Goal: Communication & Community: Answer question/provide support

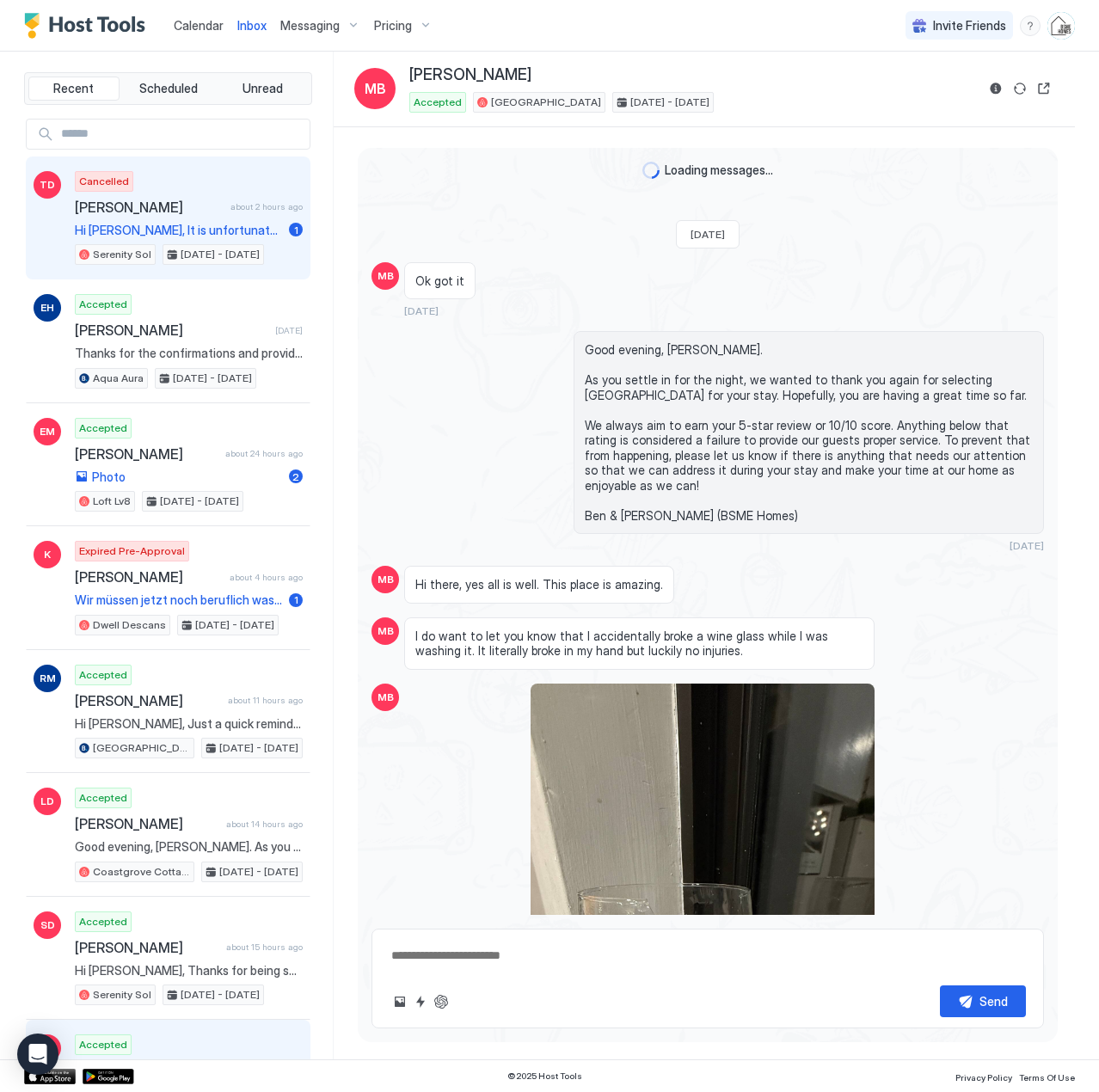
scroll to position [2828, 0]
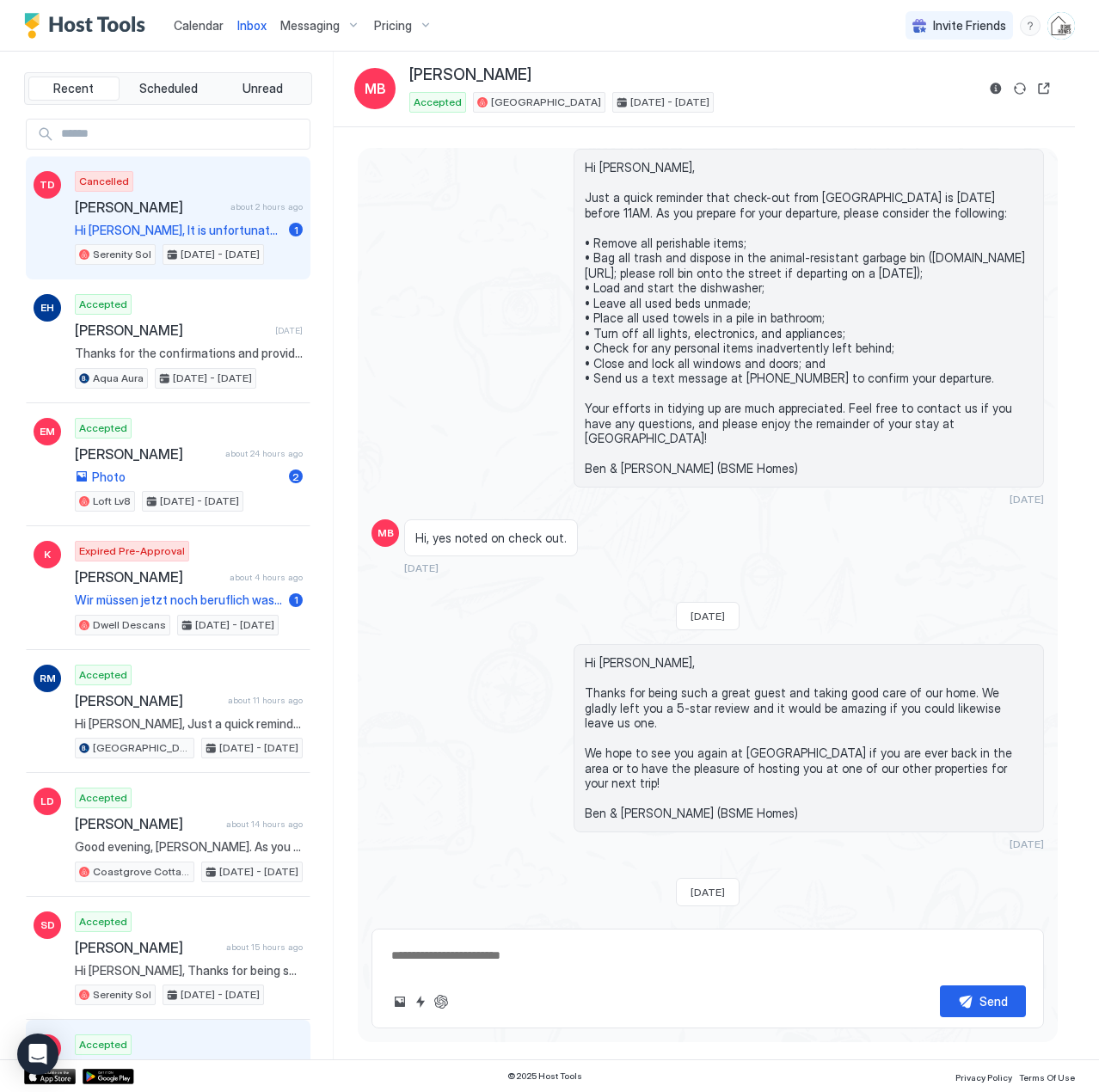
click at [172, 207] on span "[PERSON_NAME]" at bounding box center [150, 207] width 149 height 18
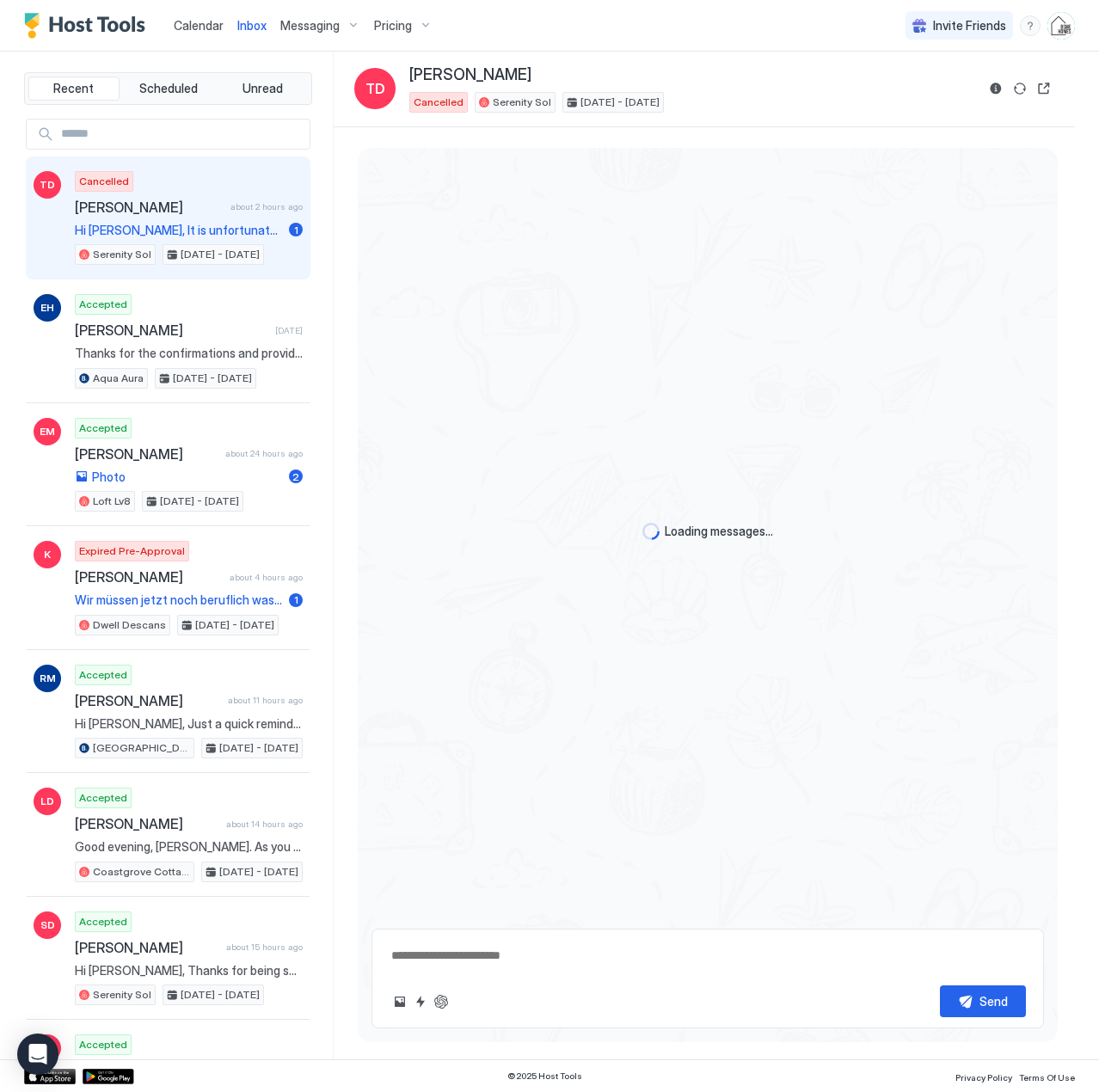
type textarea "*"
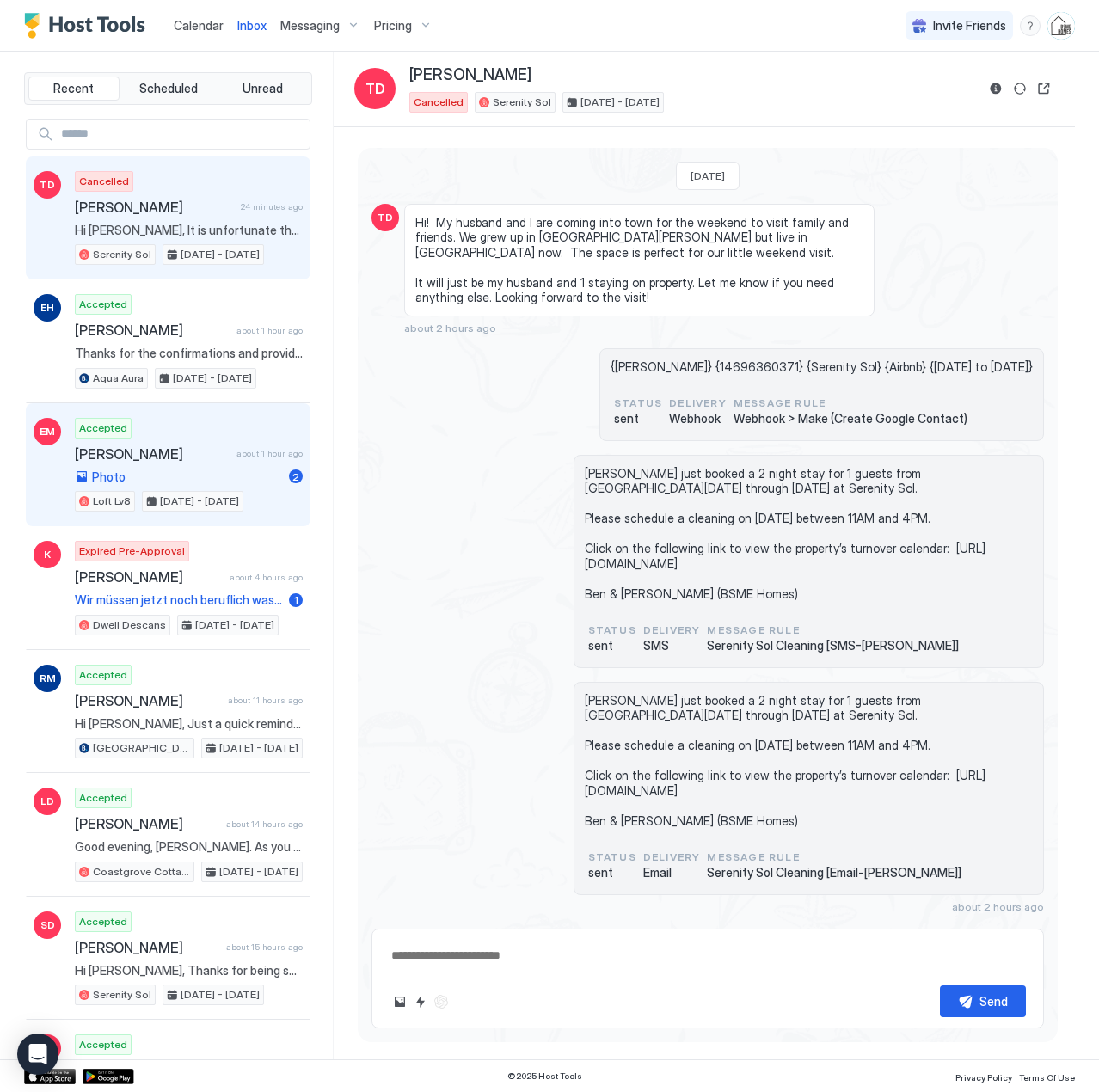
click at [202, 472] on div "Photo 2" at bounding box center [189, 478] width 228 height 16
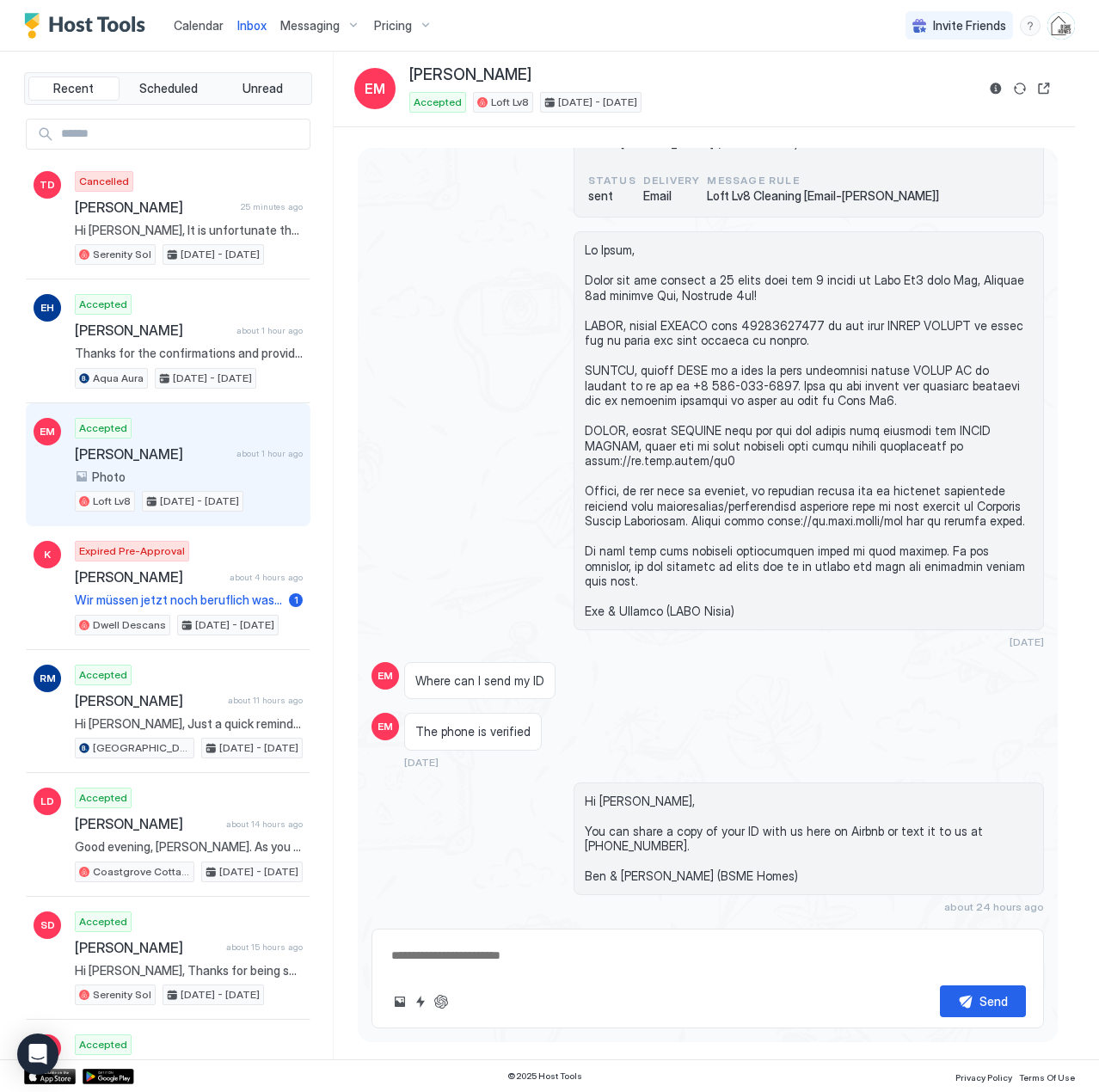
scroll to position [519, 0]
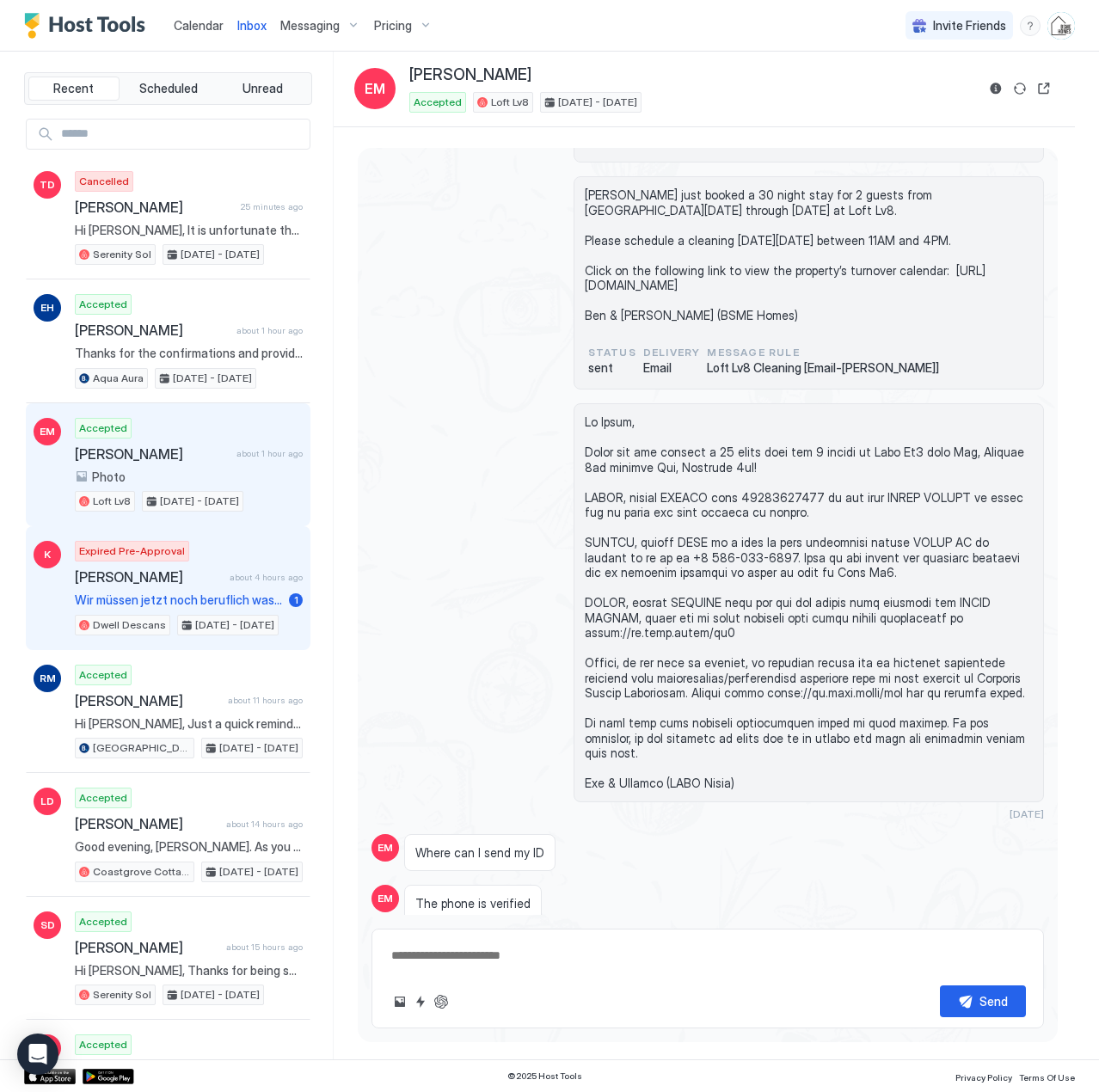
click at [198, 595] on span "Wir müssen jetzt noch beruflich was abklären bevor wir buchen können." at bounding box center [178, 600] width 207 height 16
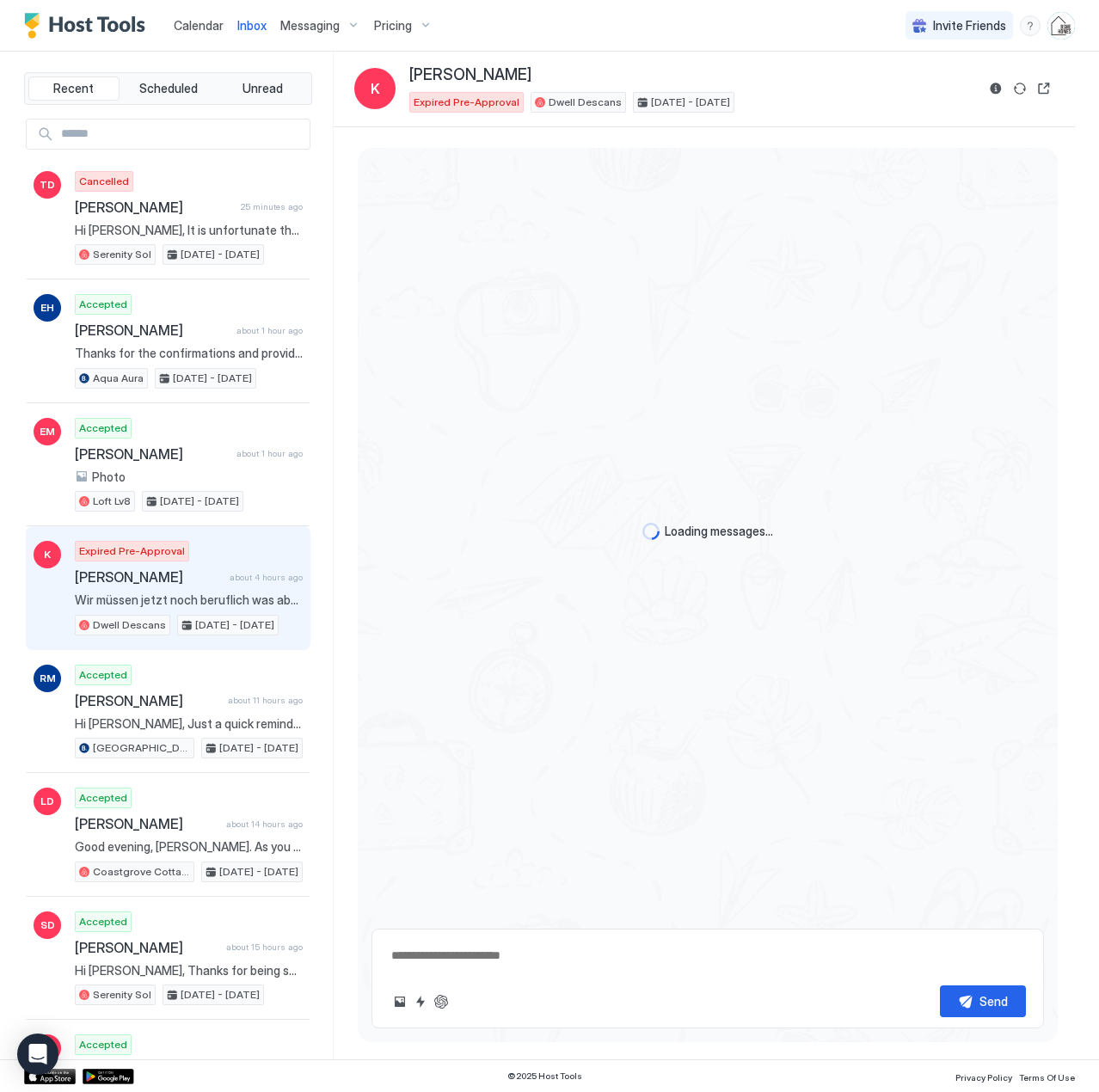
scroll to position [582, 0]
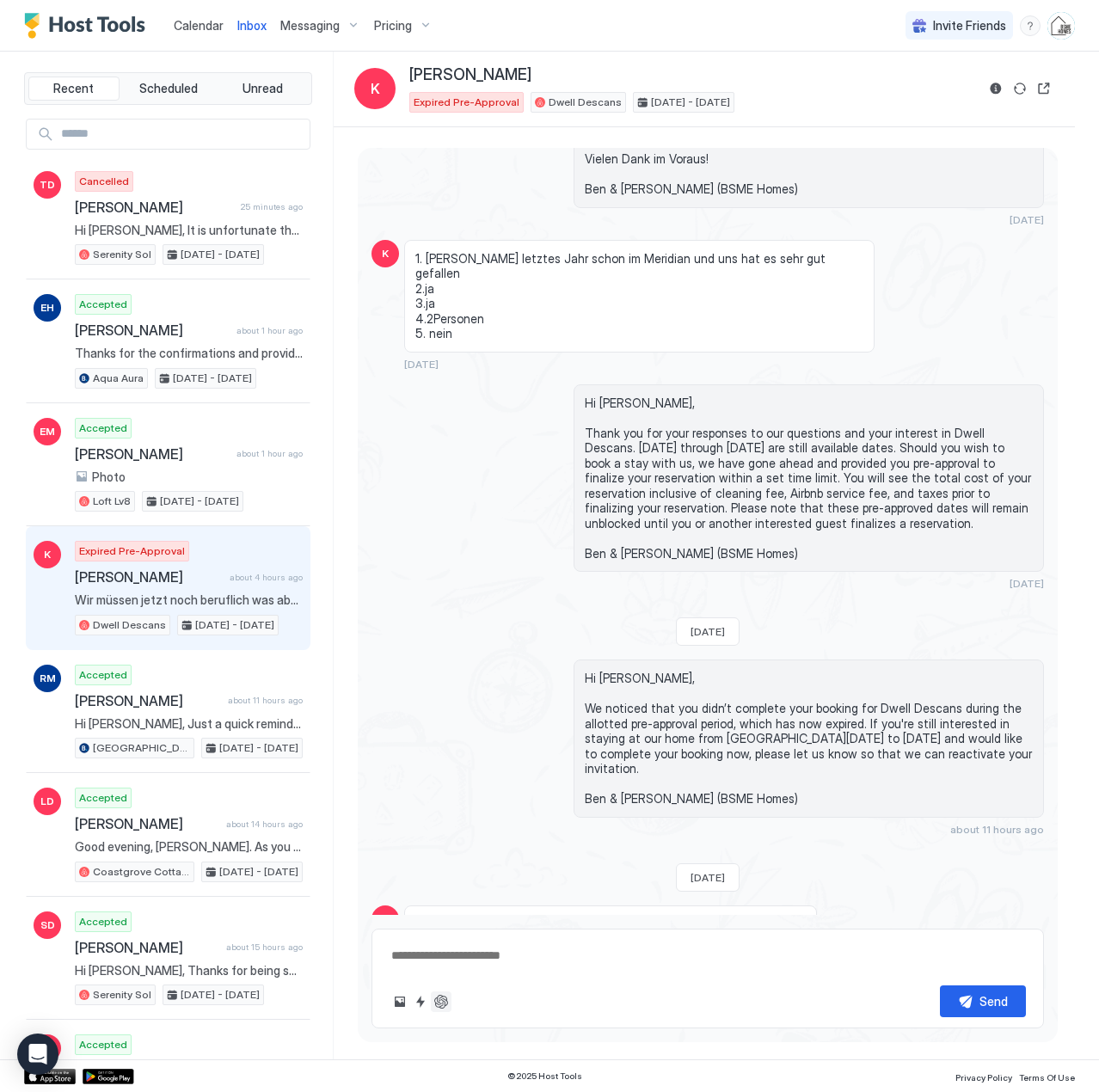
click at [441, 1003] on button "ChatGPT Auto Reply" at bounding box center [441, 1002] width 21 height 21
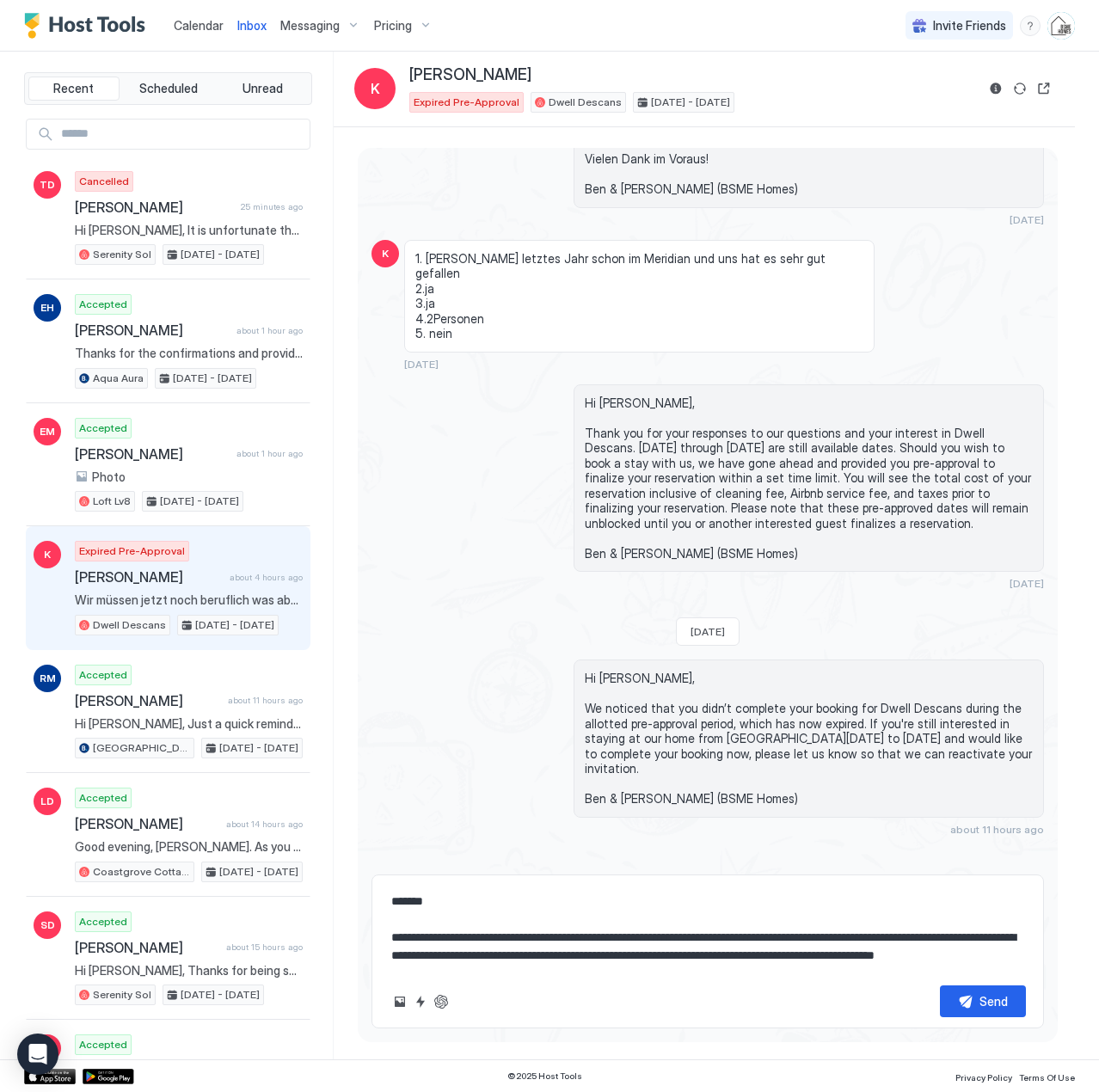
click at [461, 920] on textarea "**********" at bounding box center [707, 928] width 636 height 86
click at [476, 937] on textarea "**********" at bounding box center [707, 928] width 636 height 86
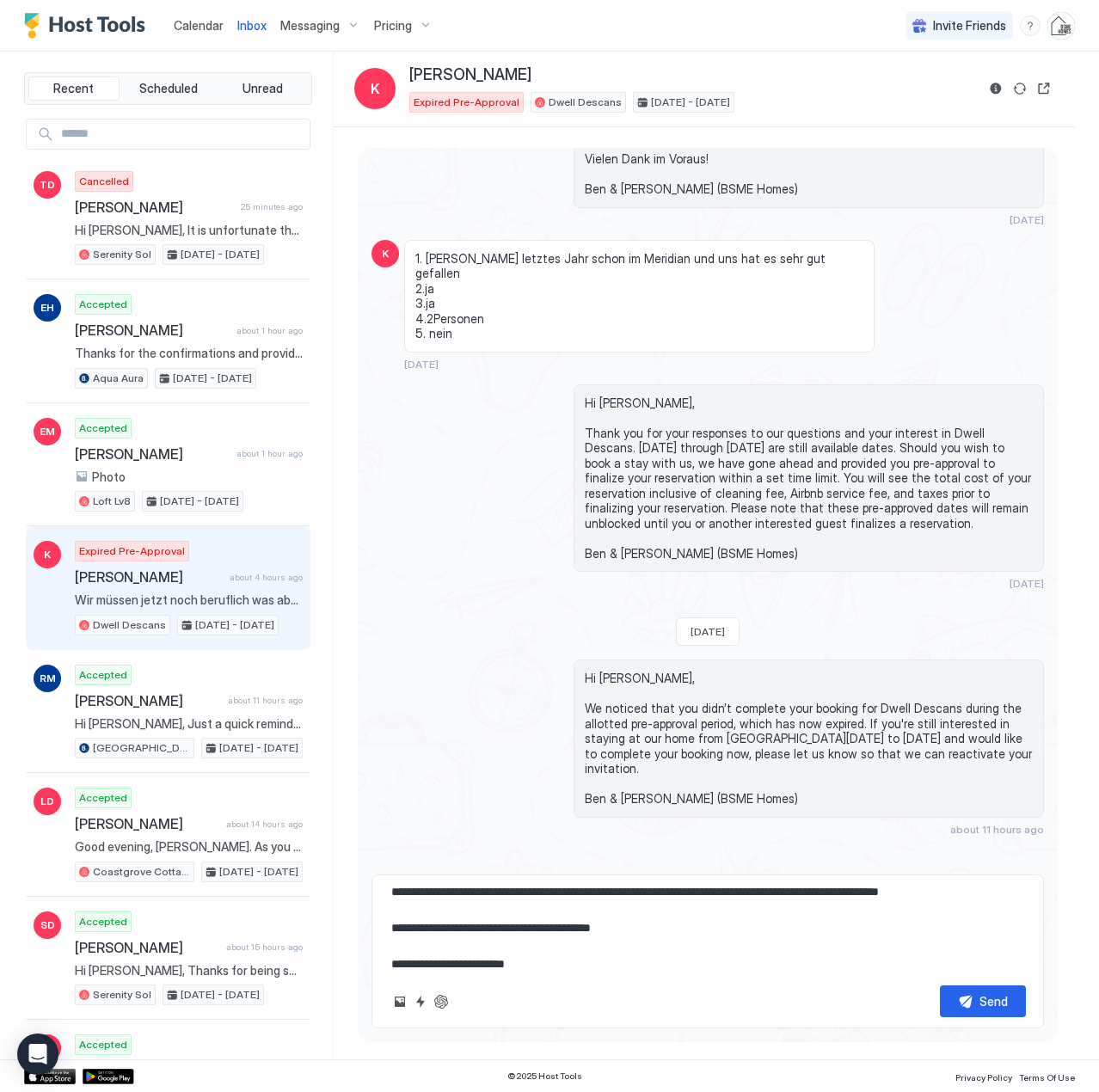
scroll to position [81, 0]
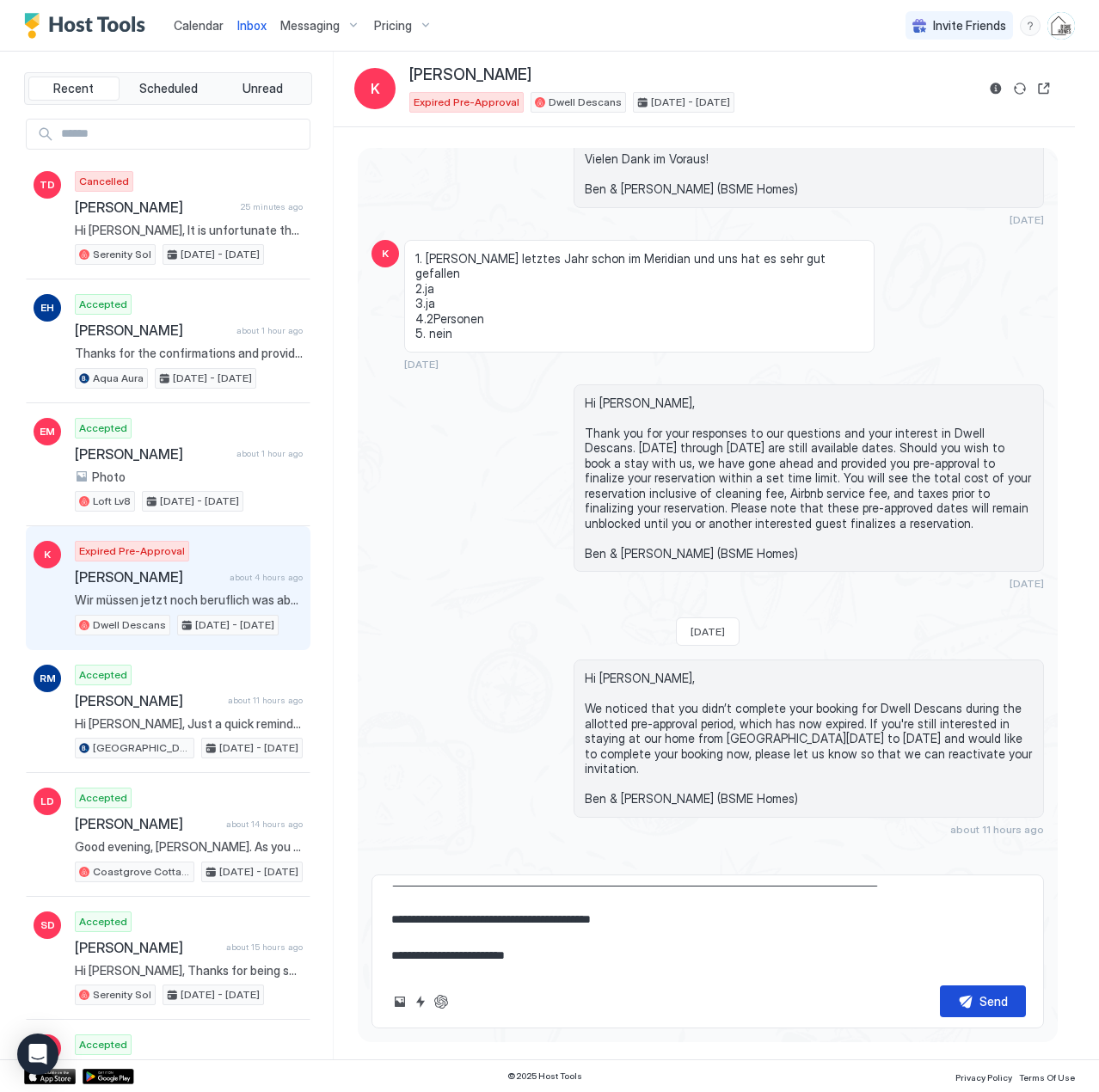
type textarea "**********"
click at [960, 995] on button "Send" at bounding box center [983, 1001] width 86 height 32
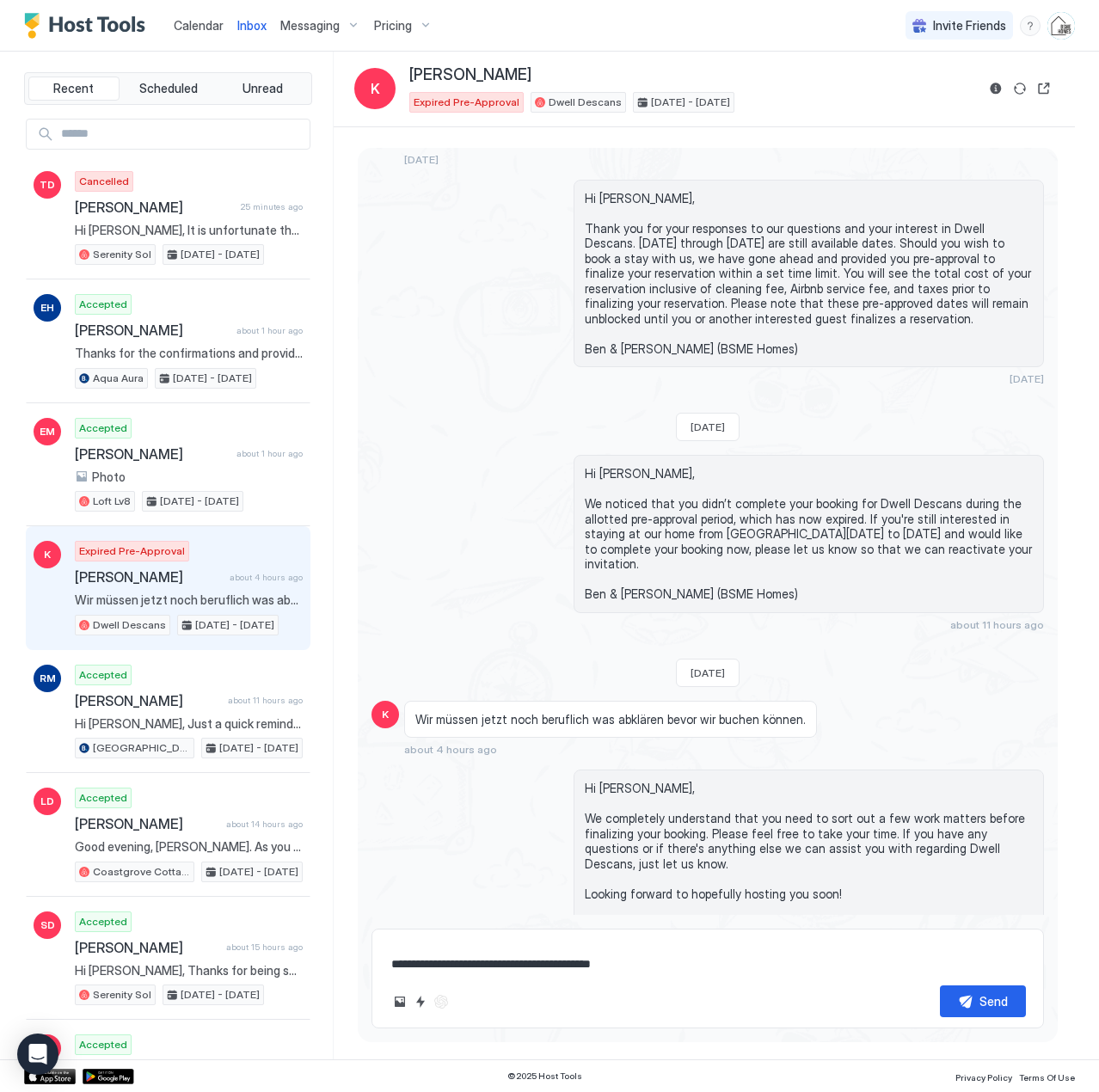
scroll to position [0, 0]
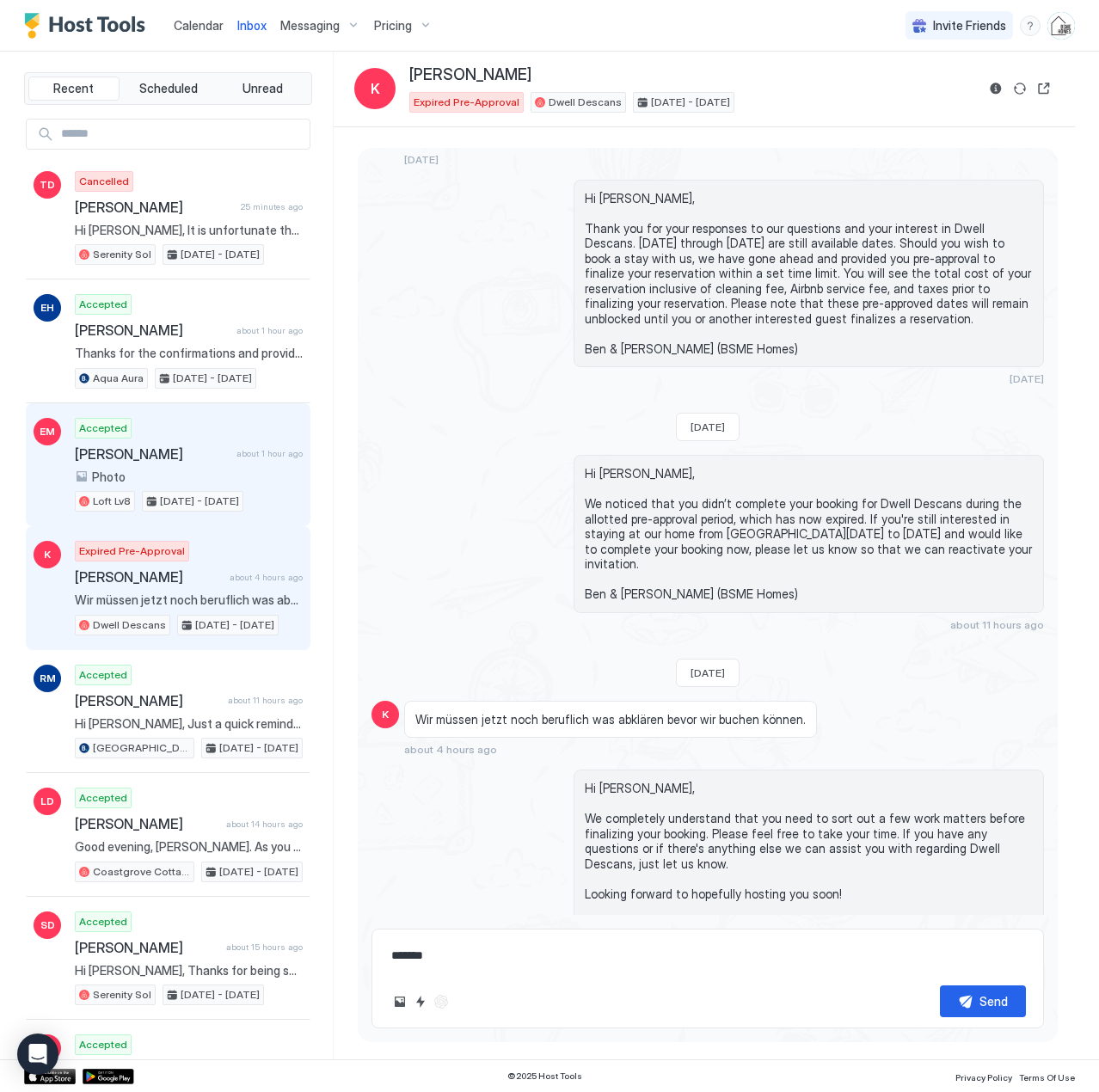
click at [188, 460] on span "[PERSON_NAME]" at bounding box center [152, 454] width 155 height 18
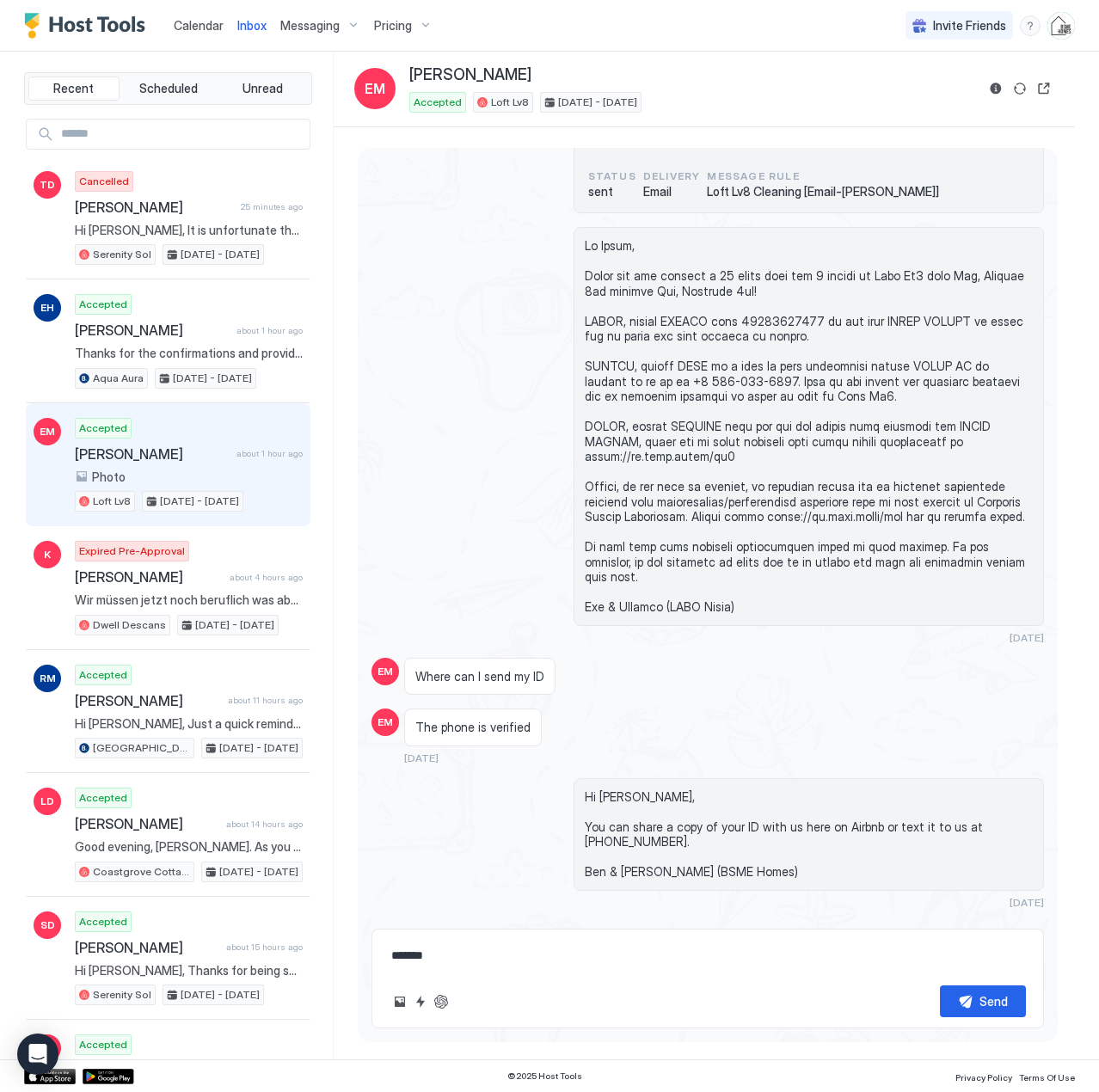
scroll to position [1292, 0]
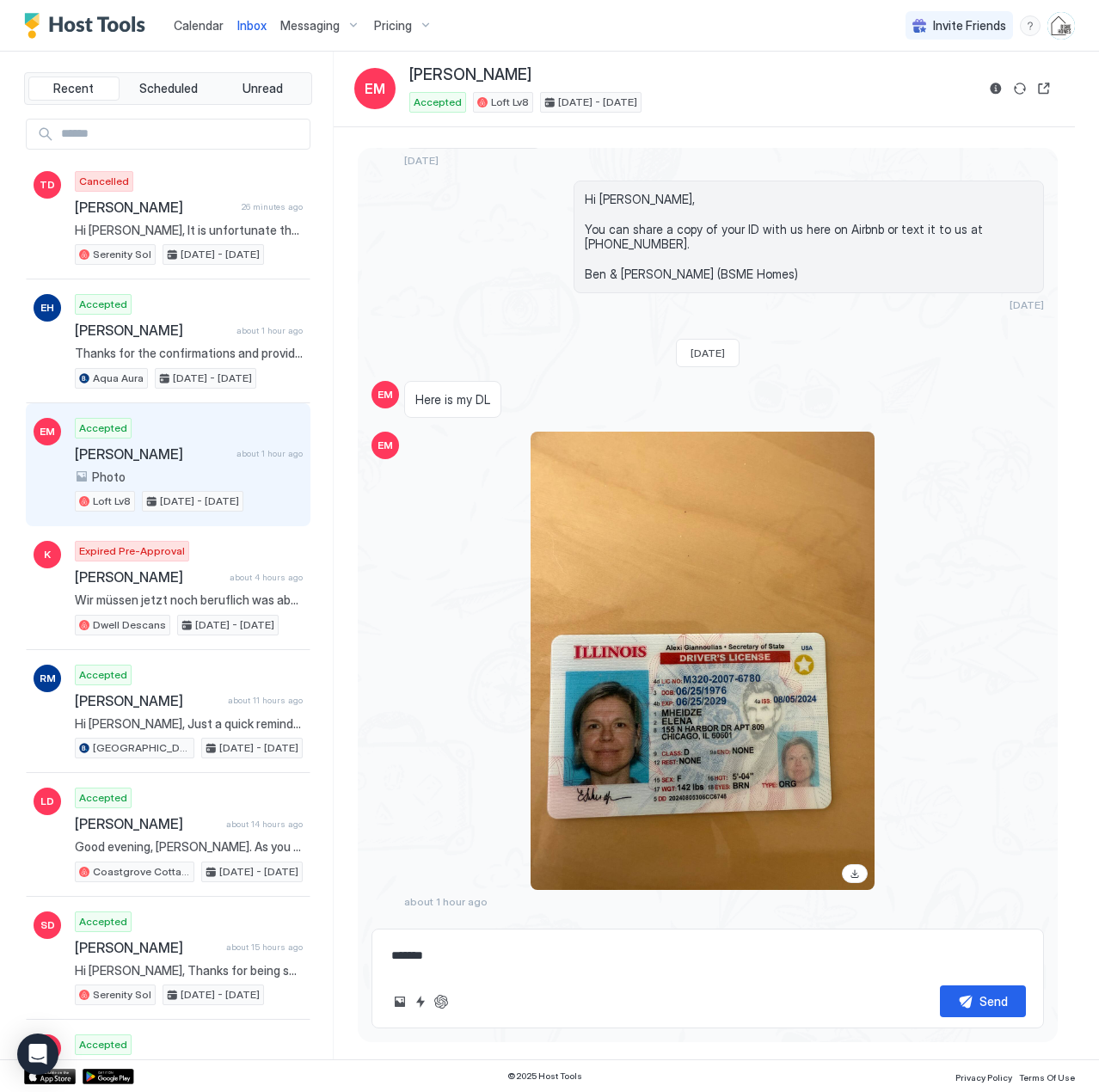
drag, startPoint x: 396, startPoint y: 956, endPoint x: 407, endPoint y: 956, distance: 11.0
click at [396, 956] on textarea "**********" at bounding box center [707, 956] width 636 height 32
click at [908, 925] on div "Scheduled Messages" at bounding box center [966, 934] width 117 height 18
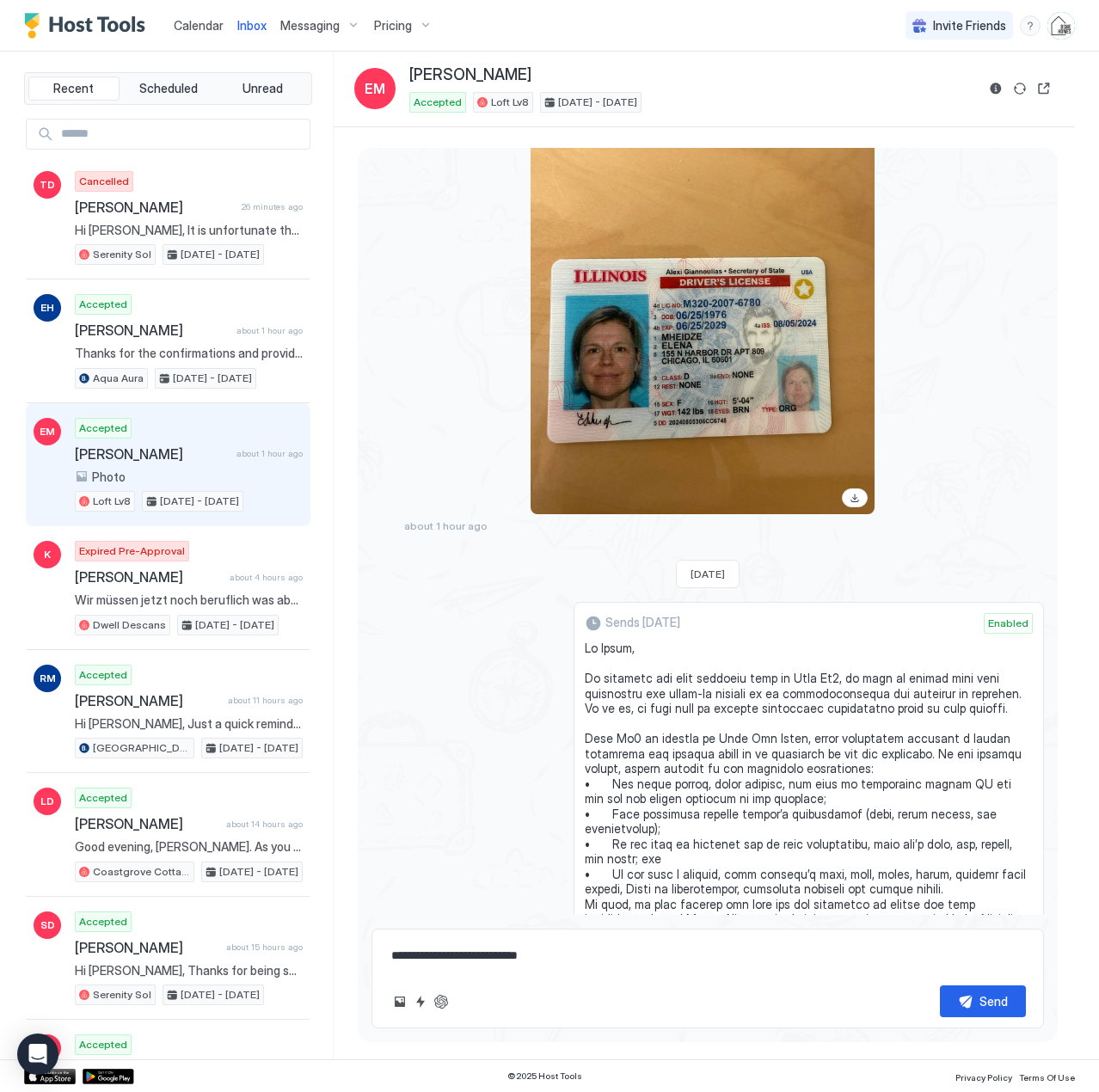
scroll to position [1841, 0]
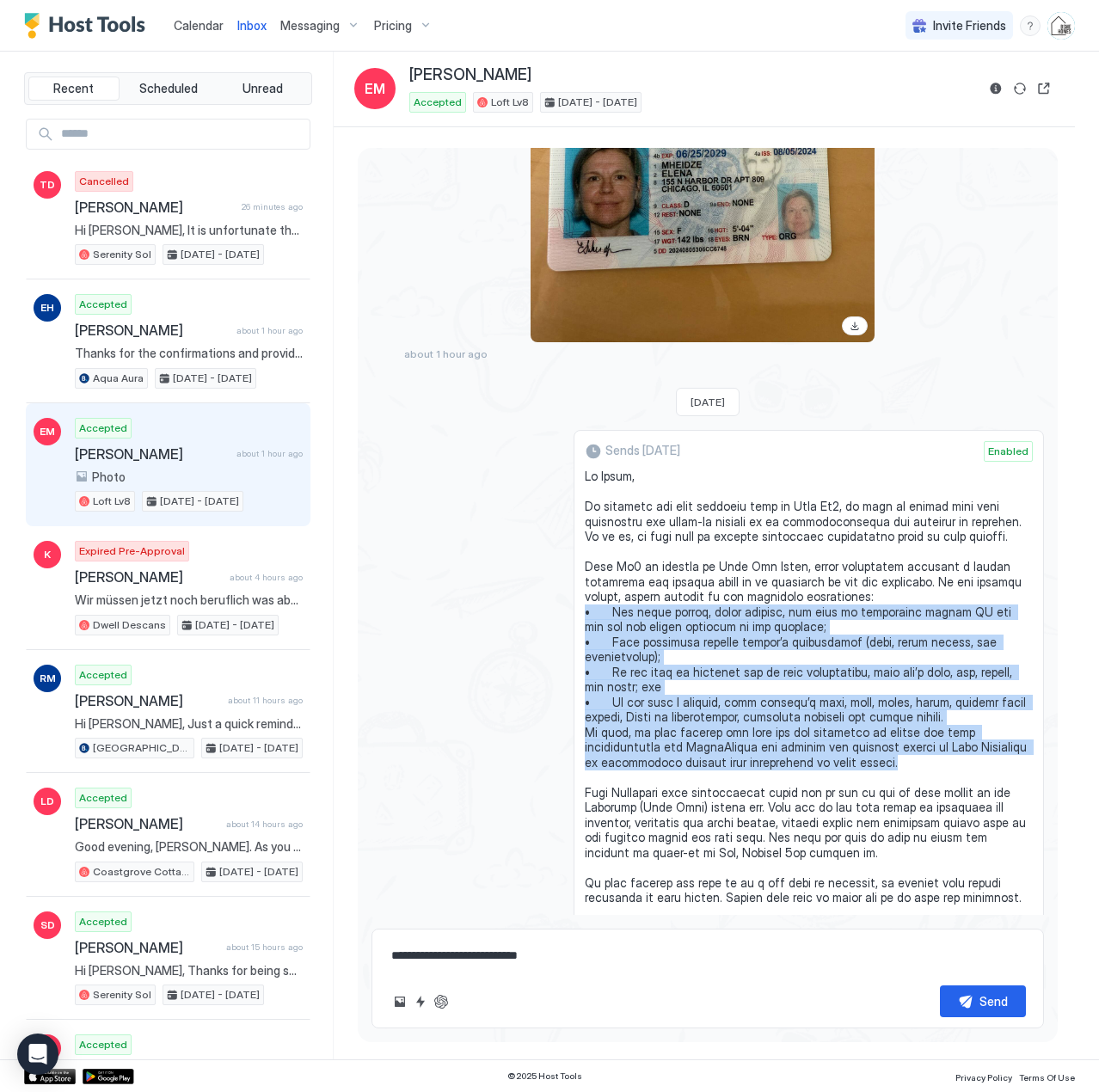
drag, startPoint x: 581, startPoint y: 585, endPoint x: 937, endPoint y: 729, distance: 384.0
click at [937, 729] on span at bounding box center [808, 718] width 448 height 497
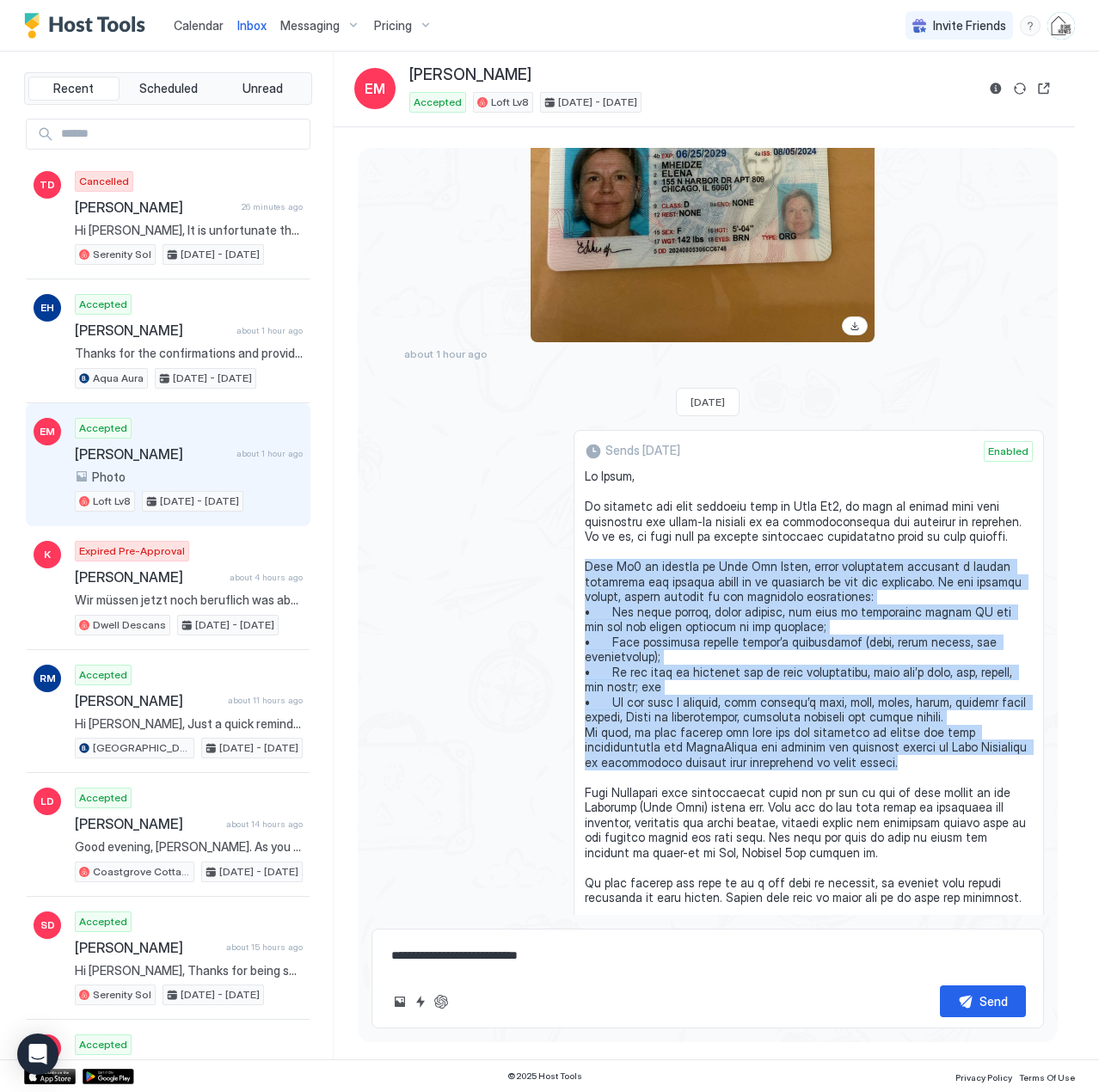
drag, startPoint x: 580, startPoint y: 536, endPoint x: 880, endPoint y: 735, distance: 360.0
click at [880, 735] on div "Sends [DATE] Enabled Message Rule Loft Lv8 New Guest Set-up" at bounding box center [809, 731] width 471 height 602
copy span "Loft Lv8 is located in [PERSON_NAME][GEOGRAPHIC_DATA], whose management require…"
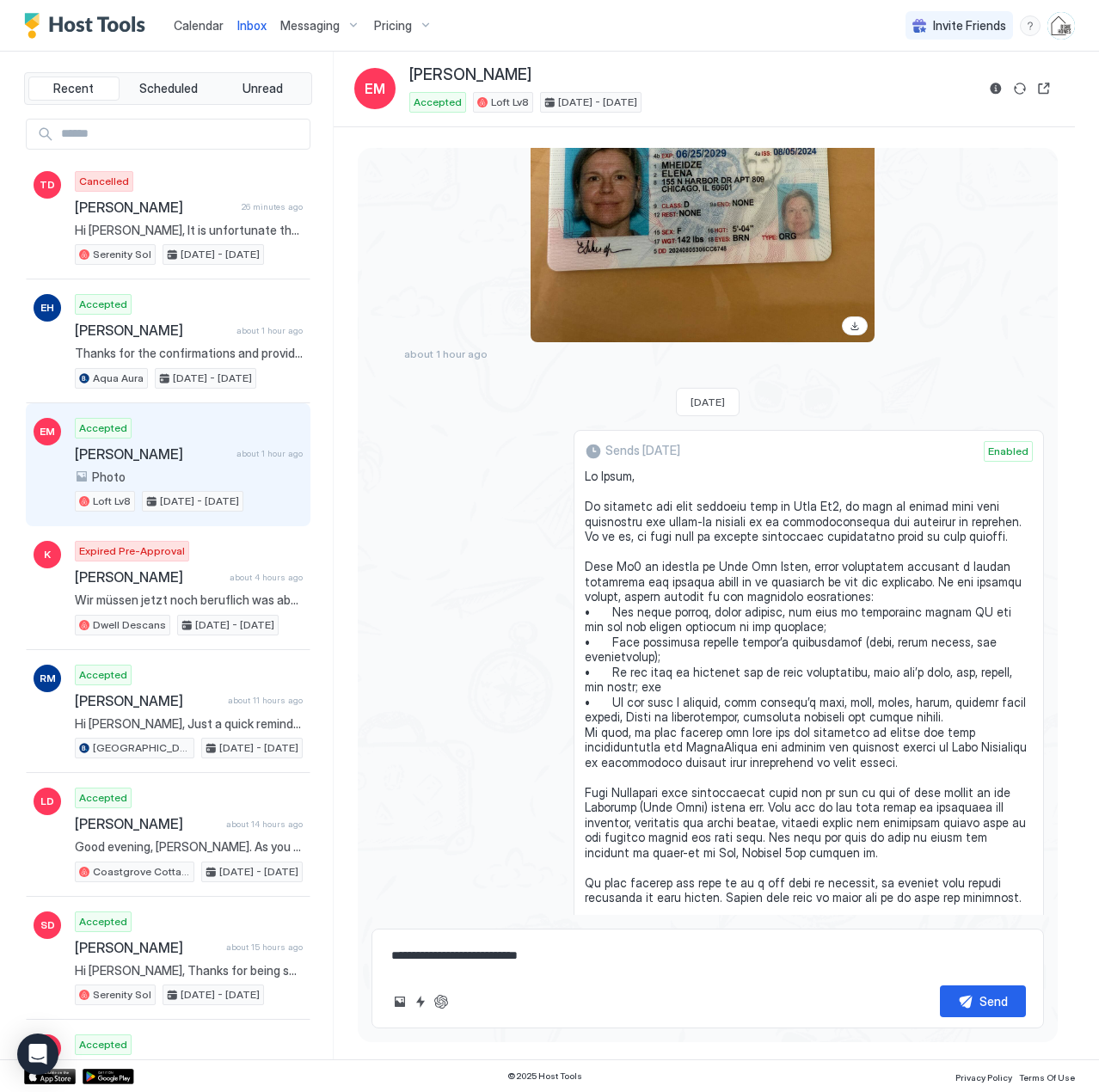
click at [581, 959] on textarea "**********" at bounding box center [707, 956] width 636 height 32
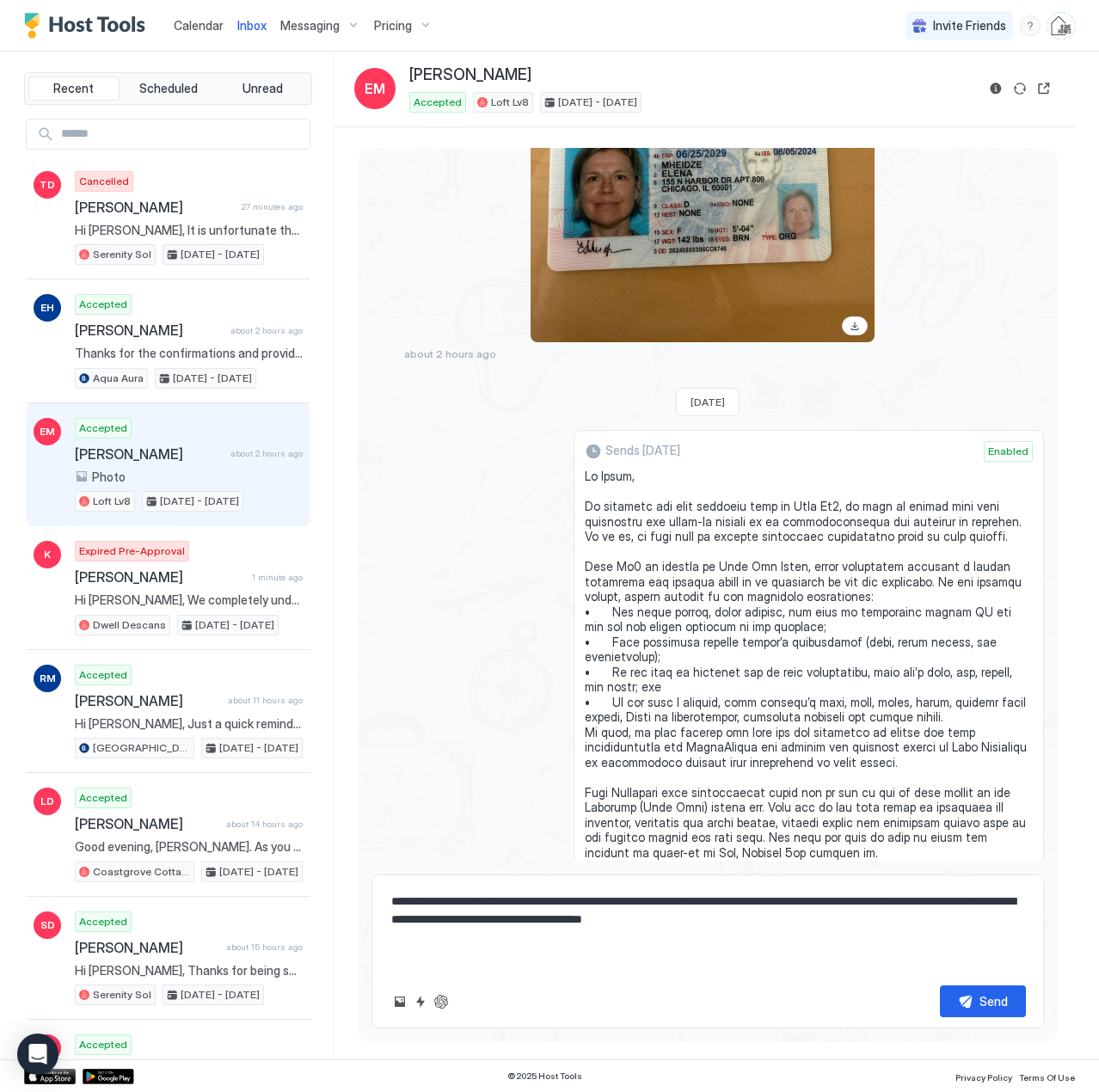
paste textarea "**********"
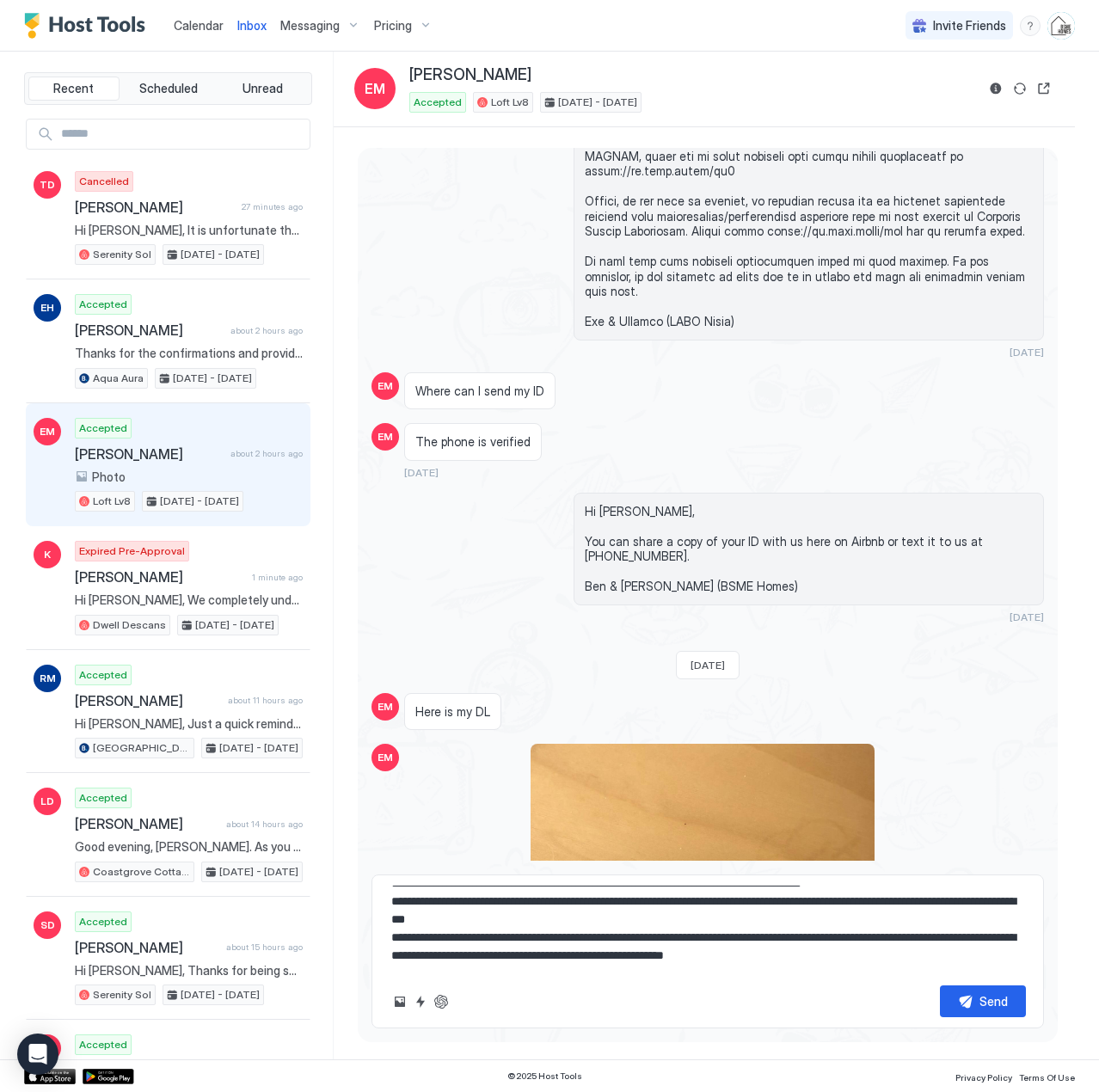
scroll to position [723, 0]
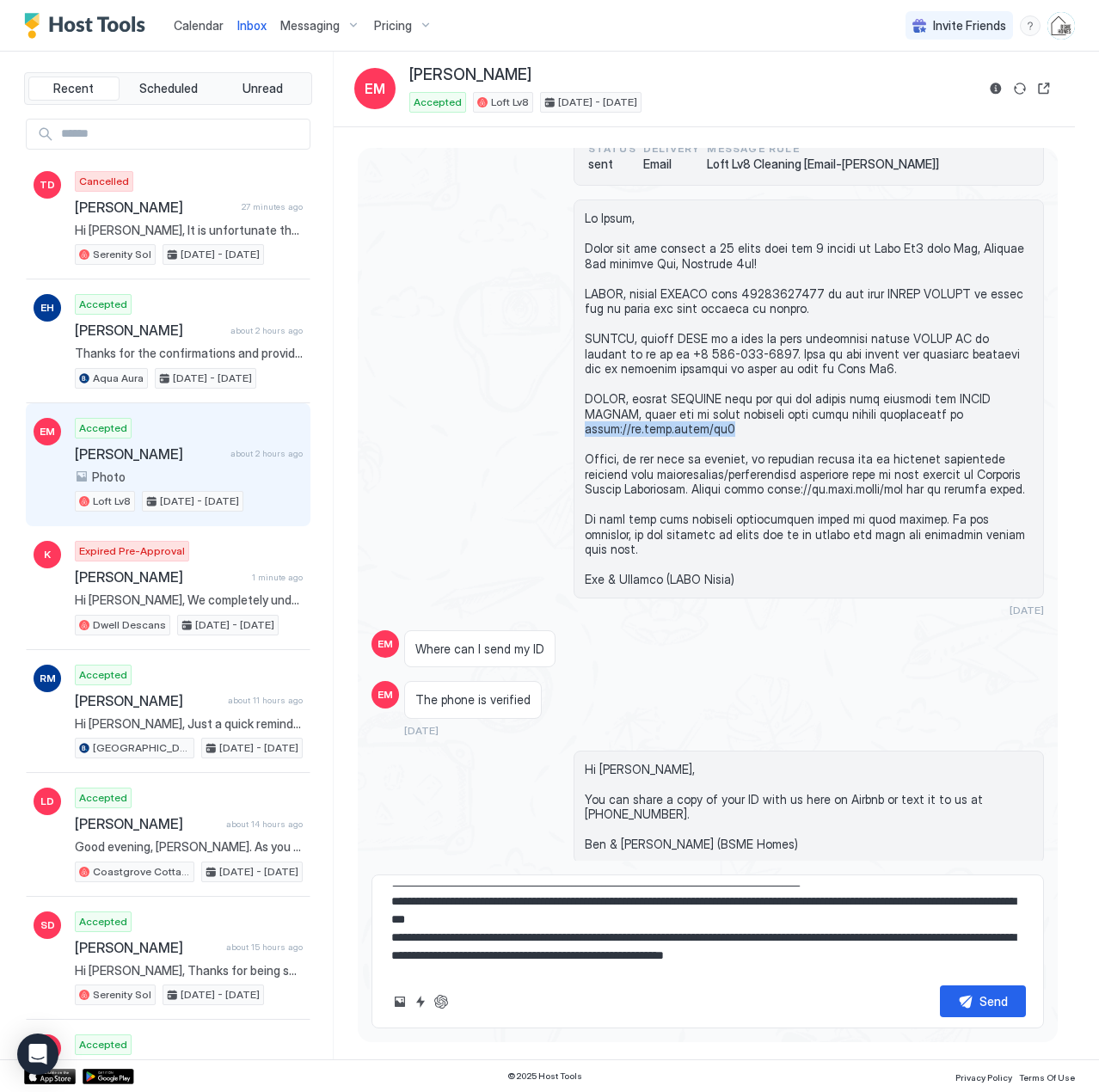
drag, startPoint x: 723, startPoint y: 416, endPoint x: 580, endPoint y: 415, distance: 143.0
click at [580, 415] on div at bounding box center [809, 399] width 471 height 399
copy span "[URL][DOMAIN_NAME]"
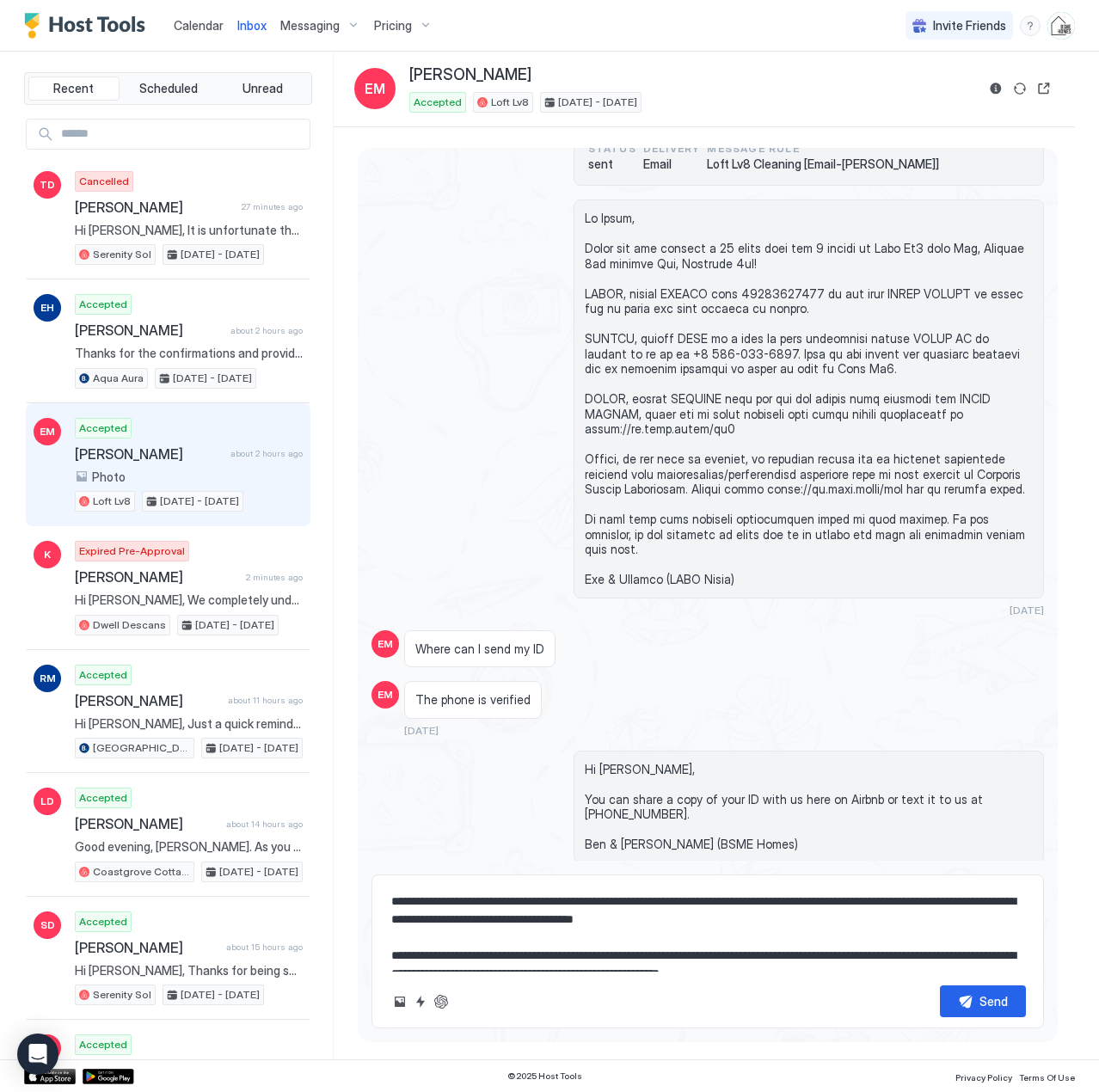
click at [774, 919] on textarea at bounding box center [707, 928] width 636 height 86
paste textarea "**********"
drag, startPoint x: 550, startPoint y: 951, endPoint x: 746, endPoint y: 991, distance: 200.0
click at [549, 951] on textarea at bounding box center [707, 928] width 636 height 86
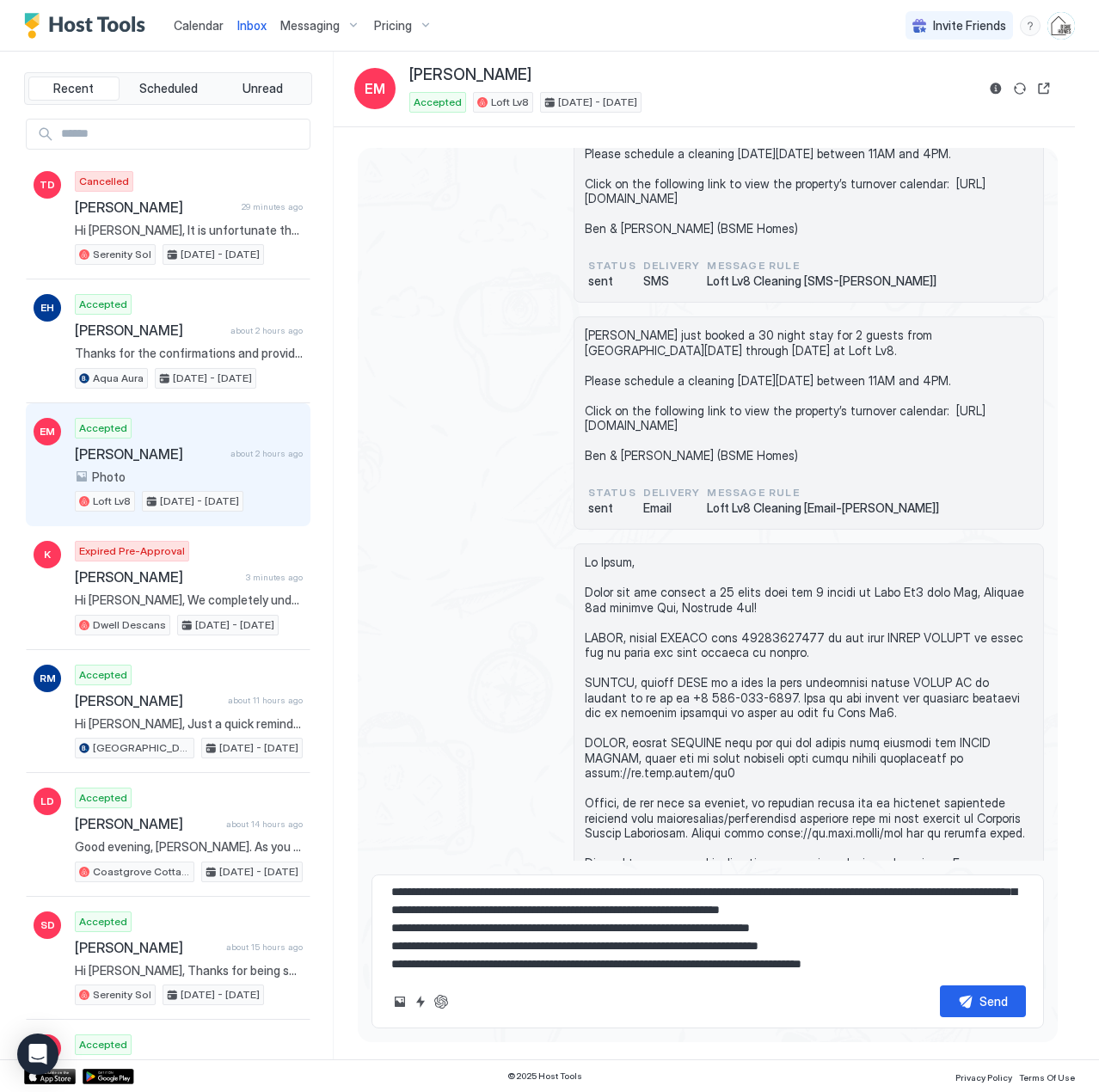
scroll to position [550, 0]
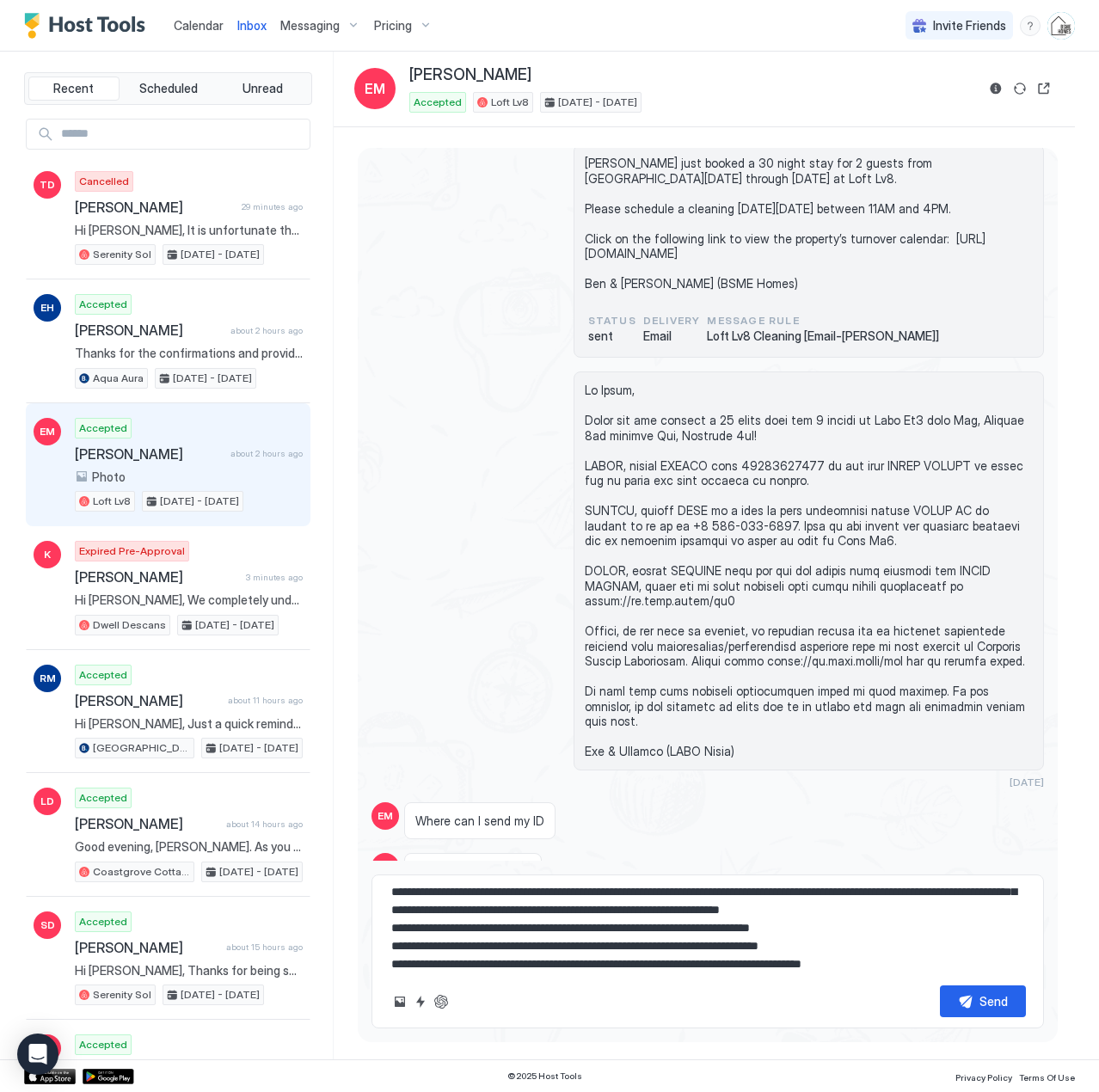
click at [430, 942] on textarea at bounding box center [707, 928] width 636 height 86
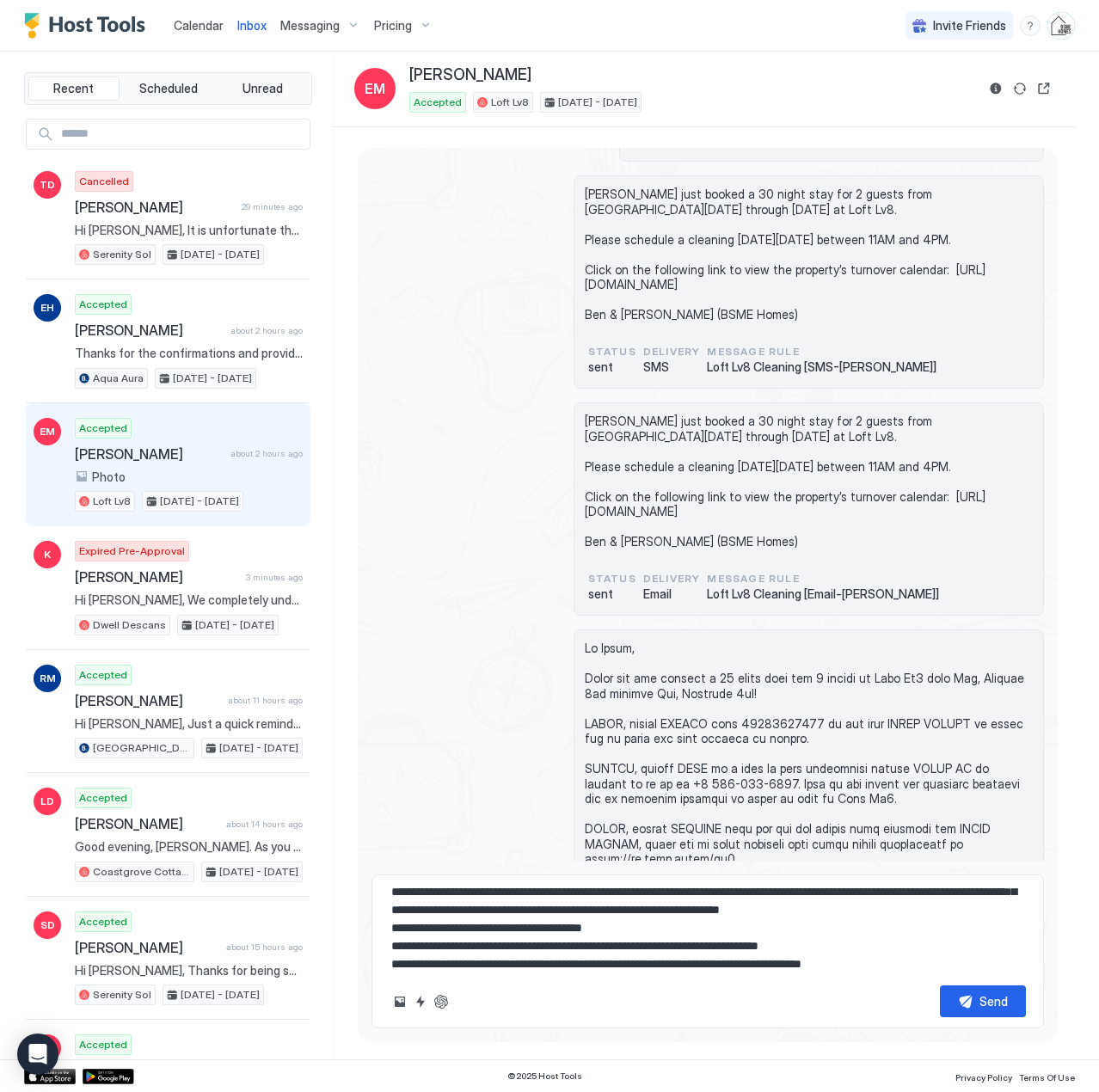
scroll to position [0, 0]
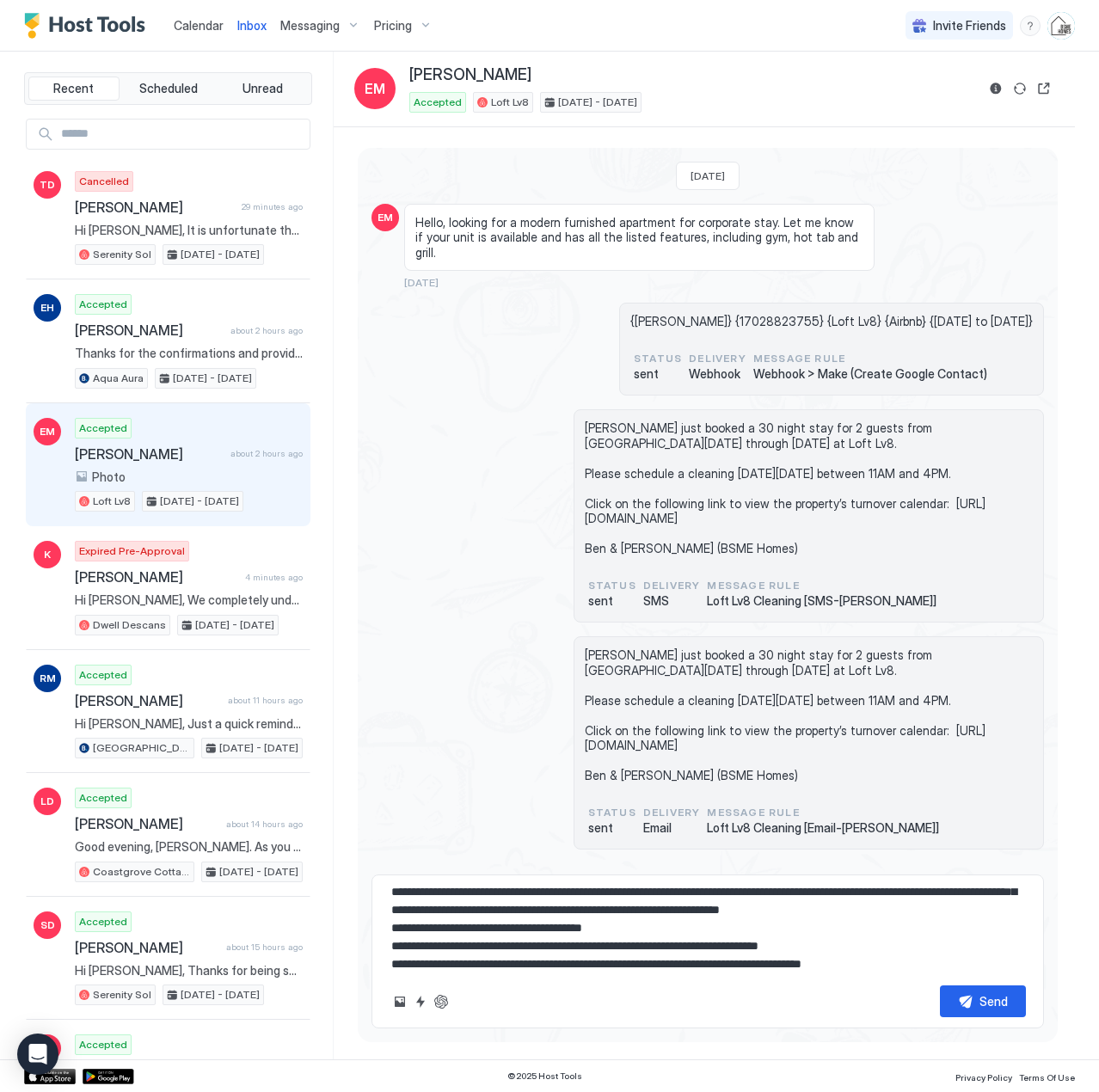
click at [702, 314] on span "{[PERSON_NAME]} {17028823755} {Loft Lv8} {Airbnb} {[DATE] to [DATE]}" at bounding box center [832, 322] width 402 height 16
copy span "17028823755"
click at [652, 948] on textarea at bounding box center [707, 928] width 636 height 86
paste textarea "**********"
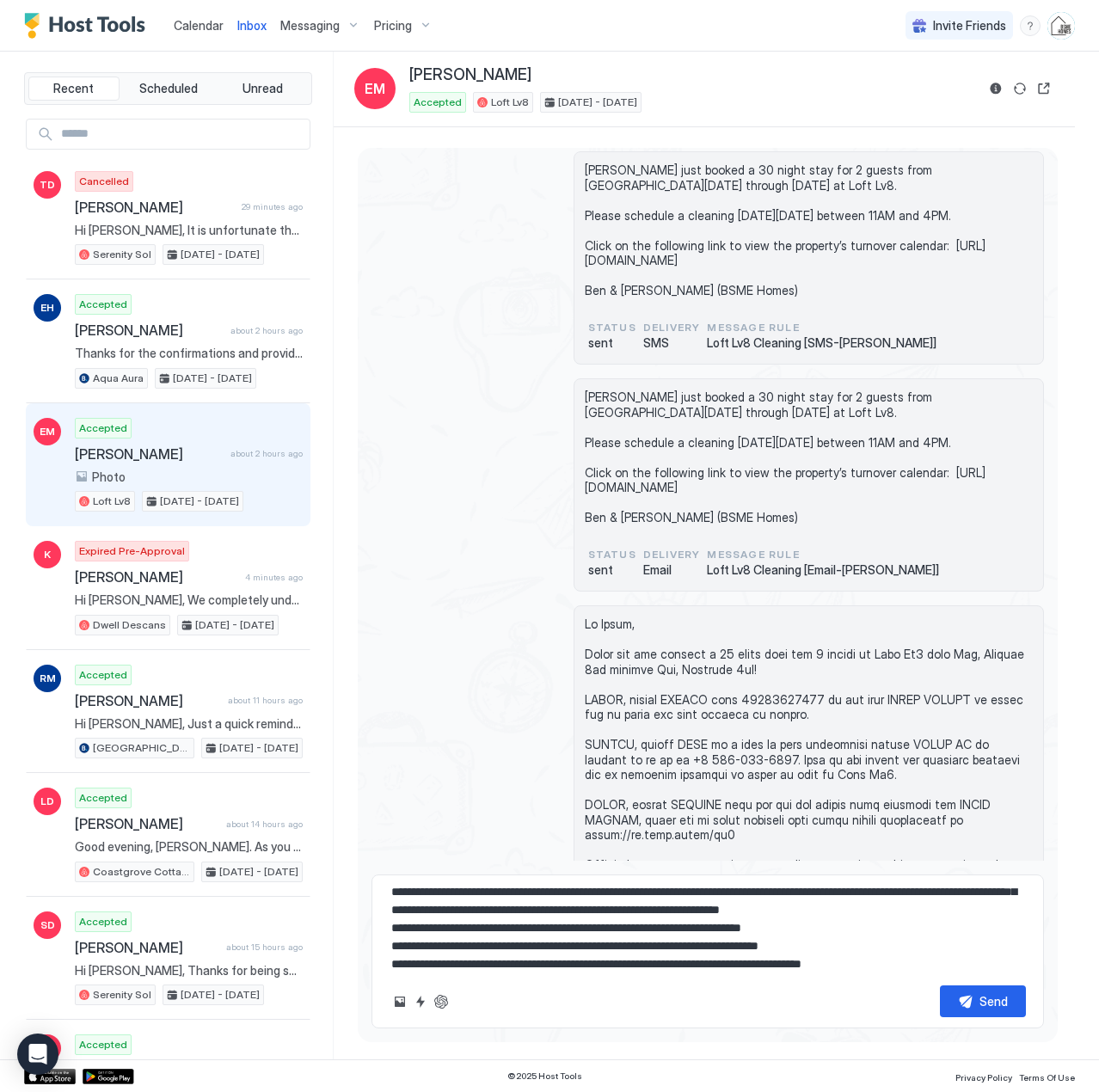
scroll to position [602, 0]
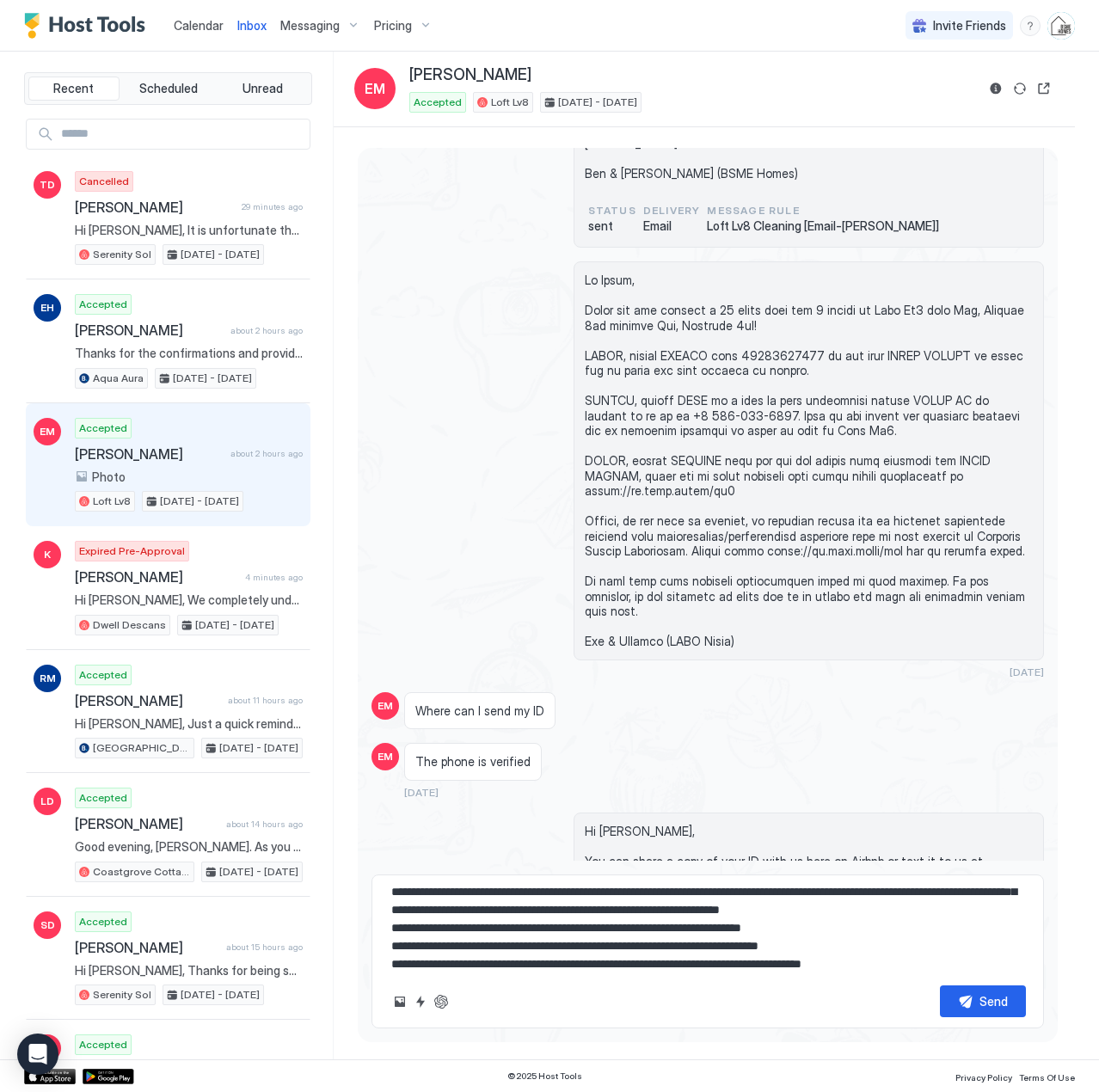
click at [733, 948] on textarea at bounding box center [707, 928] width 636 height 86
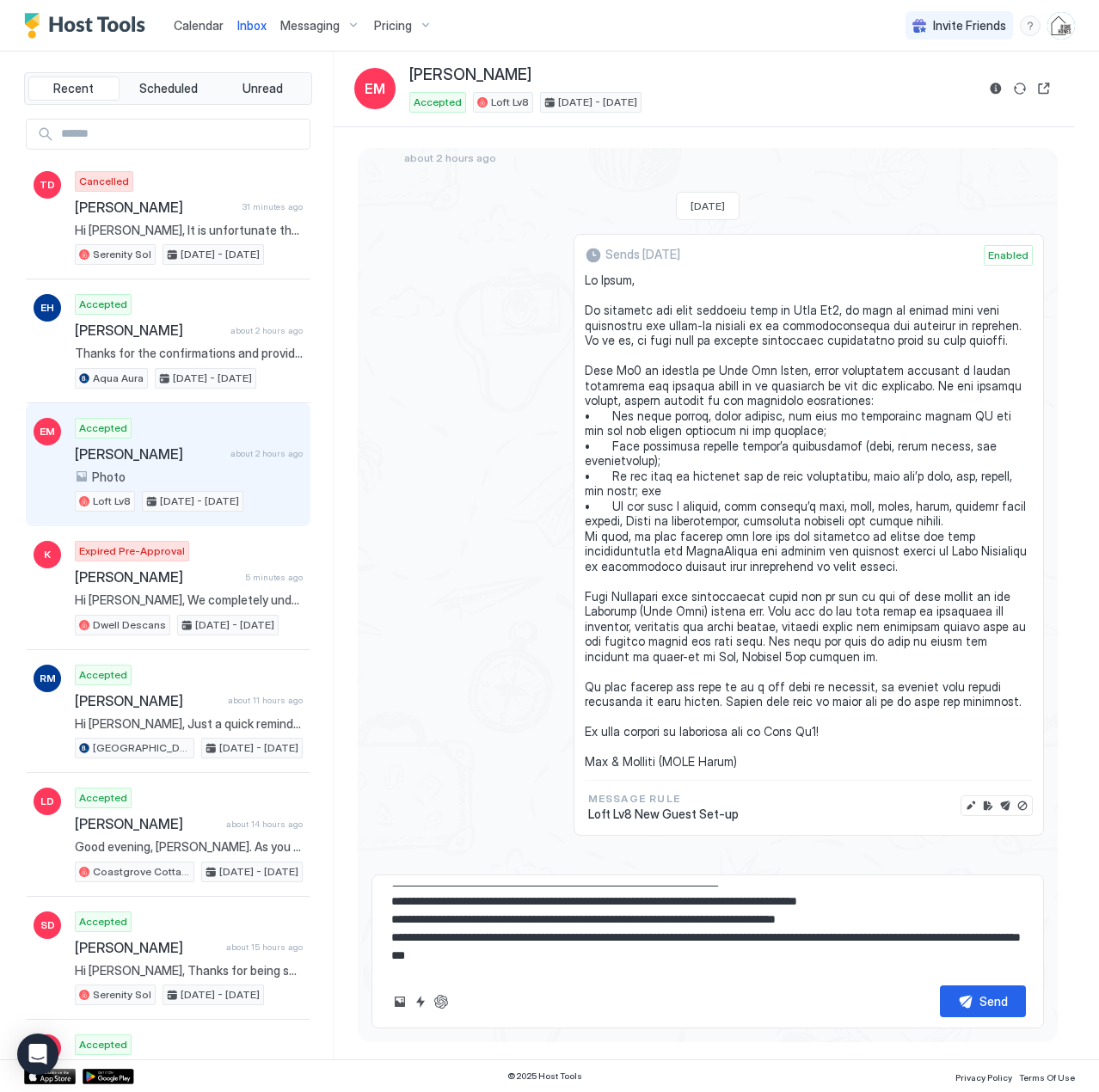
scroll to position [2064, 0]
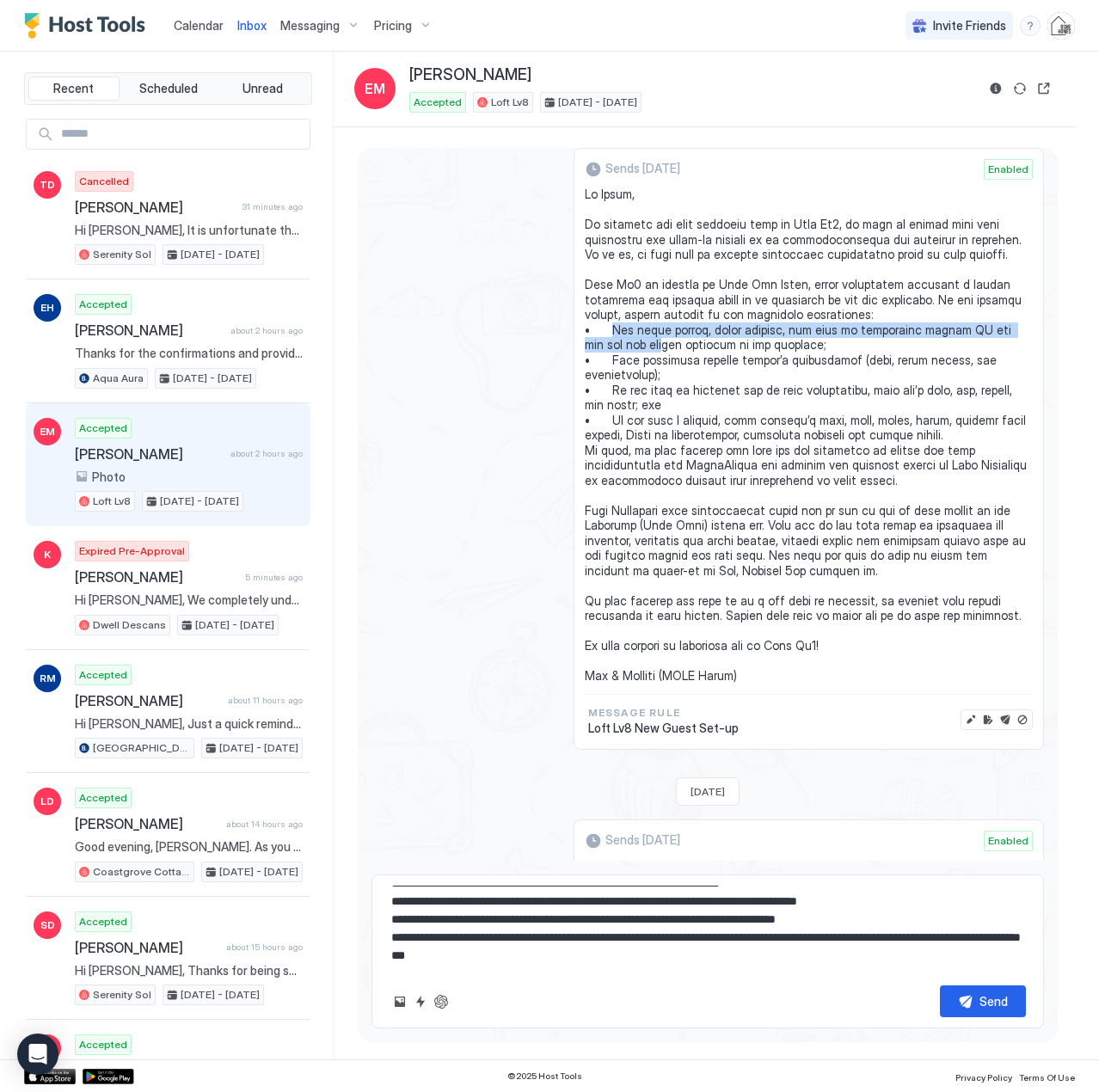
drag, startPoint x: 608, startPoint y: 304, endPoint x: 648, endPoint y: 317, distance: 42.1
click at [648, 317] on span at bounding box center [808, 435] width 448 height 497
click at [637, 344] on span at bounding box center [808, 435] width 448 height 497
click at [924, 894] on textarea "**********" at bounding box center [707, 928] width 636 height 86
drag, startPoint x: 606, startPoint y: 300, endPoint x: 783, endPoint y: 315, distance: 177.6
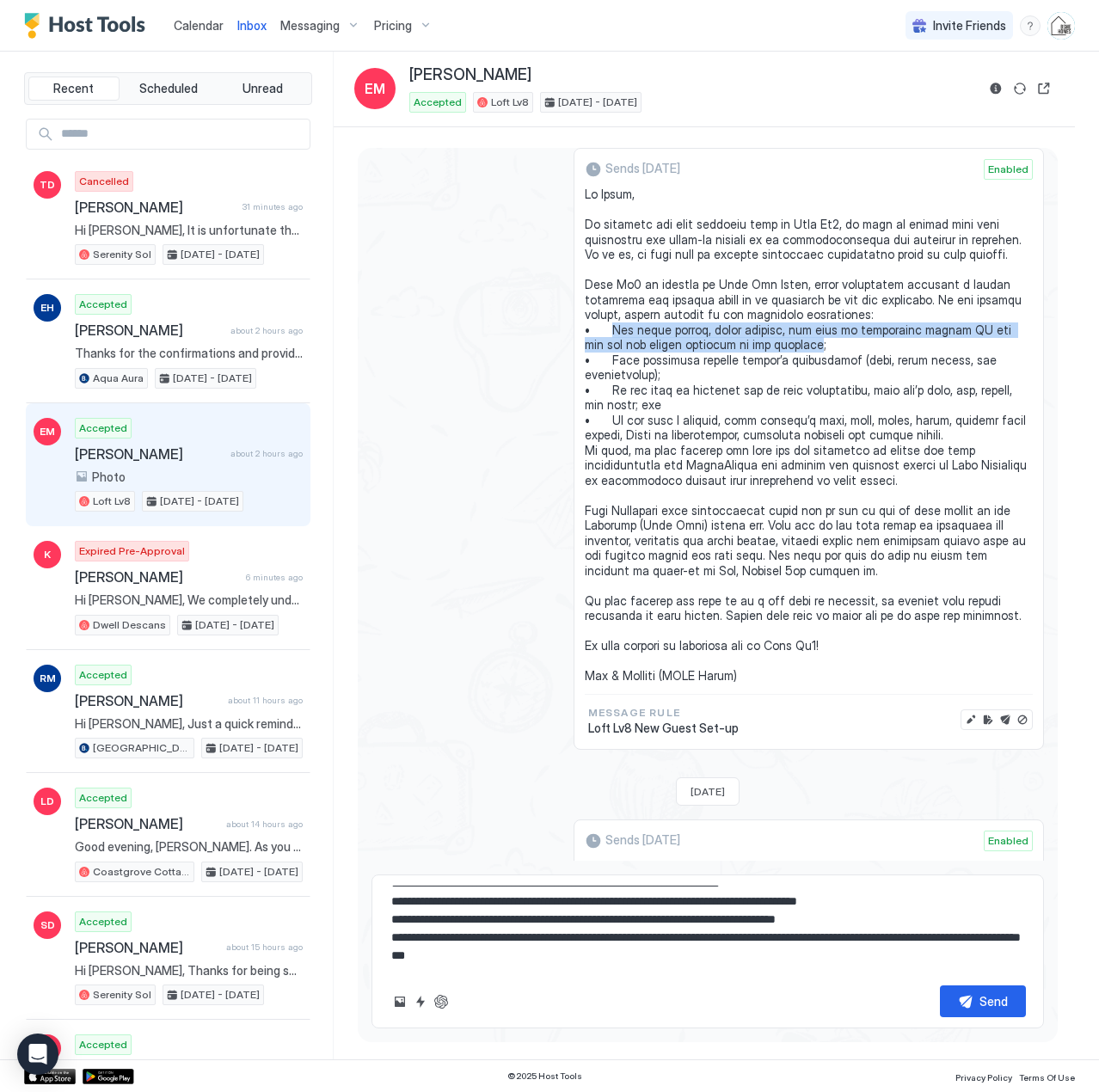
click at [783, 315] on span at bounding box center [808, 435] width 448 height 497
copy span "The phone number, email address, and copy of government issued ID for you and a…"
click at [947, 894] on textarea "**********" at bounding box center [707, 928] width 636 height 86
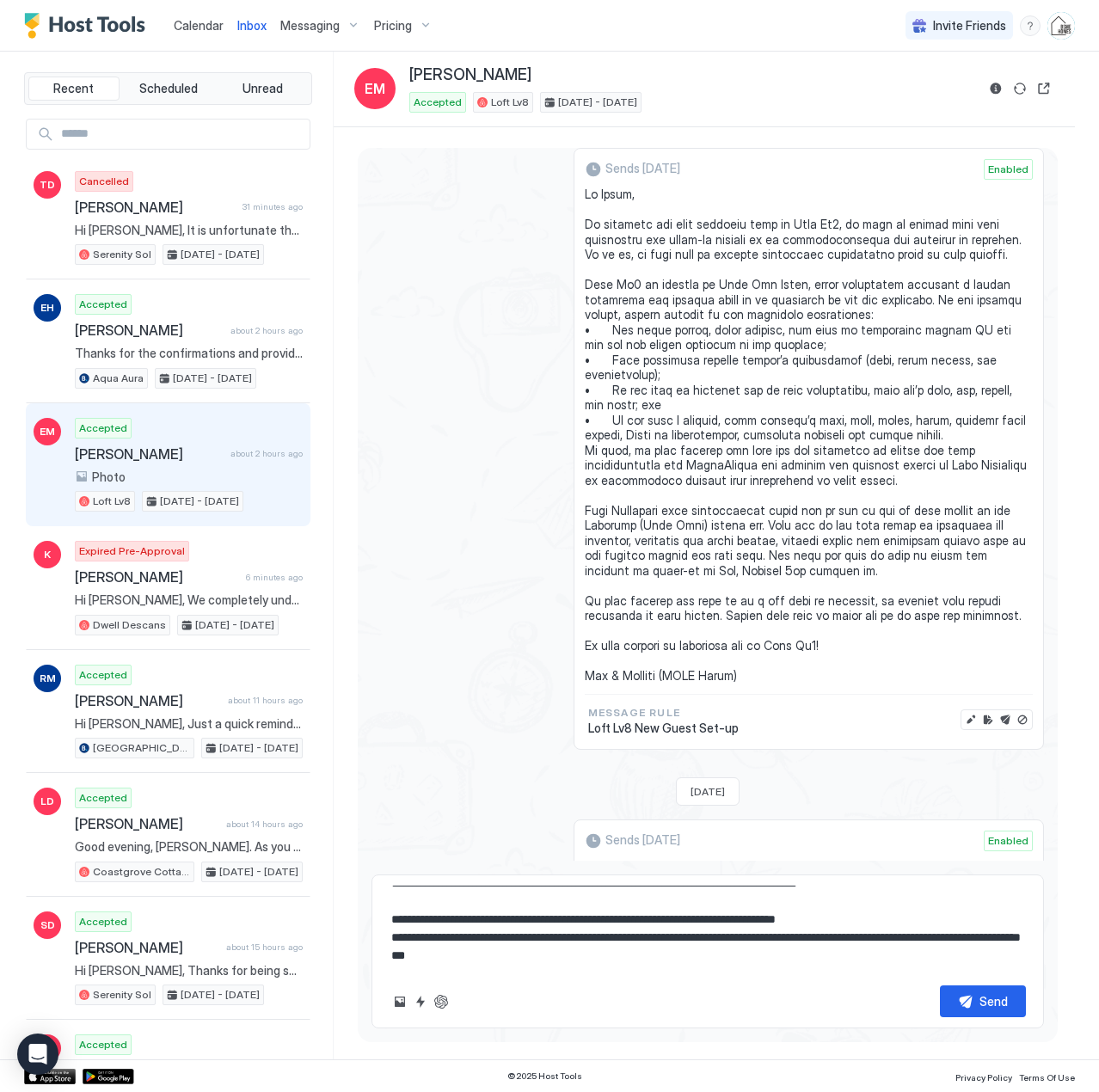
scroll to position [153, 0]
paste textarea "**********"
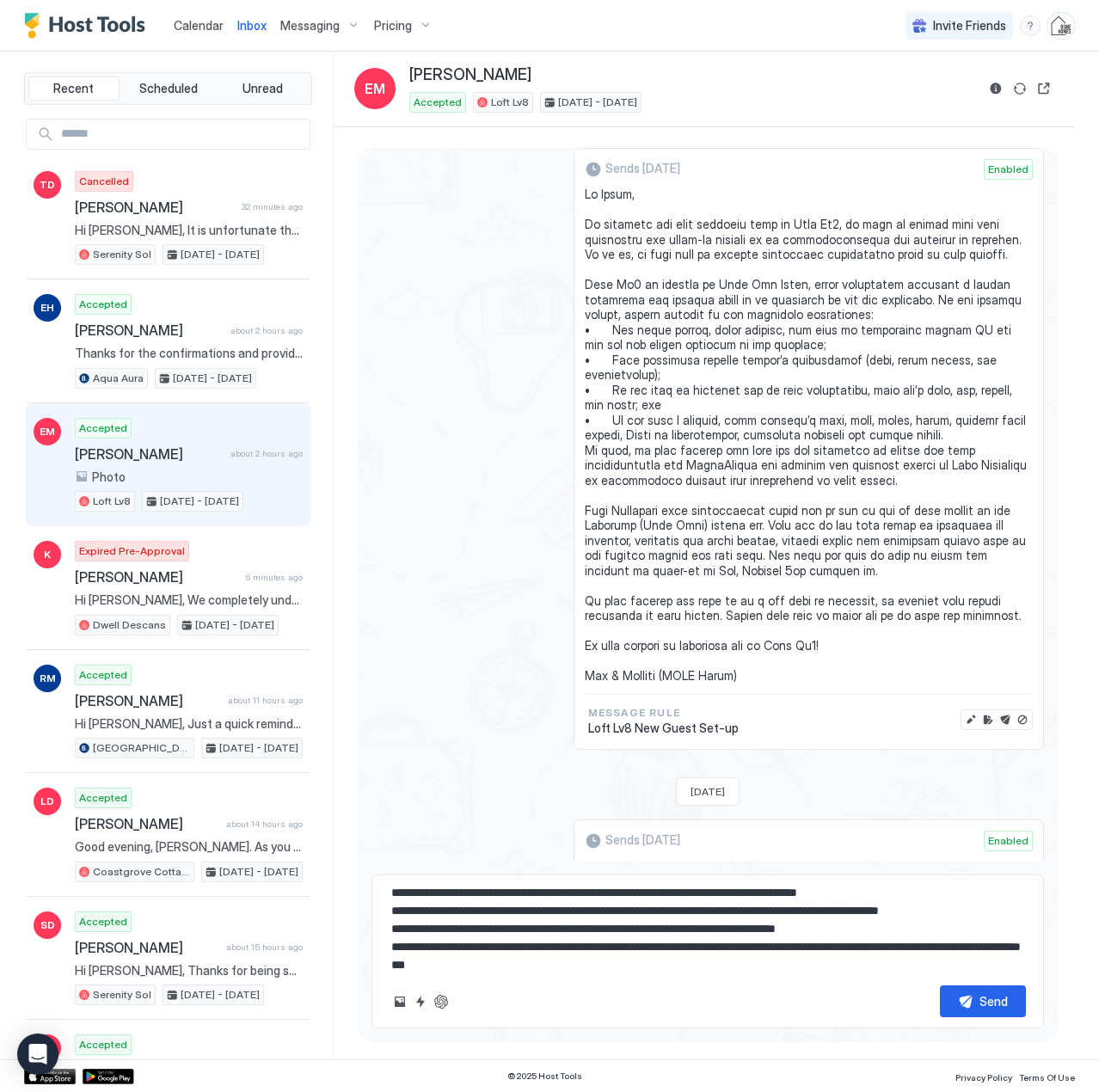
paste textarea "**"
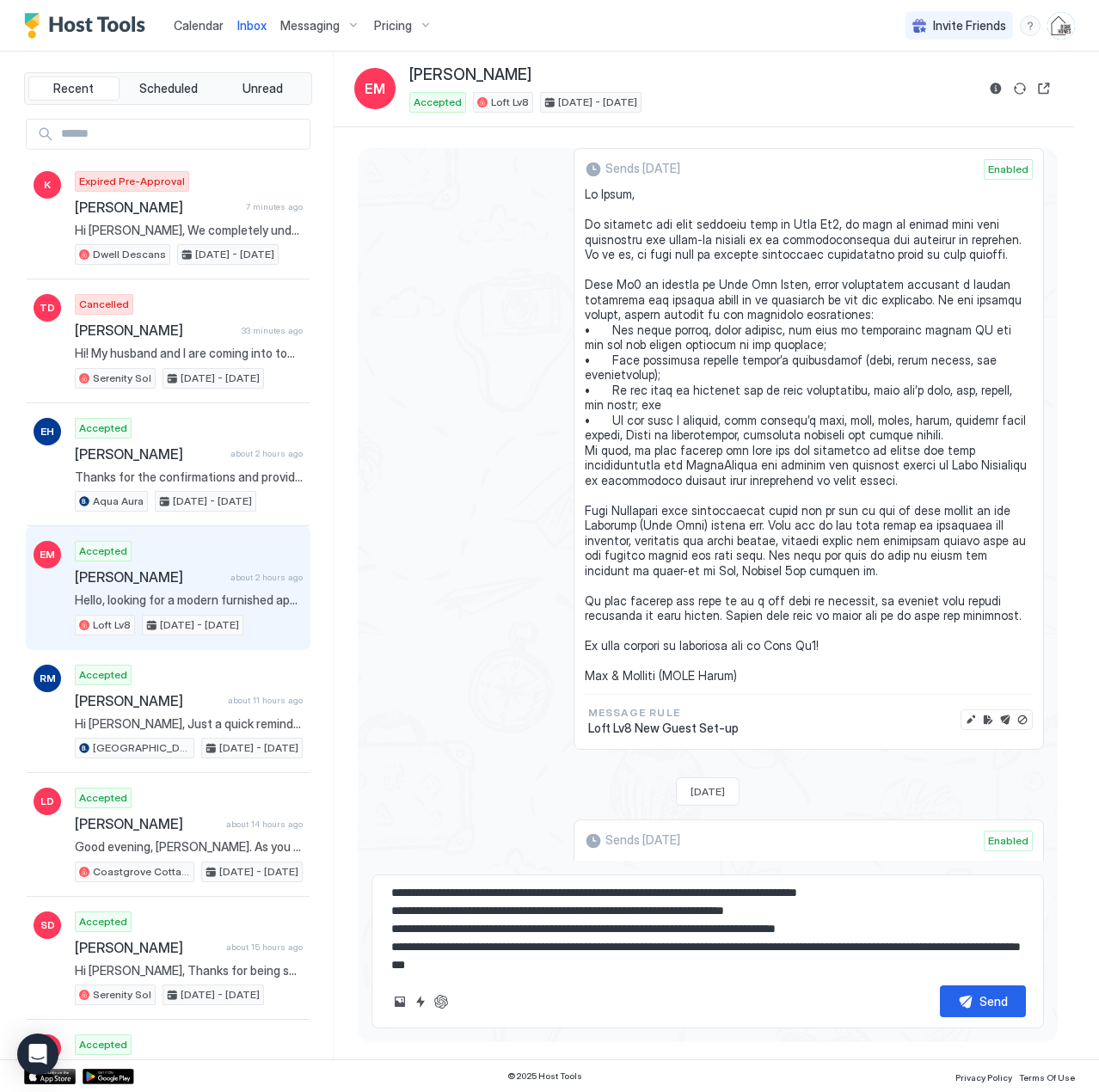
click at [473, 929] on textarea "**********" at bounding box center [707, 928] width 636 height 86
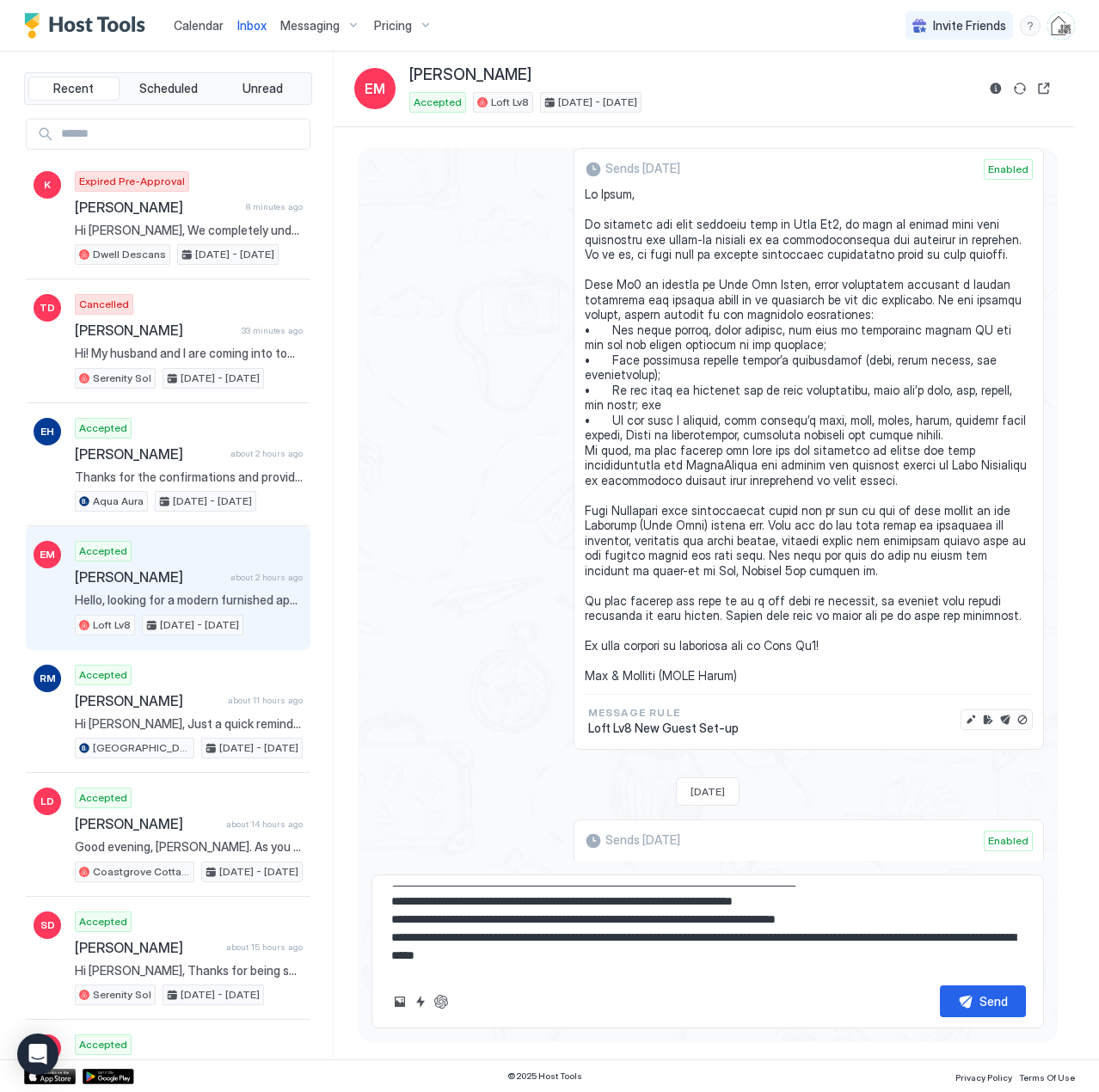
scroll to position [172, 0]
drag, startPoint x: 618, startPoint y: 647, endPoint x: 576, endPoint y: 650, distance: 42.1
click at [576, 650] on div "Sends [DATE] Enabled Message Rule Loft Lv8 New Guest Set-up" at bounding box center [809, 449] width 471 height 602
copy span "Ben & [PERSON_NAME] (BSME Homes)"
click at [419, 962] on textarea "**********" at bounding box center [707, 928] width 636 height 86
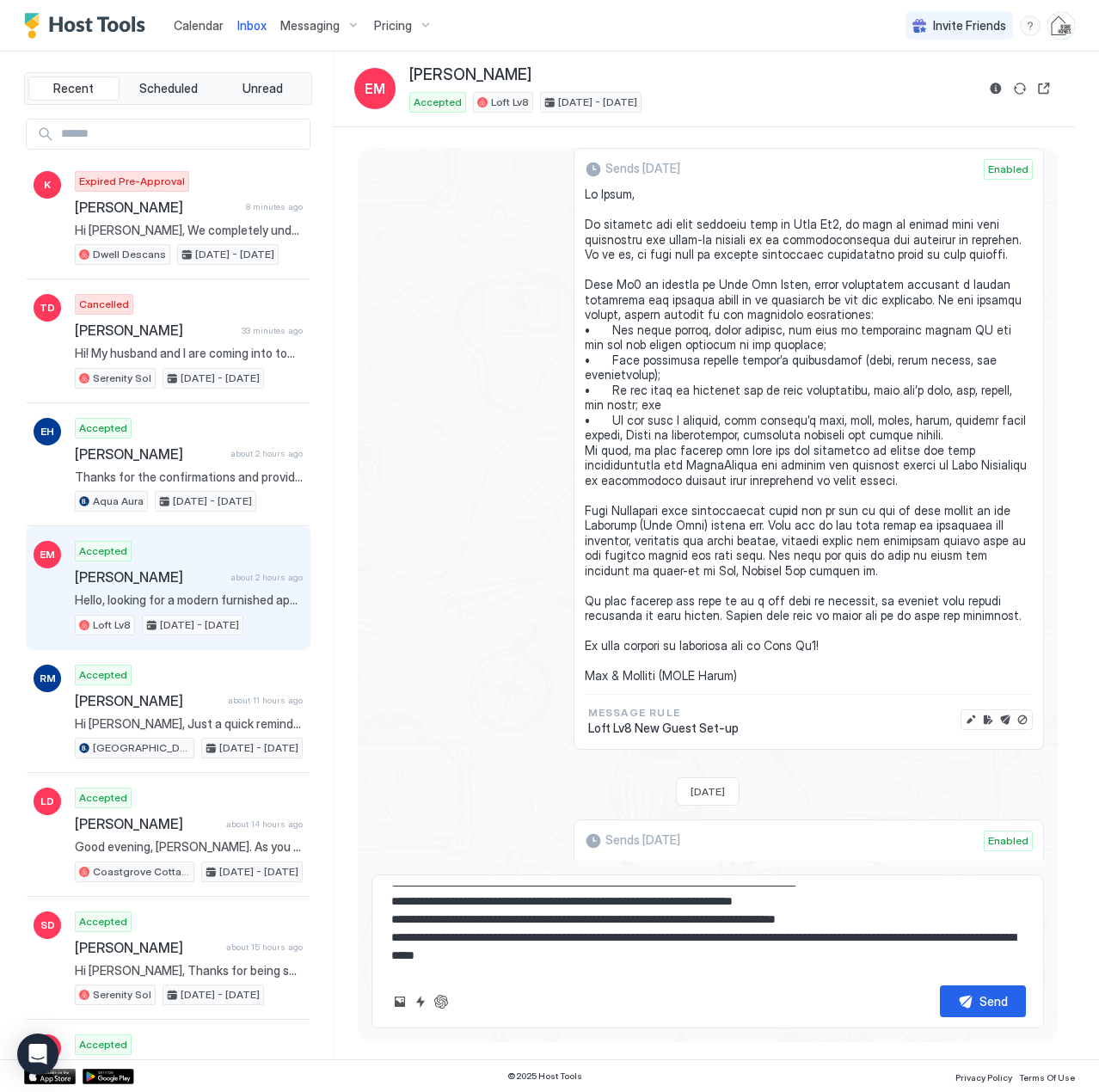
paste textarea "**********"
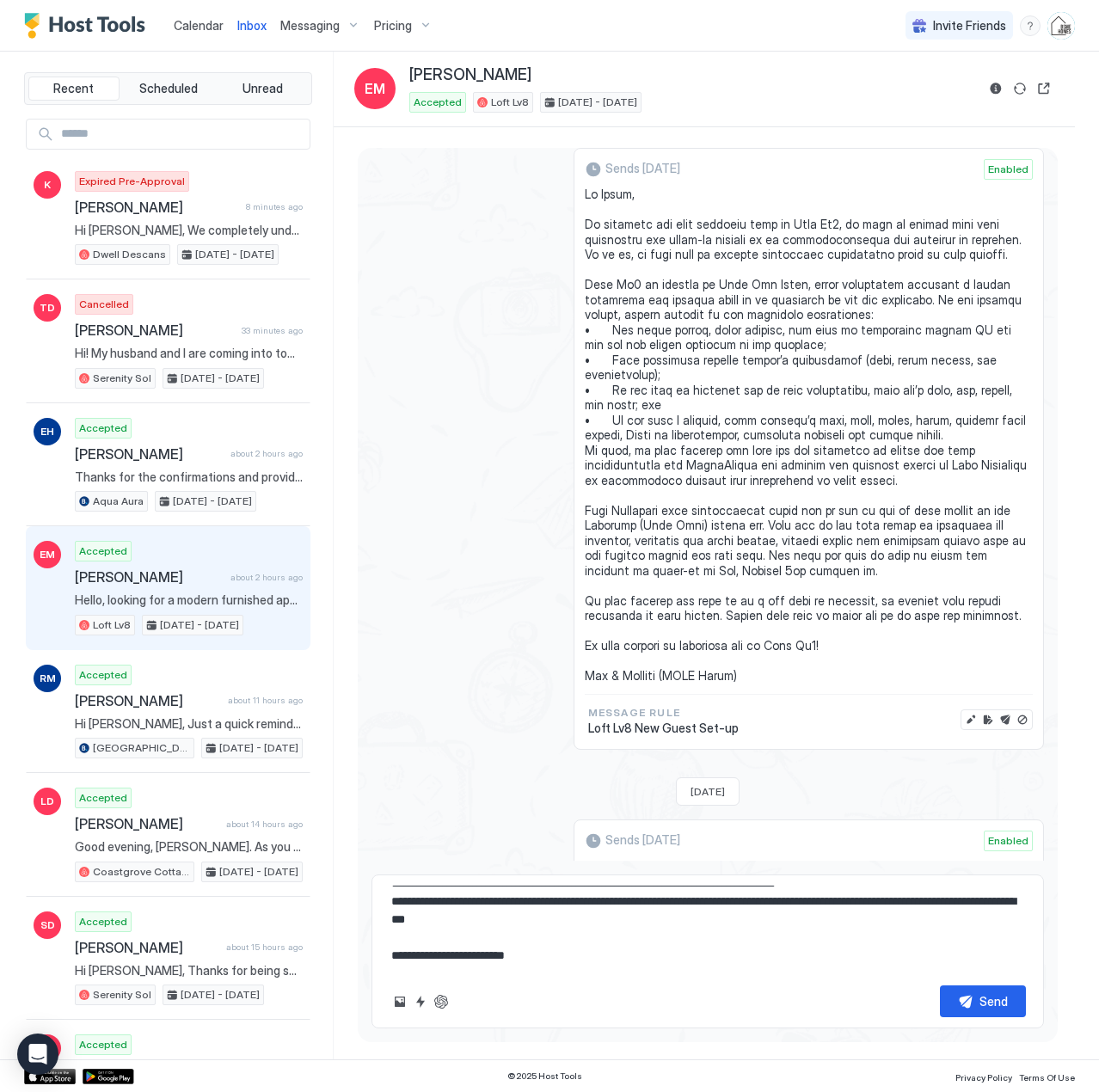
scroll to position [180, 0]
type textarea "**********"
click at [987, 999] on div "Send" at bounding box center [994, 1001] width 28 height 18
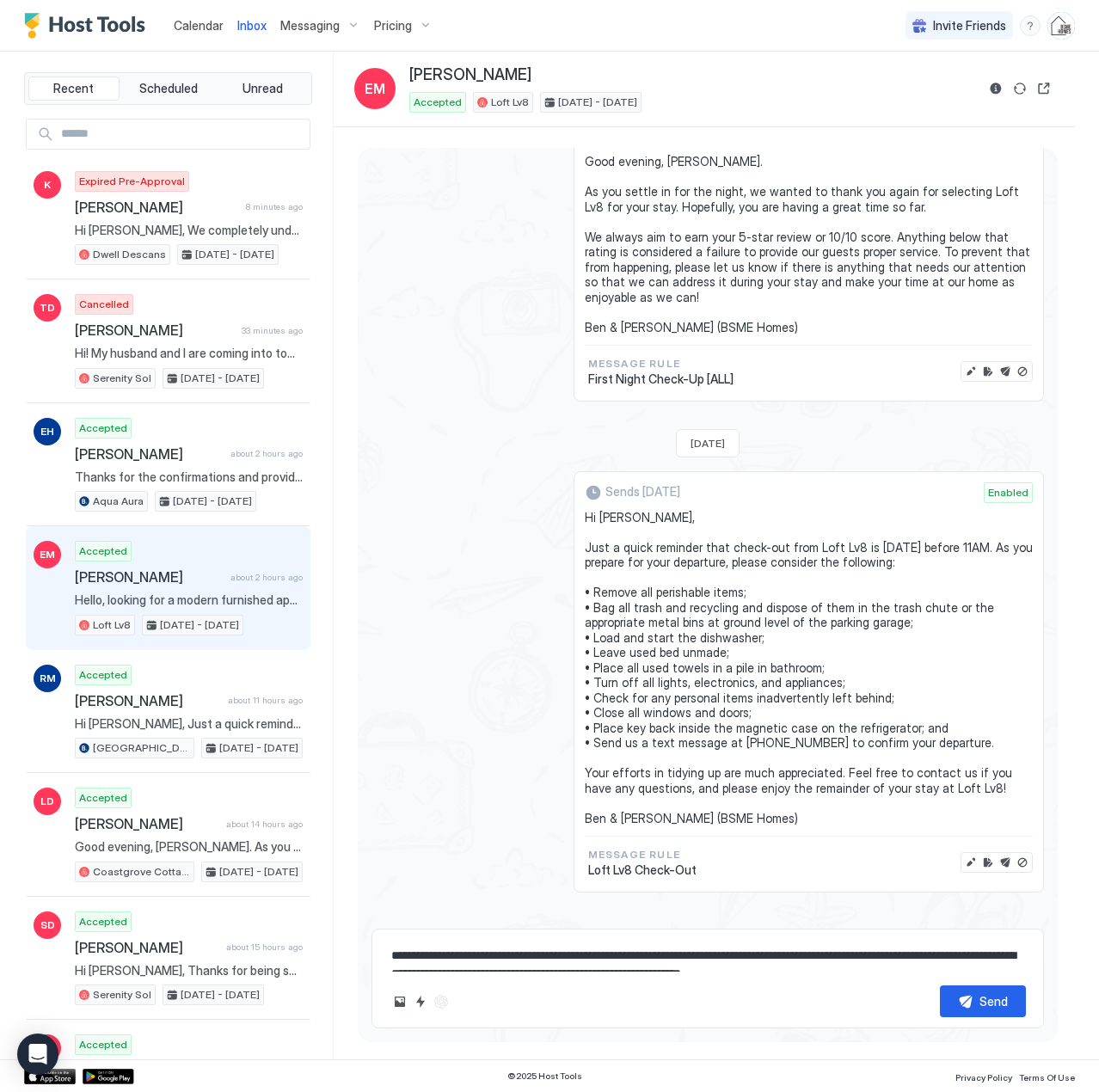
scroll to position [4171, 0]
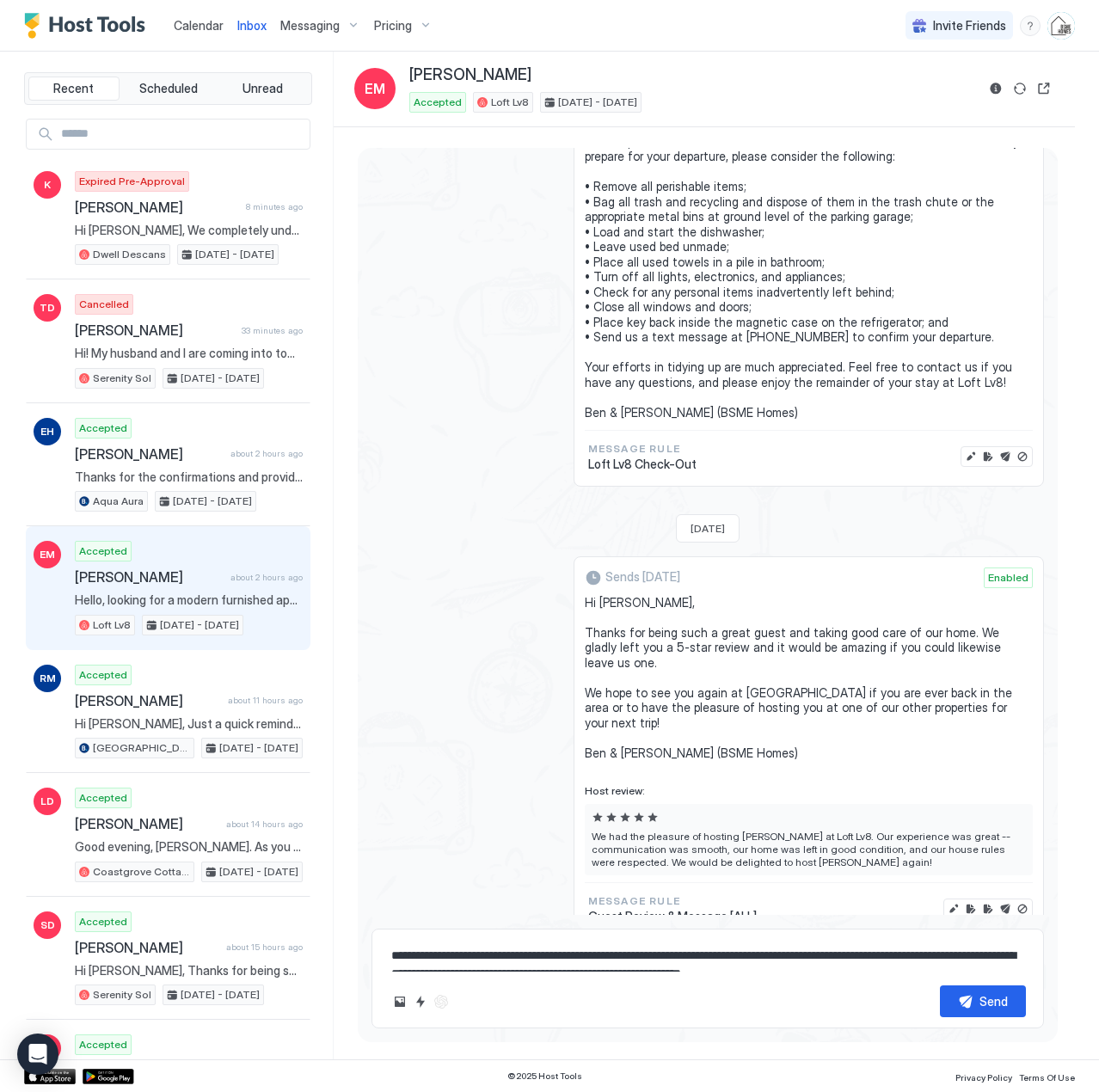
click at [933, 956] on div "Scheduled Messages" at bounding box center [966, 964] width 117 height 18
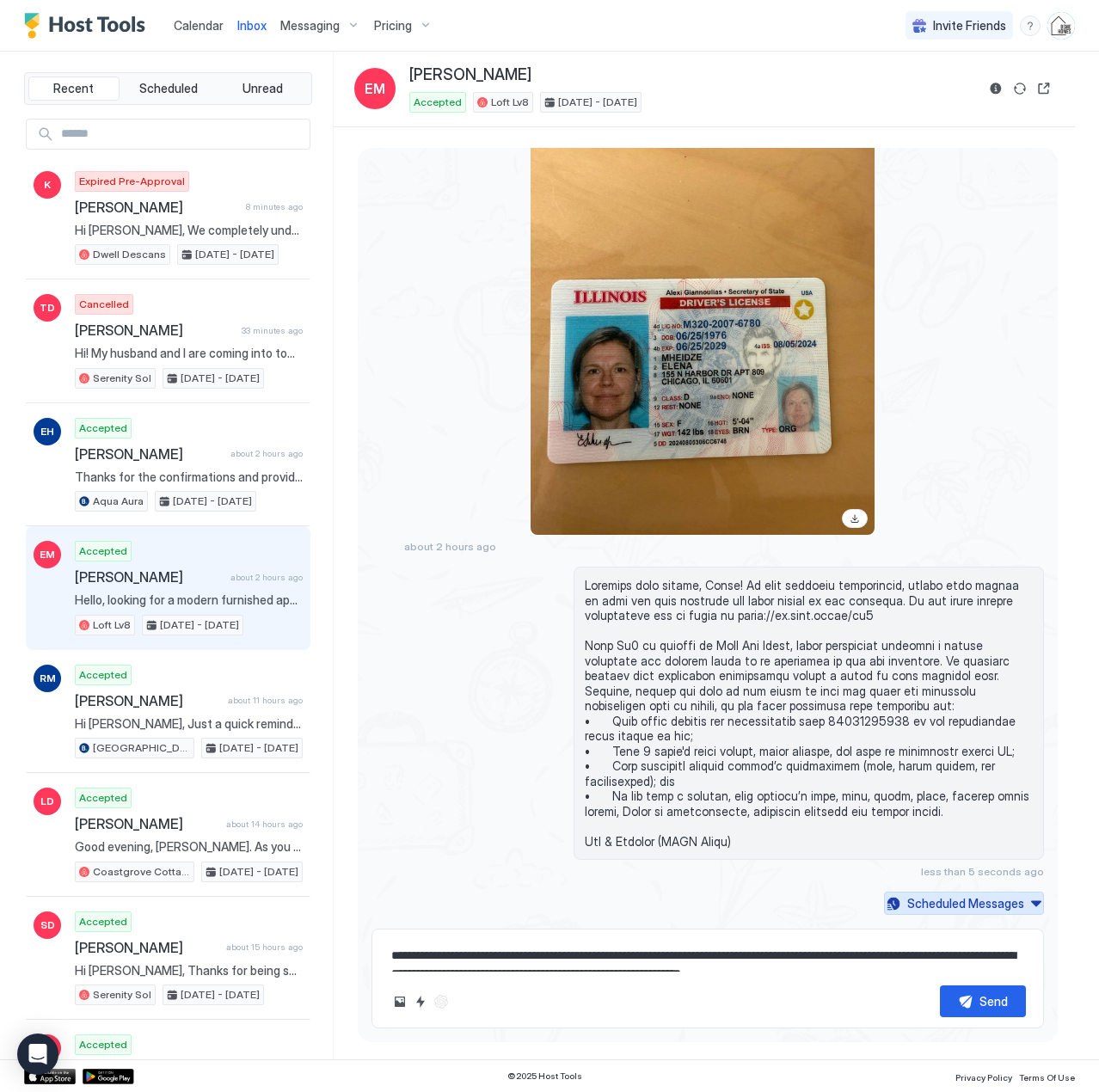
scroll to position [1559, 0]
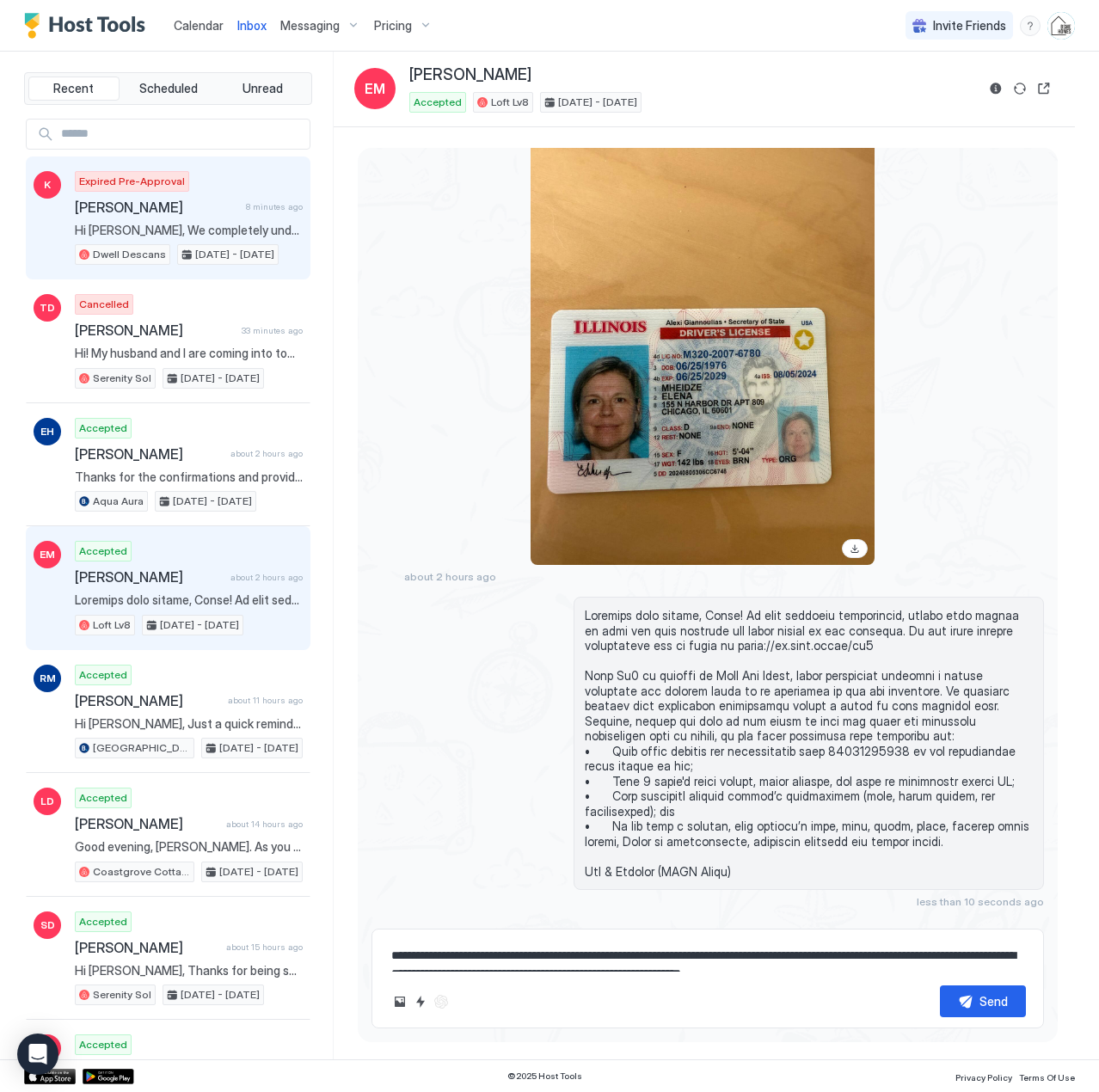
click at [198, 232] on span "Hi [PERSON_NAME], We completely understand that you need to sort out a few work…" at bounding box center [189, 231] width 228 height 16
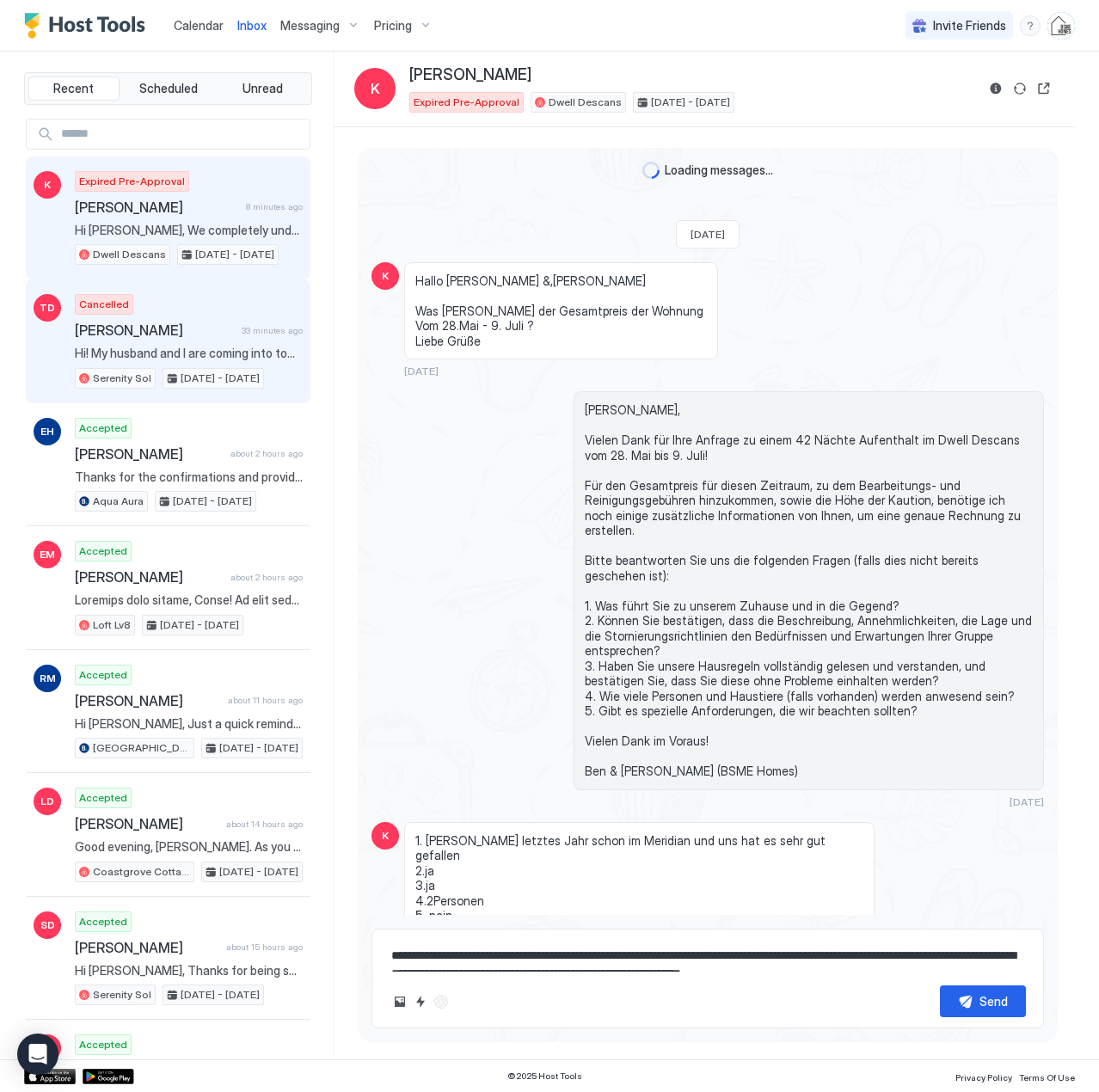
scroll to position [787, 0]
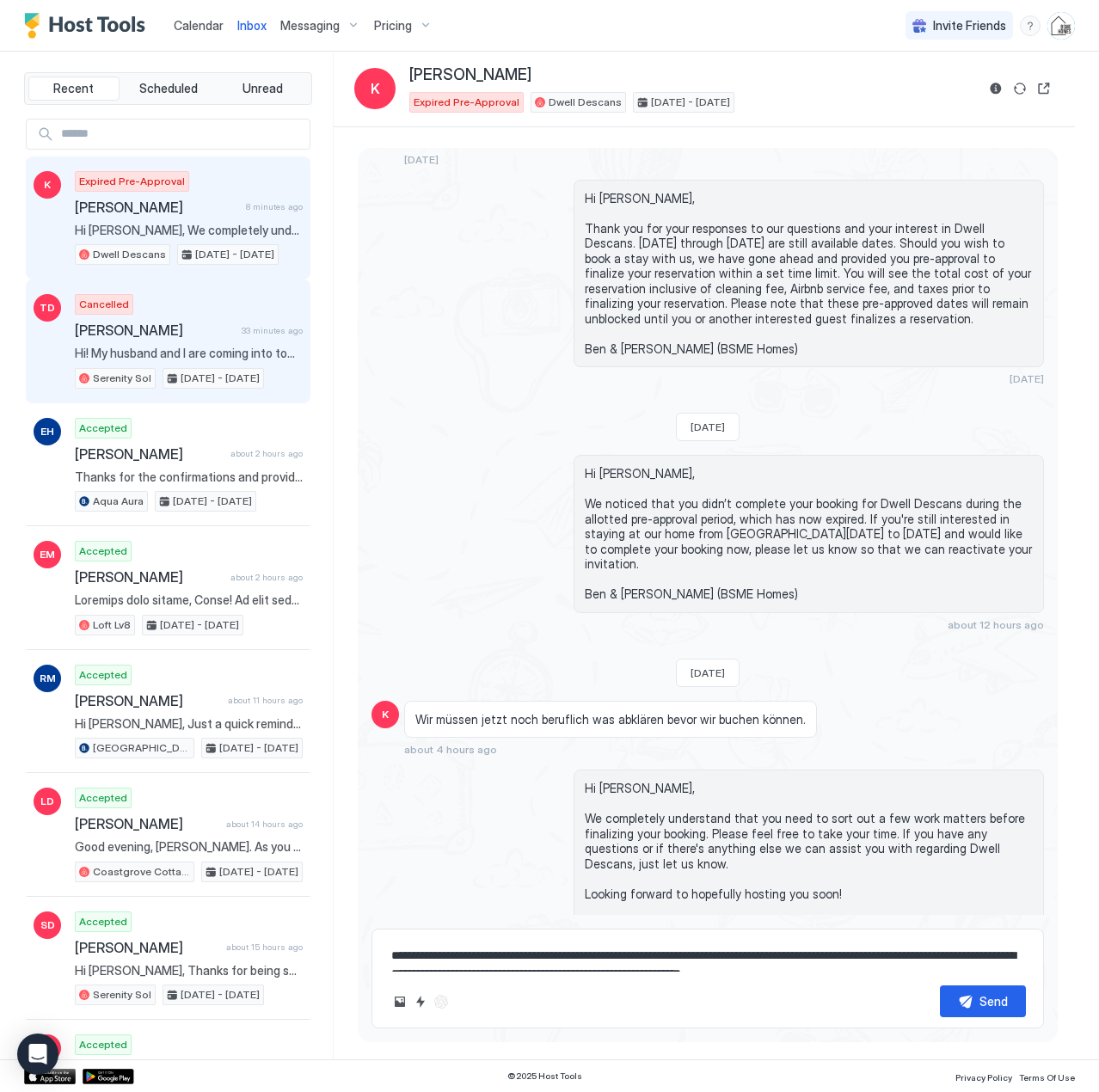
click at [184, 339] on div "Cancelled [PERSON_NAME] 33 minutes ago Hi! My husband and I are coming into tow…" at bounding box center [189, 341] width 228 height 94
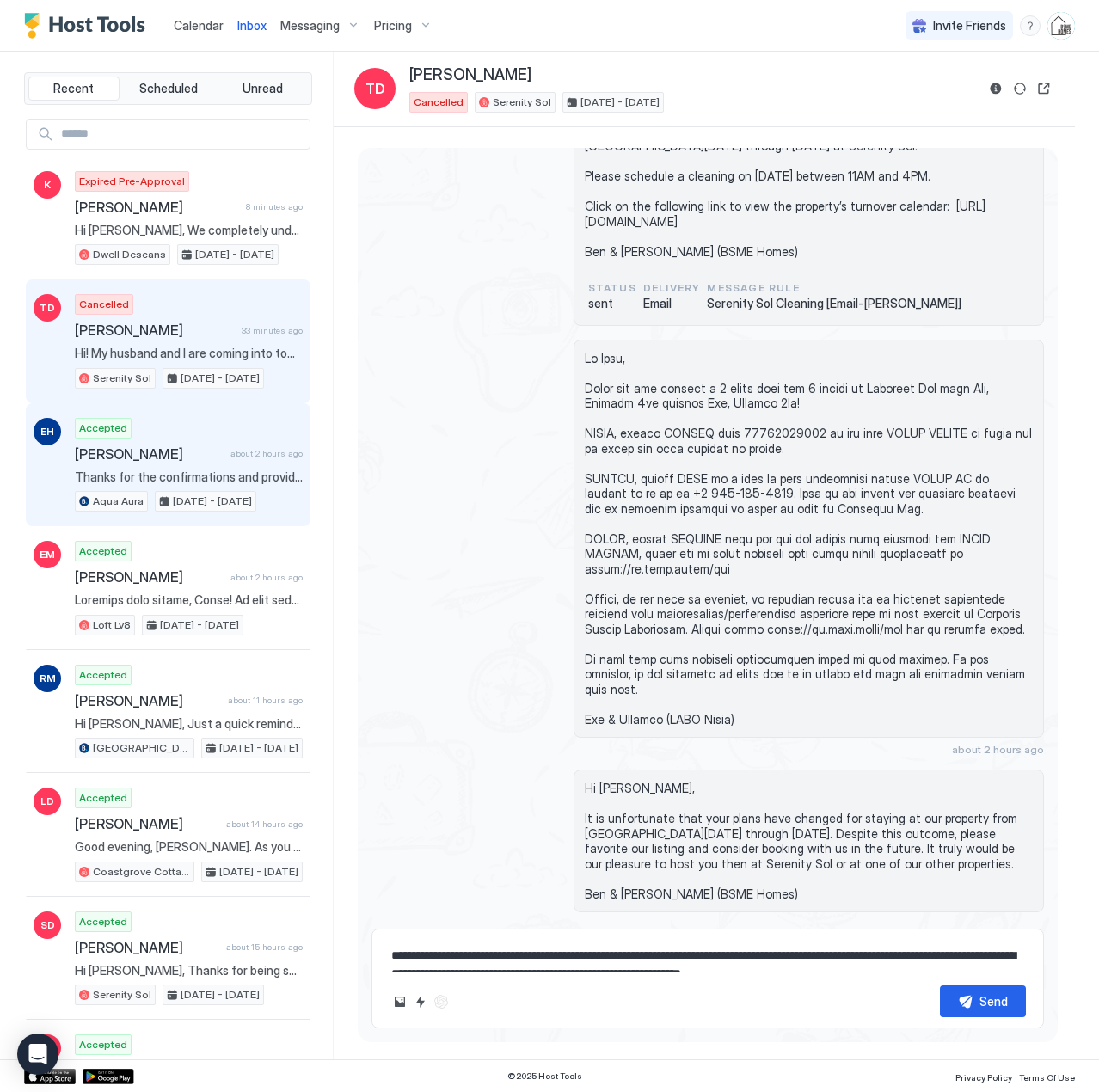
click at [180, 454] on span "[PERSON_NAME]" at bounding box center [150, 454] width 149 height 18
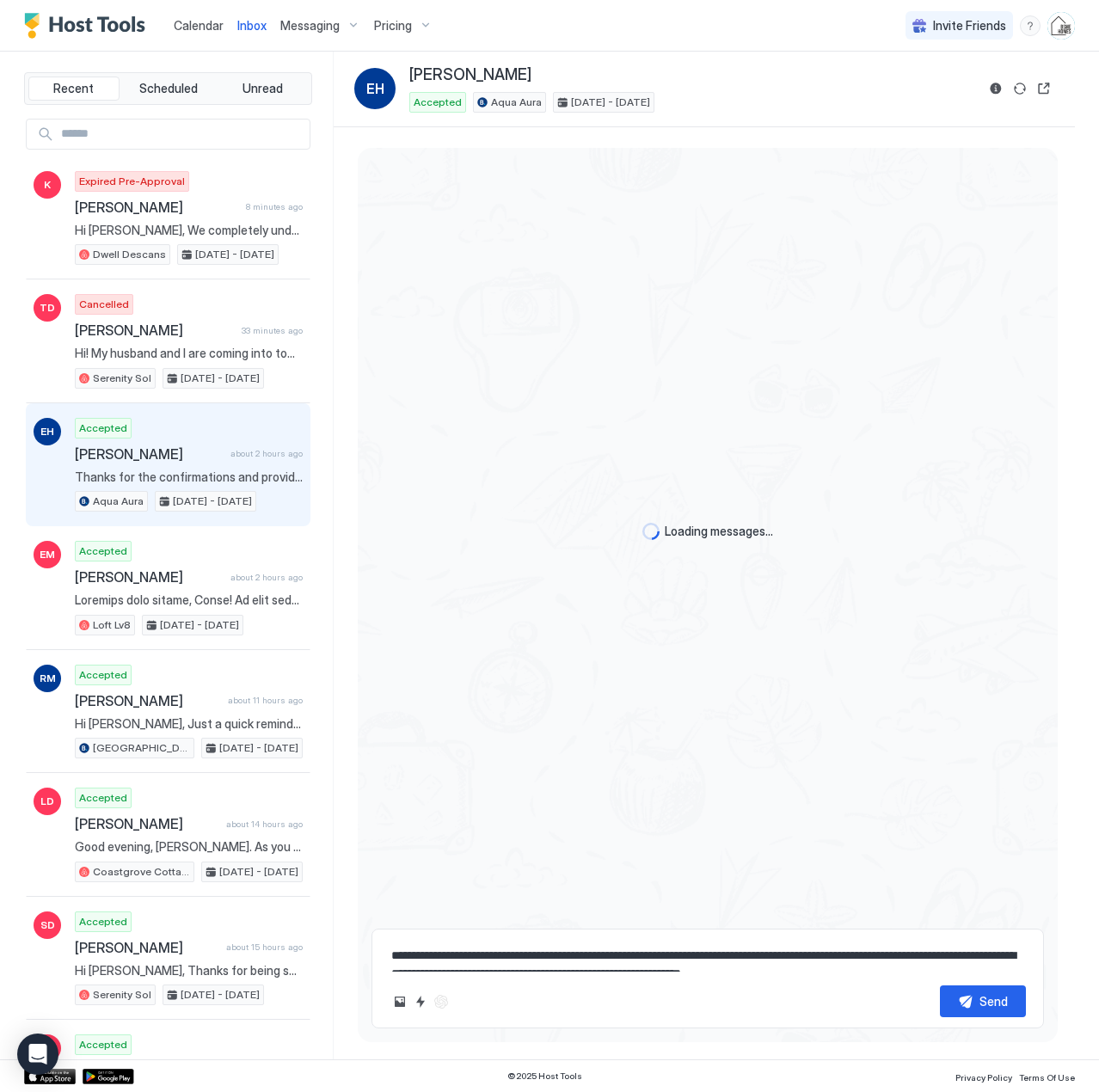
scroll to position [782, 0]
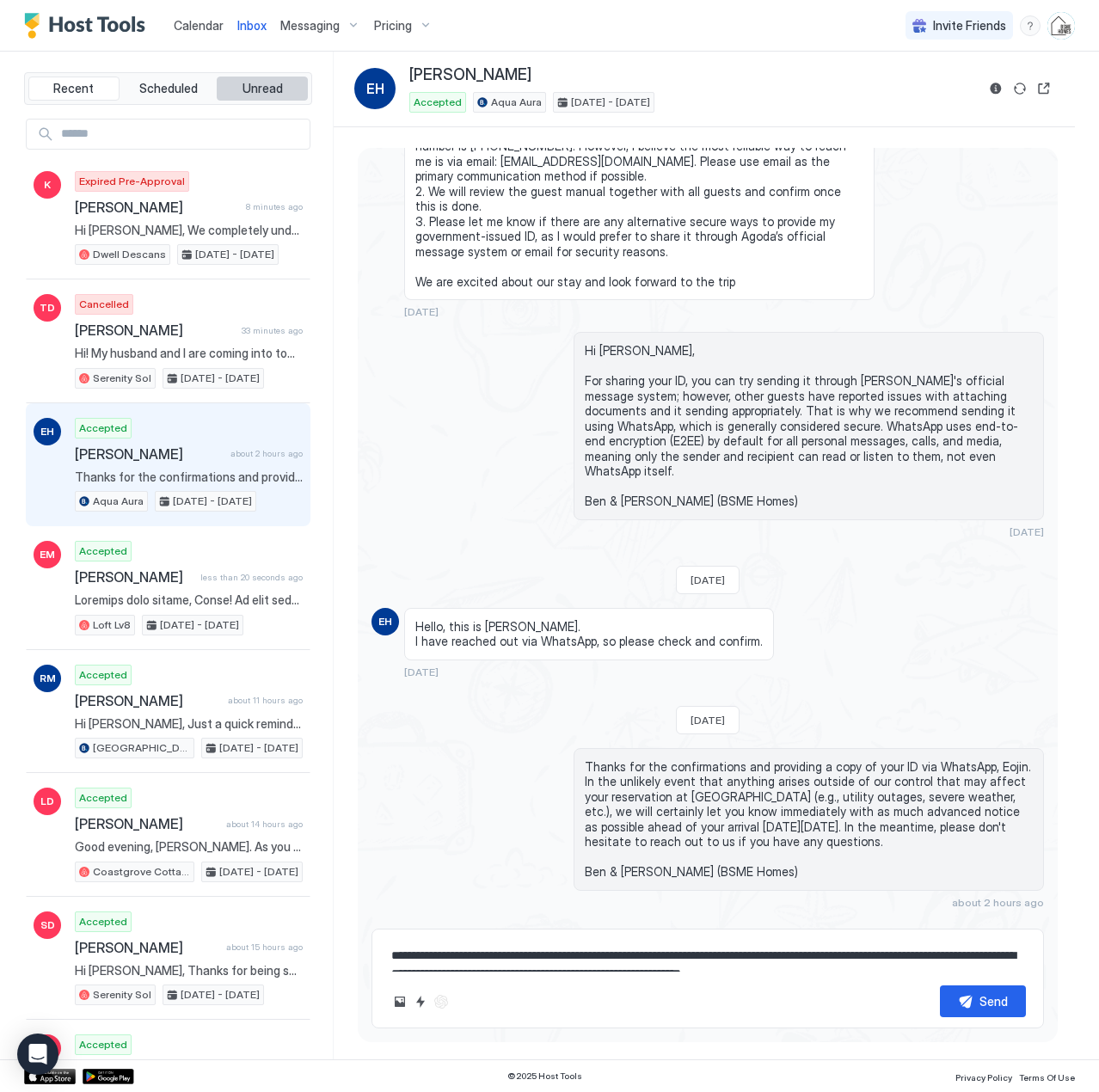
click at [246, 88] on span "Unread" at bounding box center [262, 88] width 40 height 16
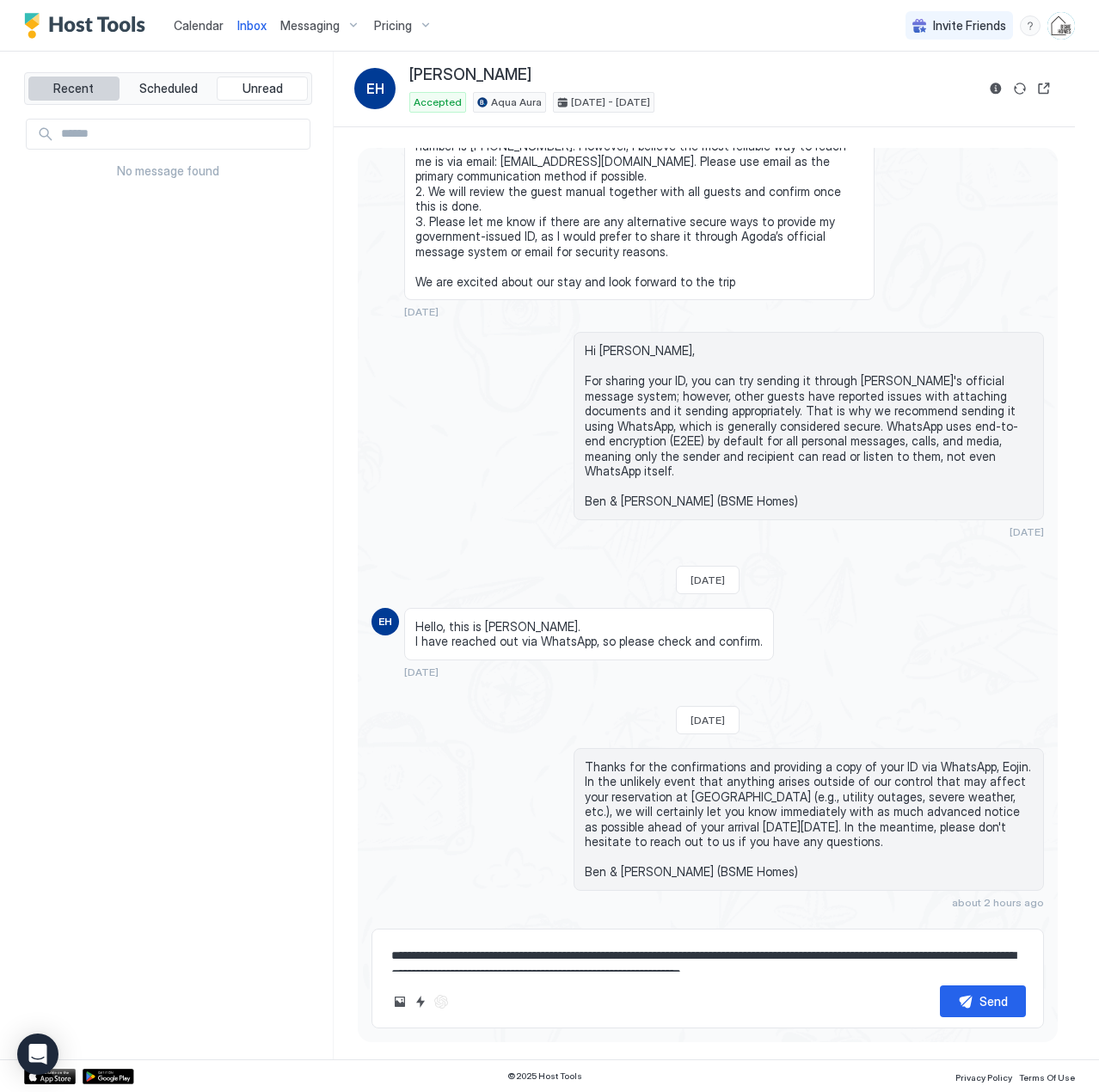
click at [85, 89] on span "Recent" at bounding box center [74, 88] width 40 height 16
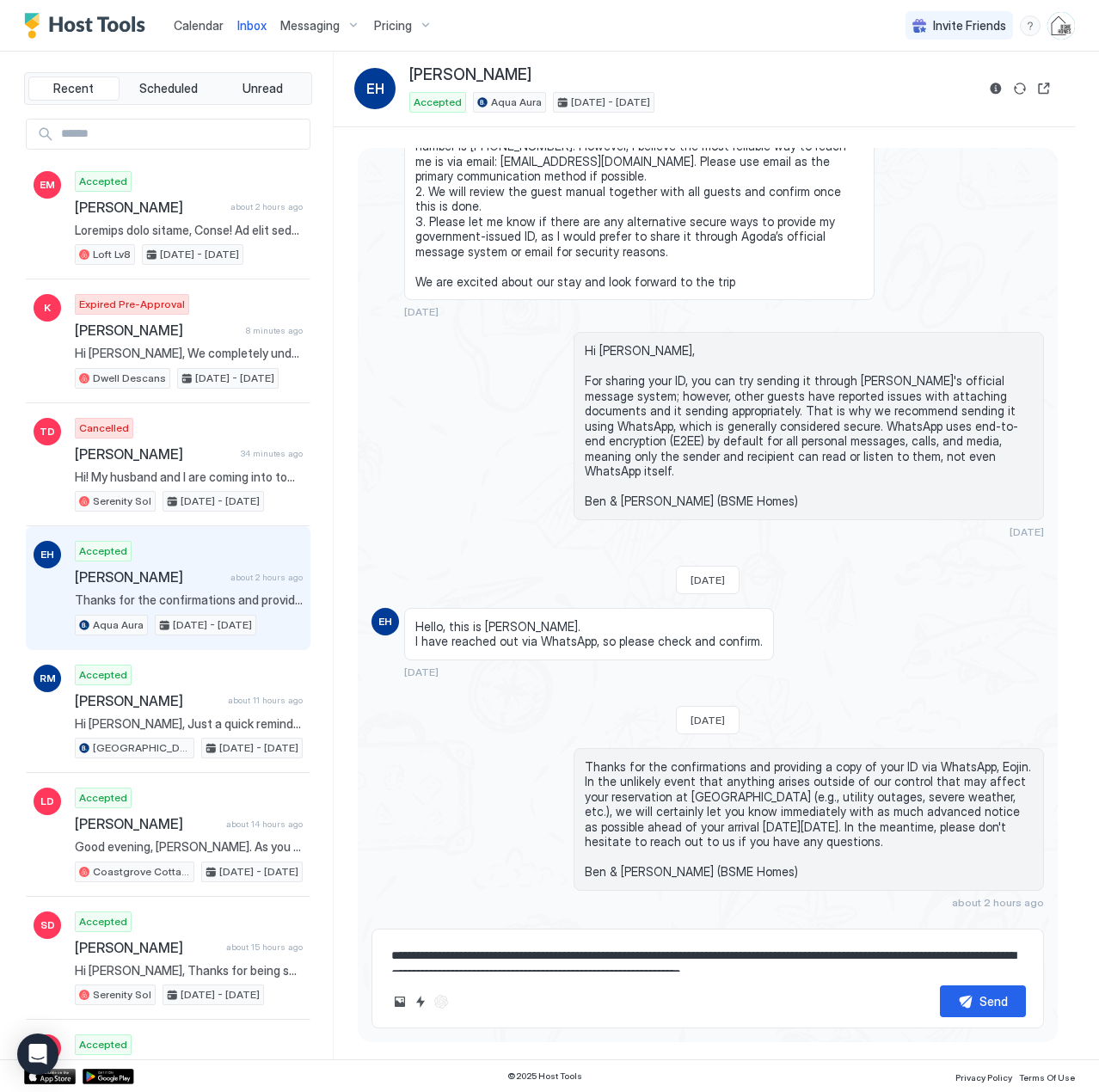
click at [193, 26] on span "Calendar" at bounding box center [199, 25] width 50 height 15
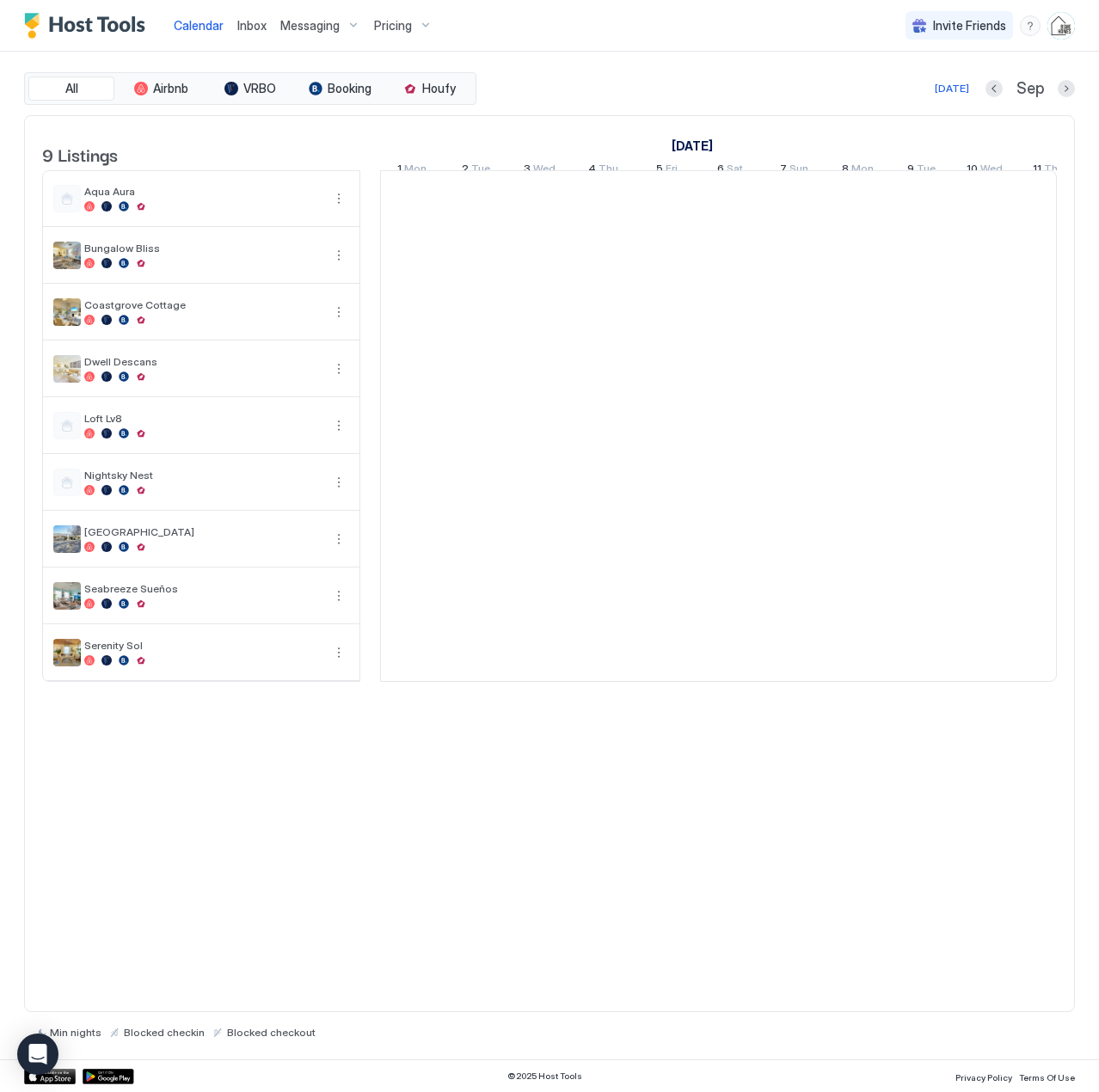
scroll to position [0, 956]
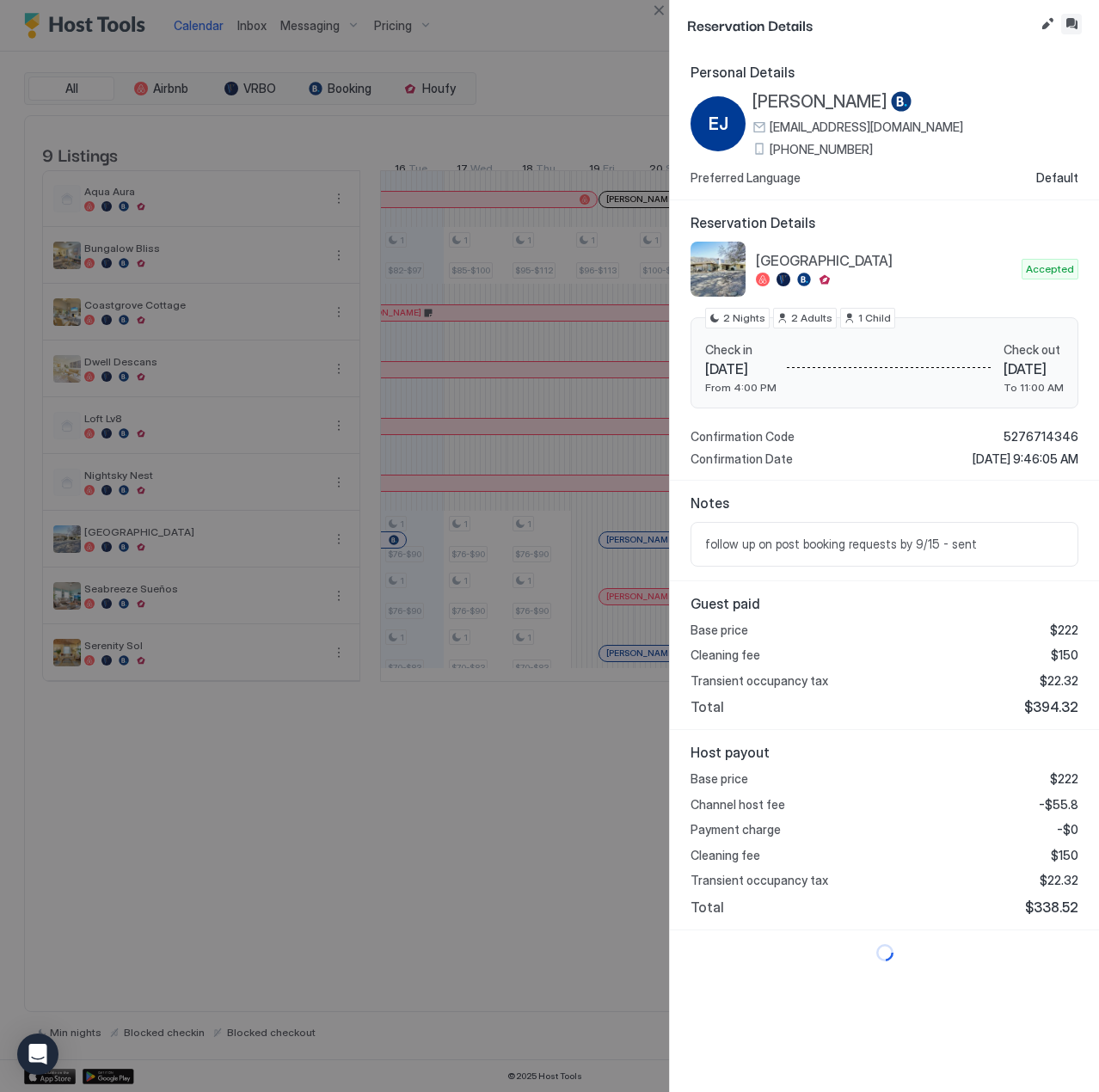
click at [1077, 25] on button "Inbox" at bounding box center [1072, 24] width 21 height 21
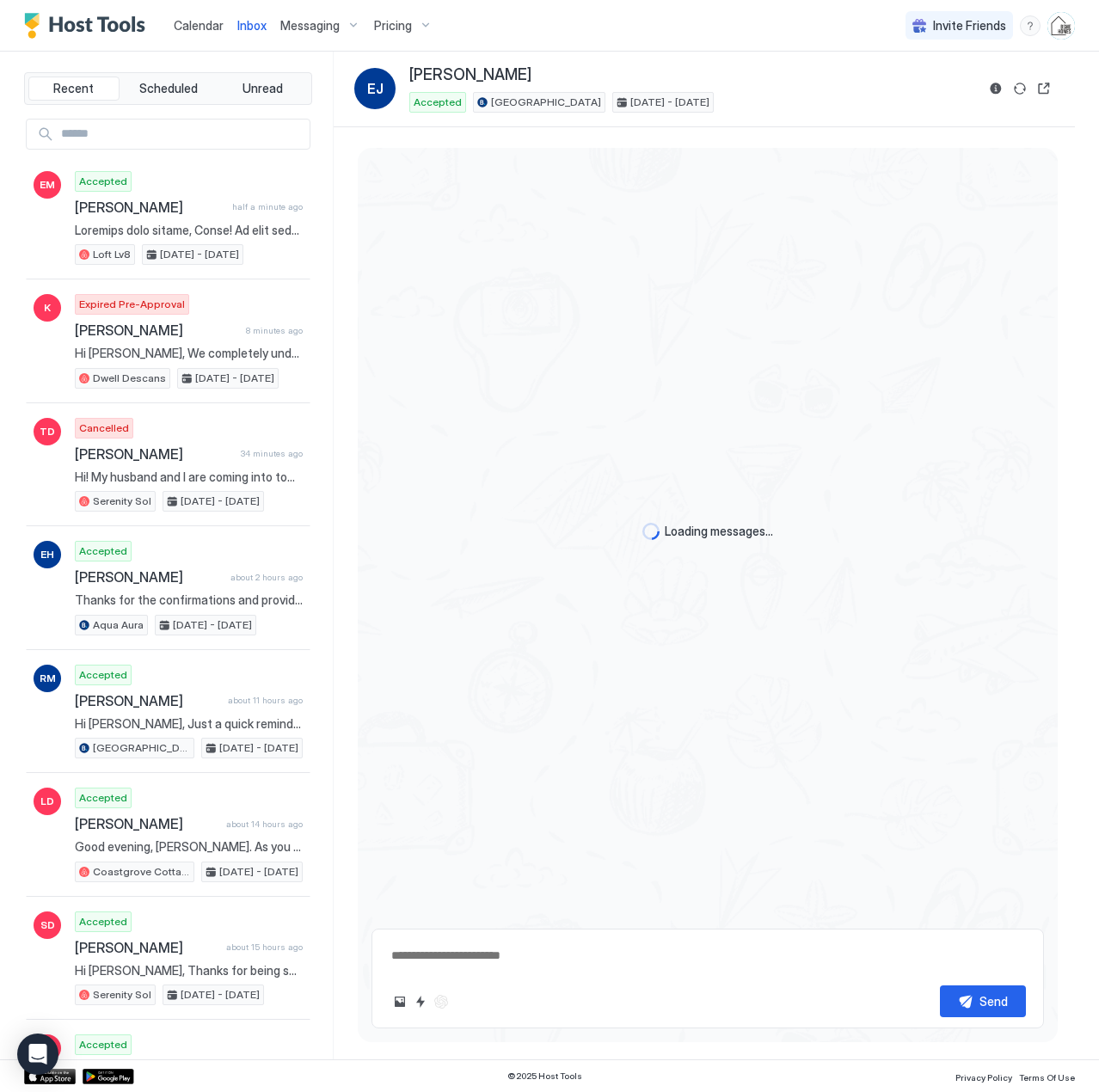
scroll to position [1257, 0]
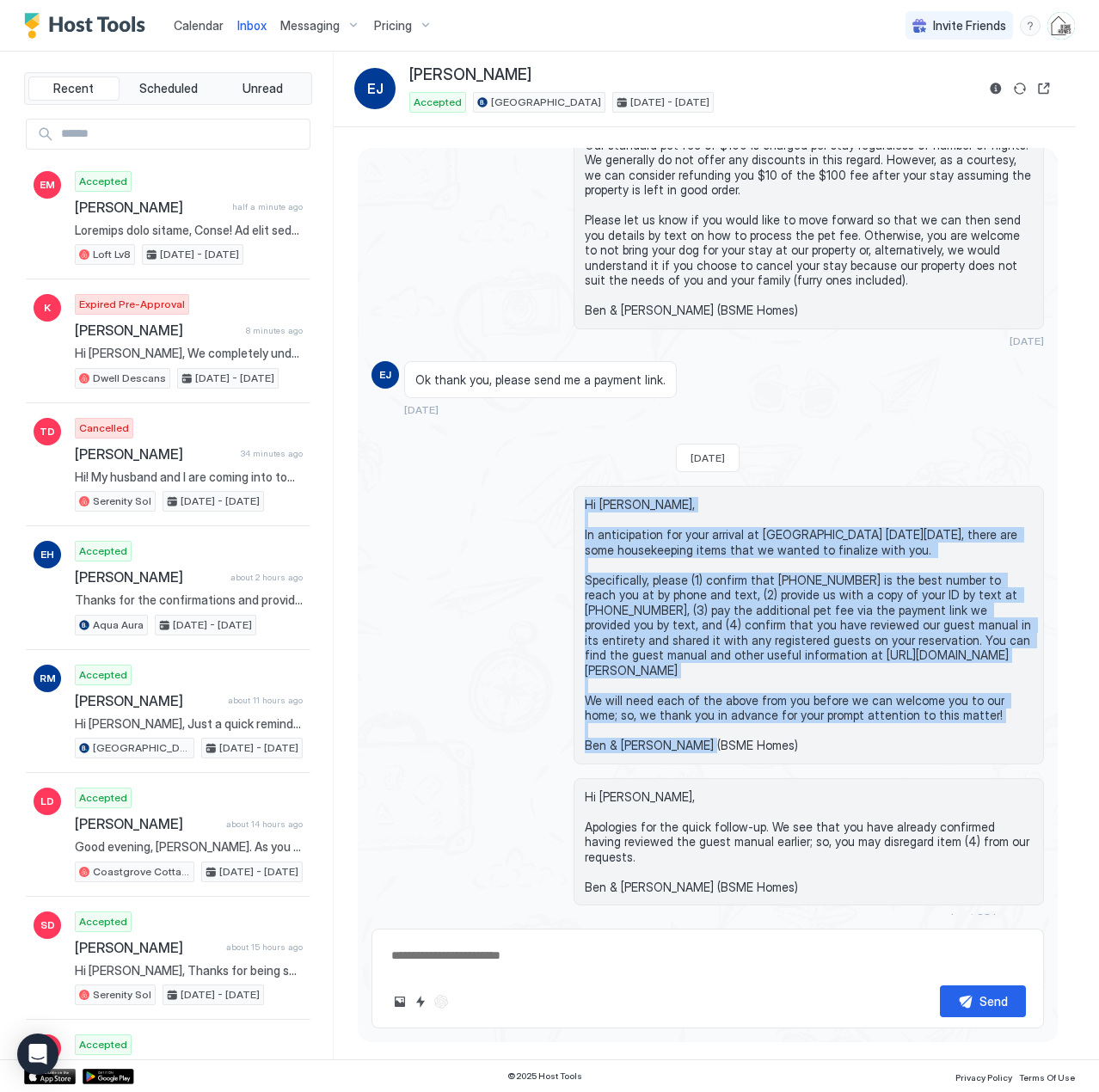
drag, startPoint x: 739, startPoint y: 717, endPoint x: 553, endPoint y: 493, distance: 291.2
click at [553, 493] on div "Hi [PERSON_NAME], In anticipation for your arrival at [GEOGRAPHIC_DATA] [DATE][…" at bounding box center [708, 625] width 673 height 278
copy span "Hi [PERSON_NAME], In anticipation for your arrival at [GEOGRAPHIC_DATA] [DATE][…"
click at [214, 25] on span "Calendar" at bounding box center [199, 25] width 50 height 15
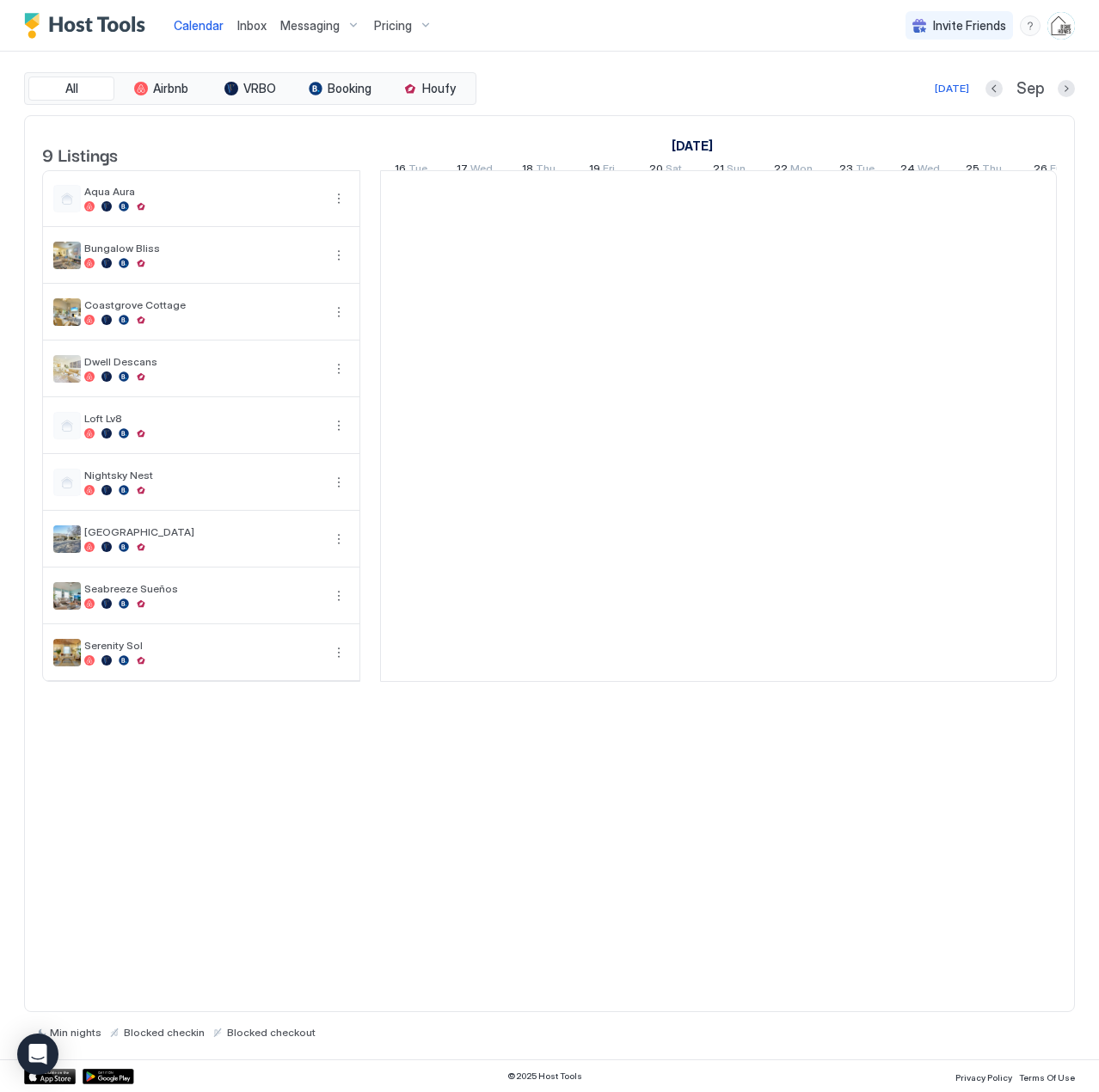
scroll to position [0, 956]
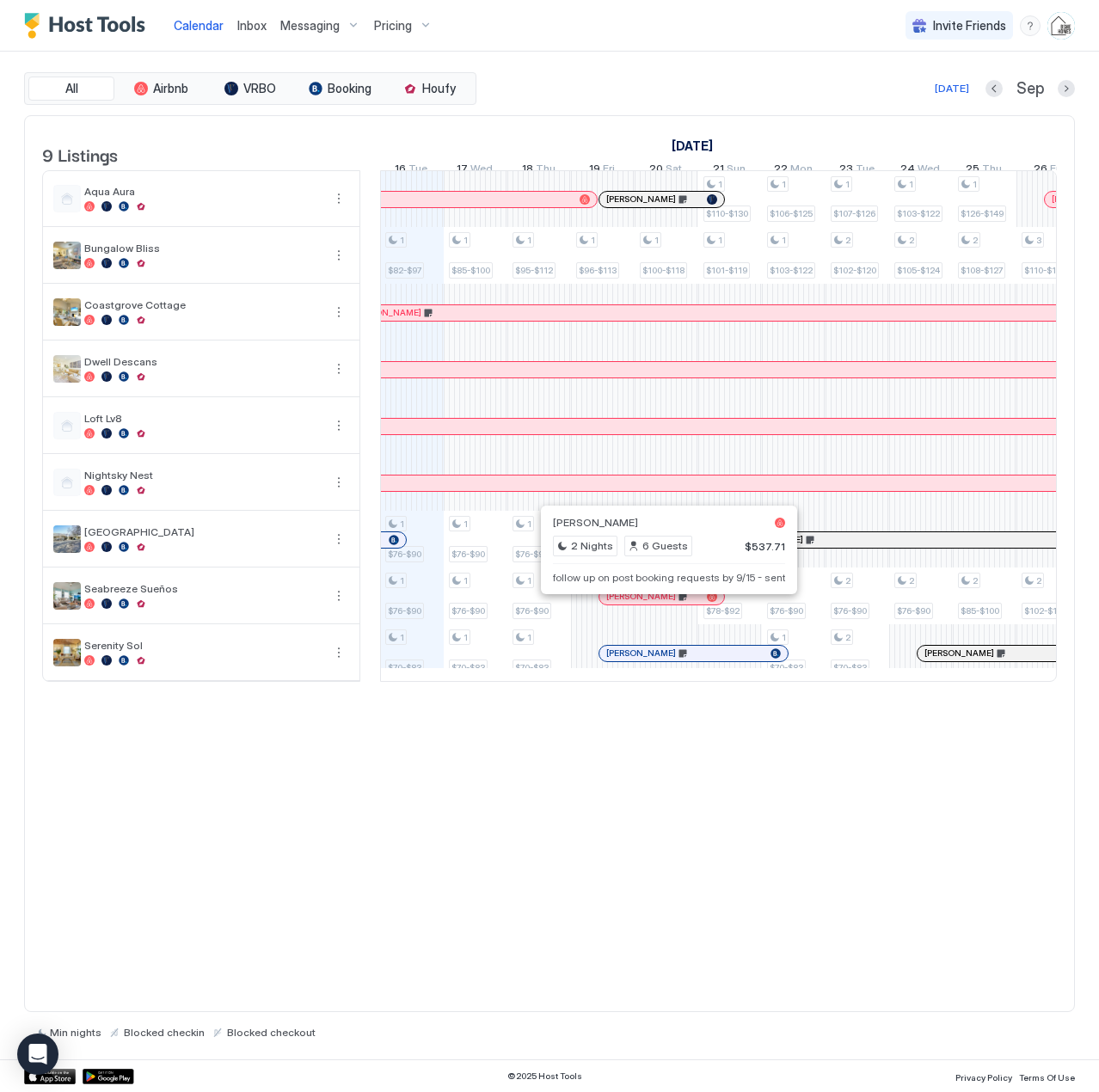
click at [663, 604] on div at bounding box center [663, 597] width 14 height 14
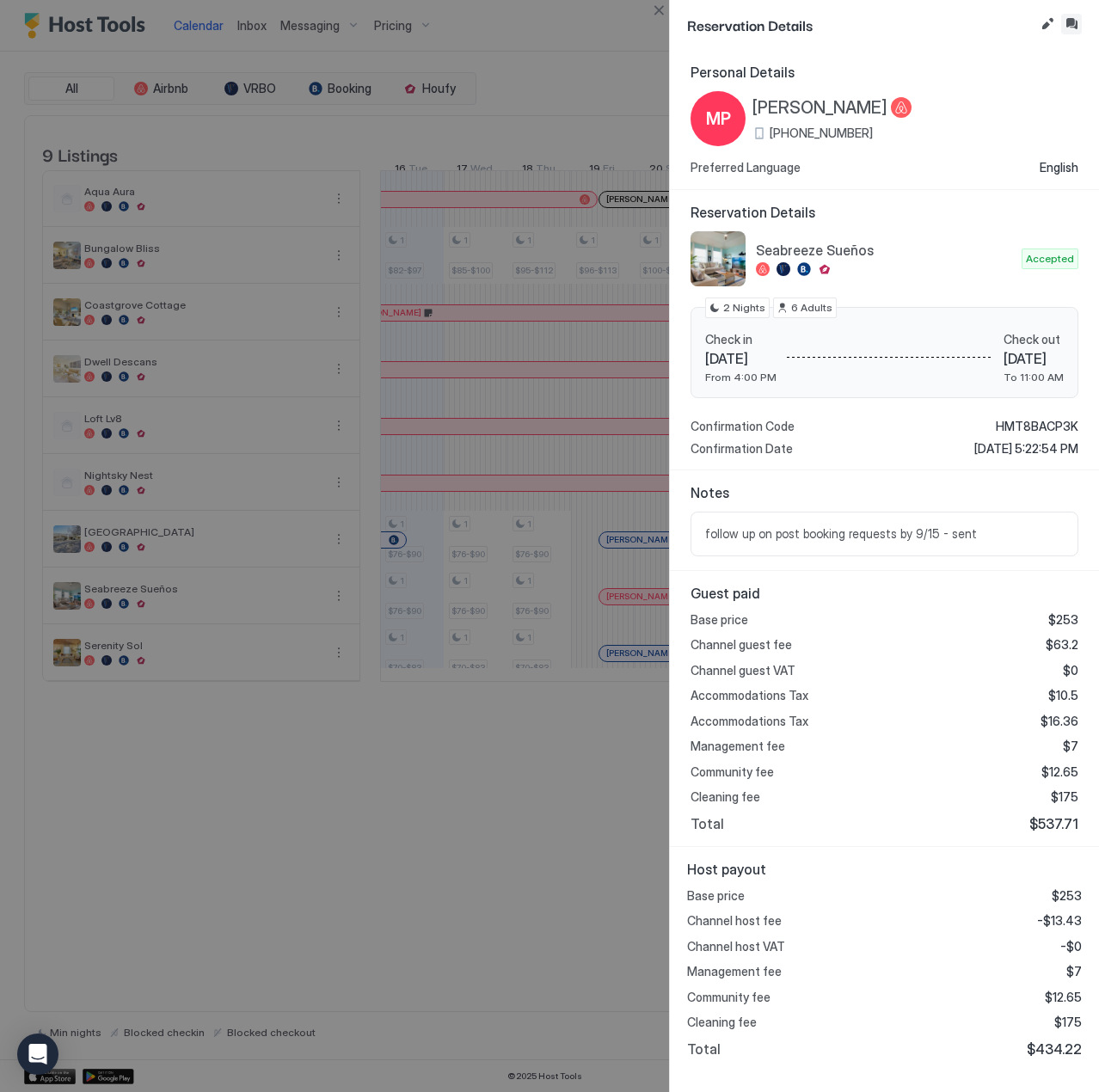
click at [1071, 27] on button "Inbox" at bounding box center [1072, 24] width 21 height 21
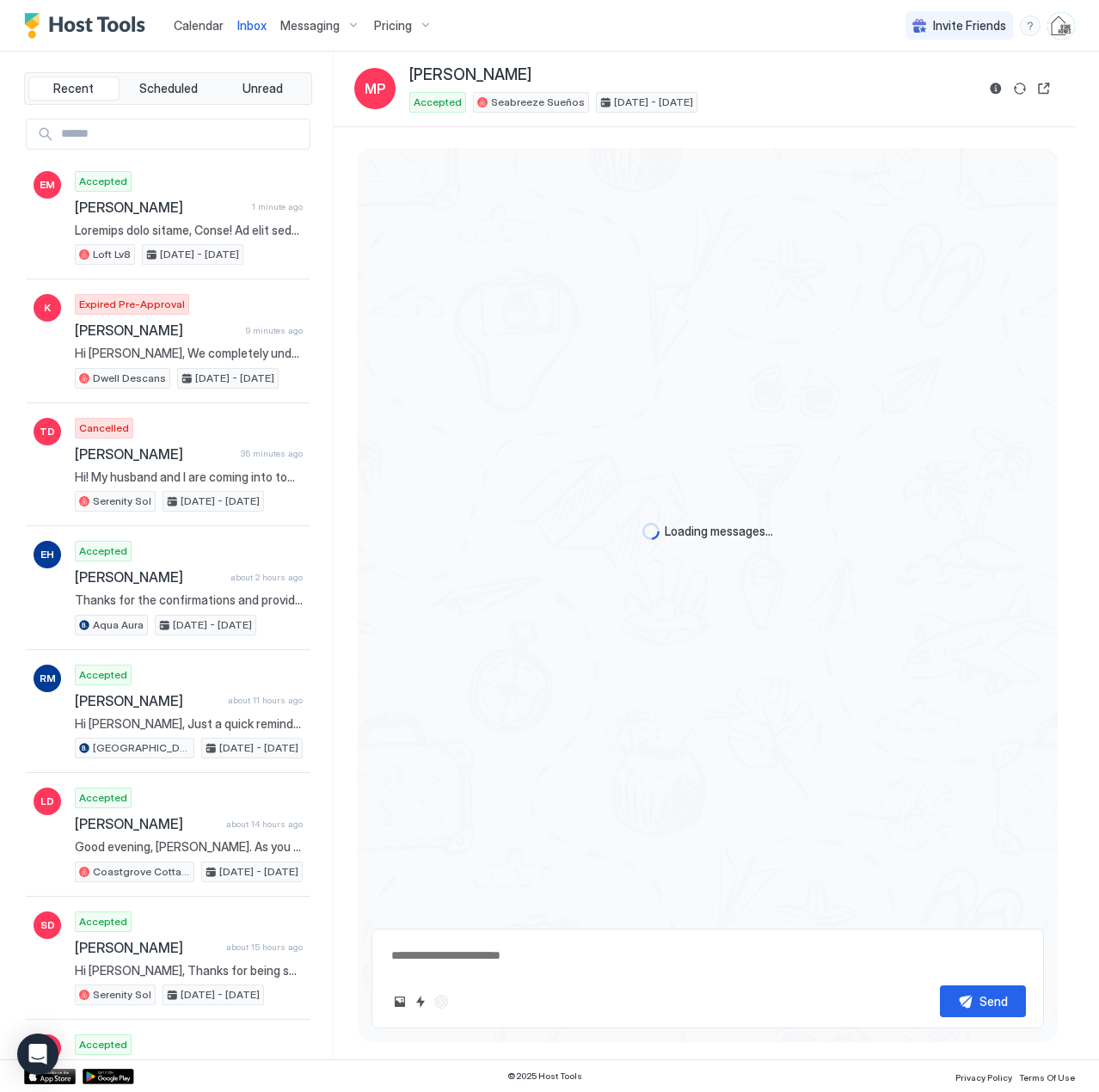
scroll to position [856, 0]
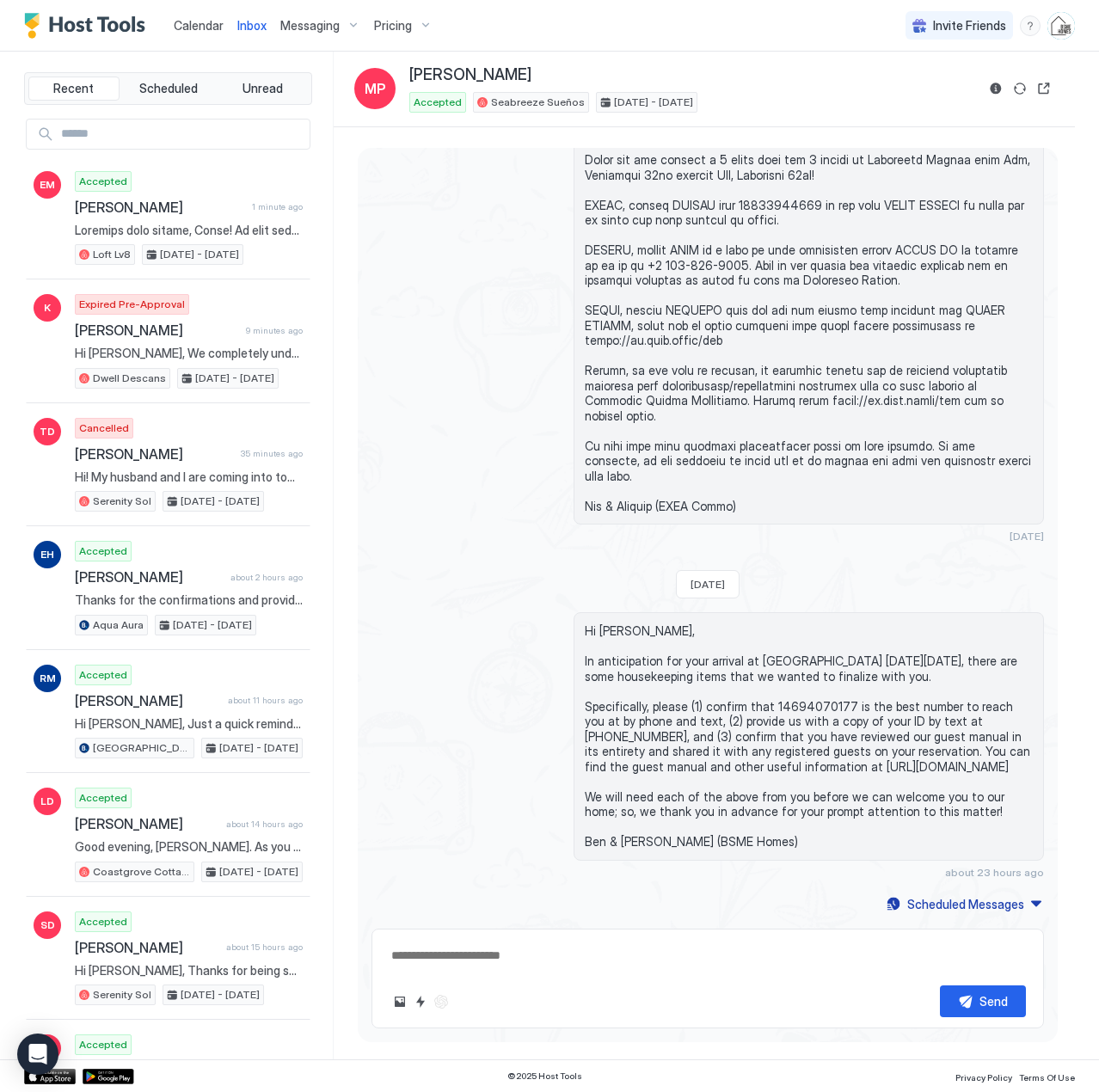
drag, startPoint x: 756, startPoint y: 849, endPoint x: 571, endPoint y: 629, distance: 287.4
click at [574, 629] on div "Hi [PERSON_NAME], In anticipation for your arrival at [GEOGRAPHIC_DATA] [DATE][…" at bounding box center [809, 737] width 471 height 248
copy span "Hi [PERSON_NAME], In anticipation for your arrival at Seabreeze Sueños [DATE][D…"
click at [212, 23] on span "Calendar" at bounding box center [199, 25] width 50 height 15
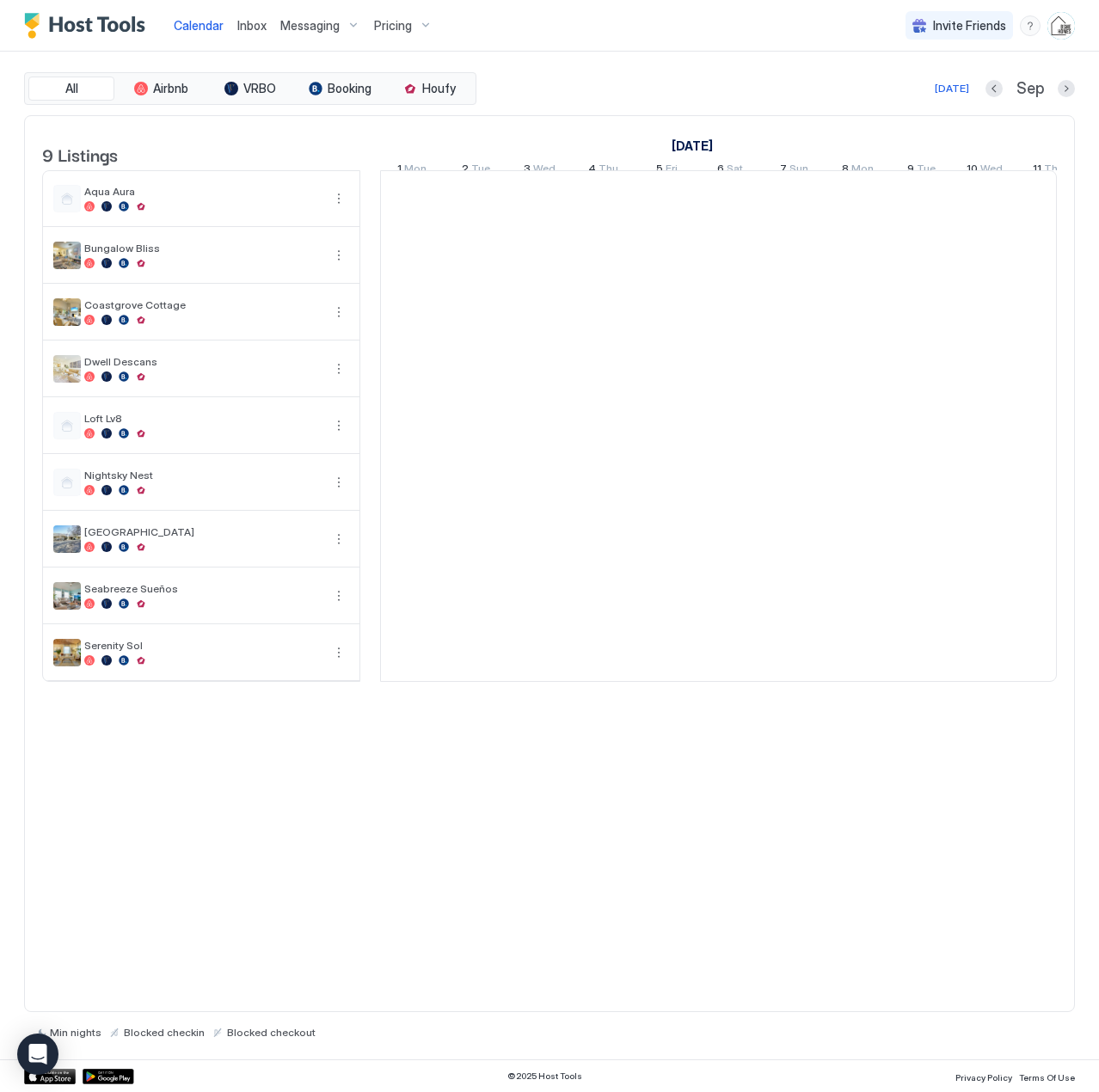
scroll to position [0, 956]
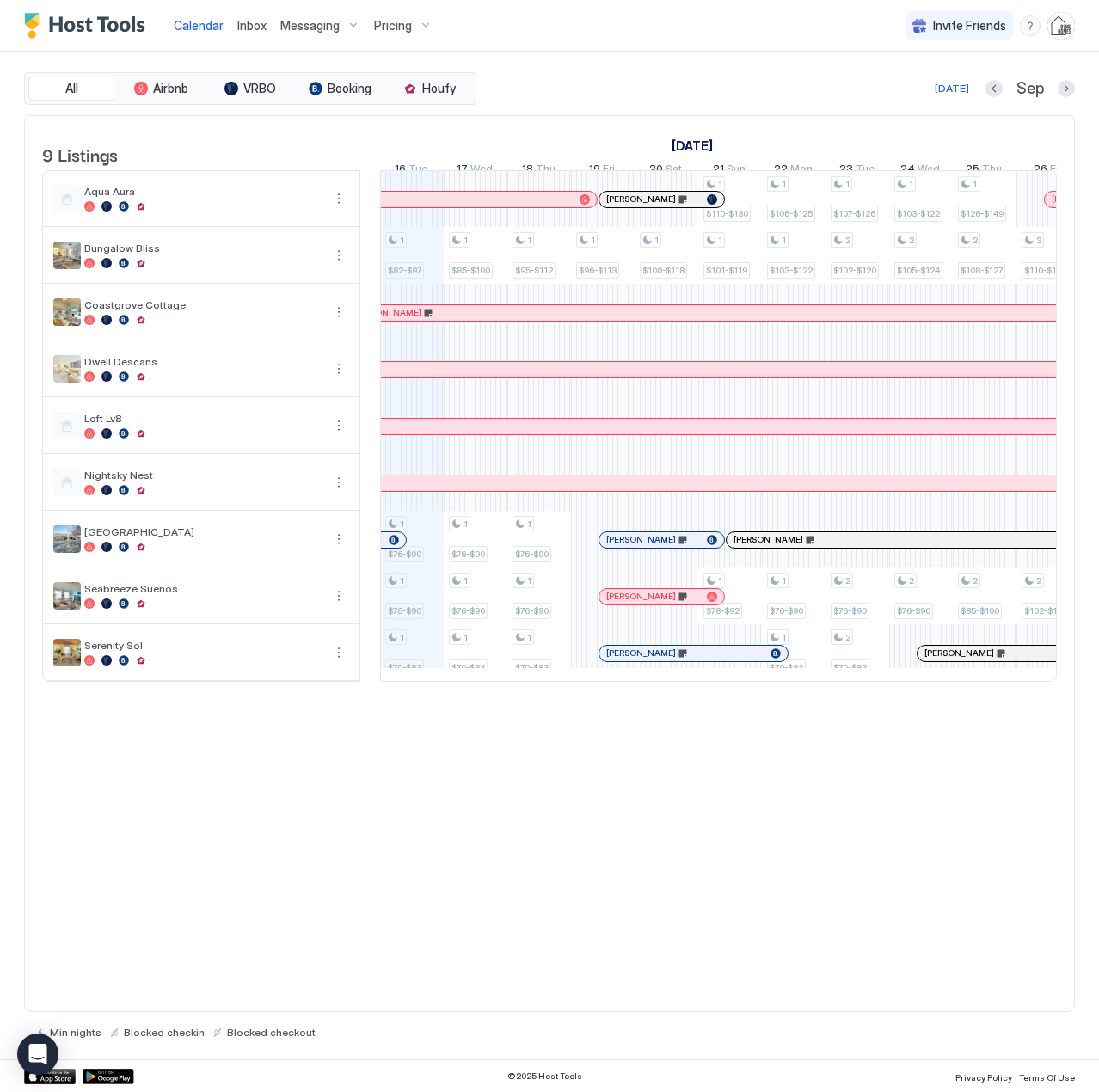
click at [257, 22] on span "Inbox" at bounding box center [251, 25] width 29 height 15
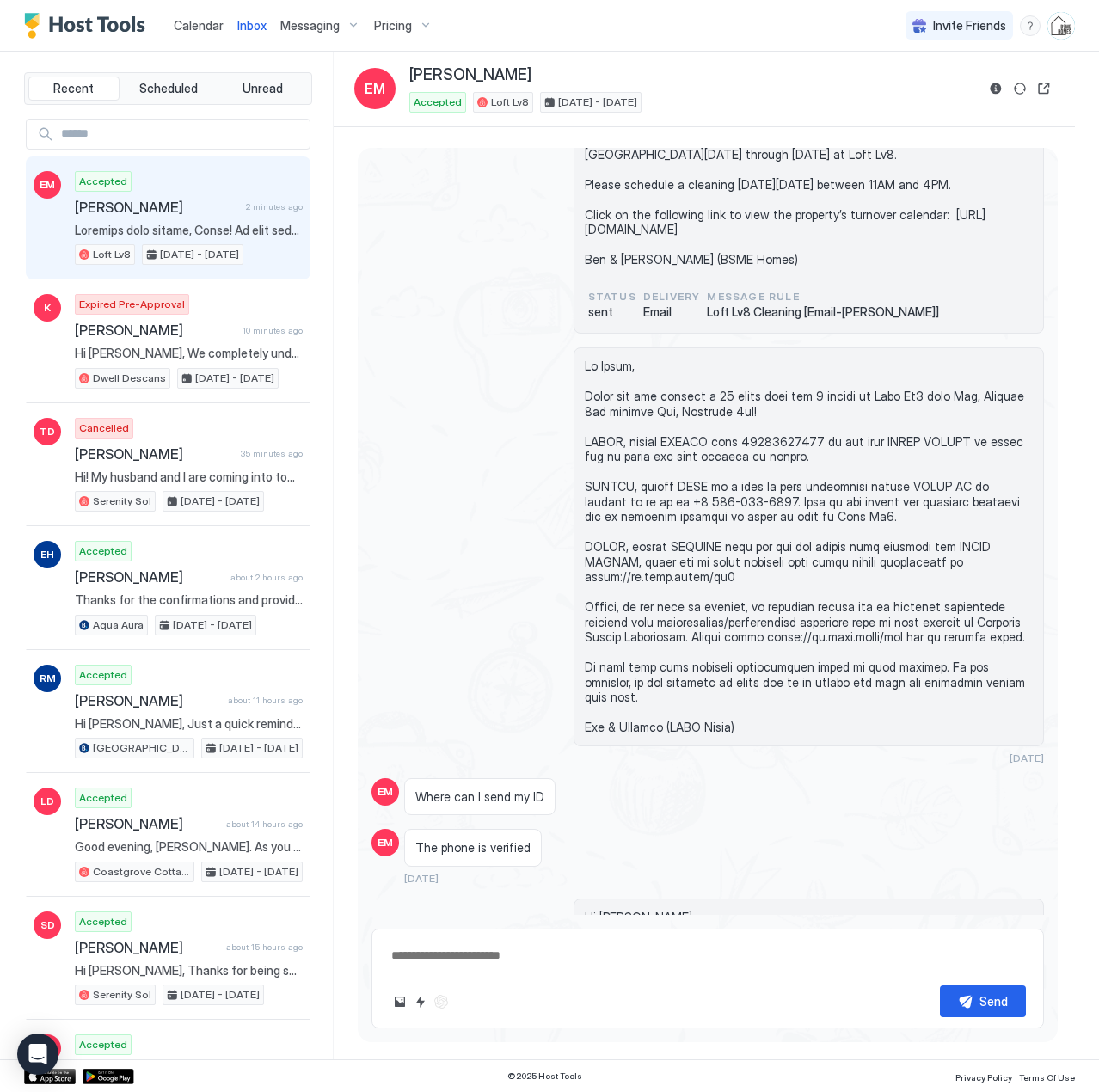
scroll to position [1559, 0]
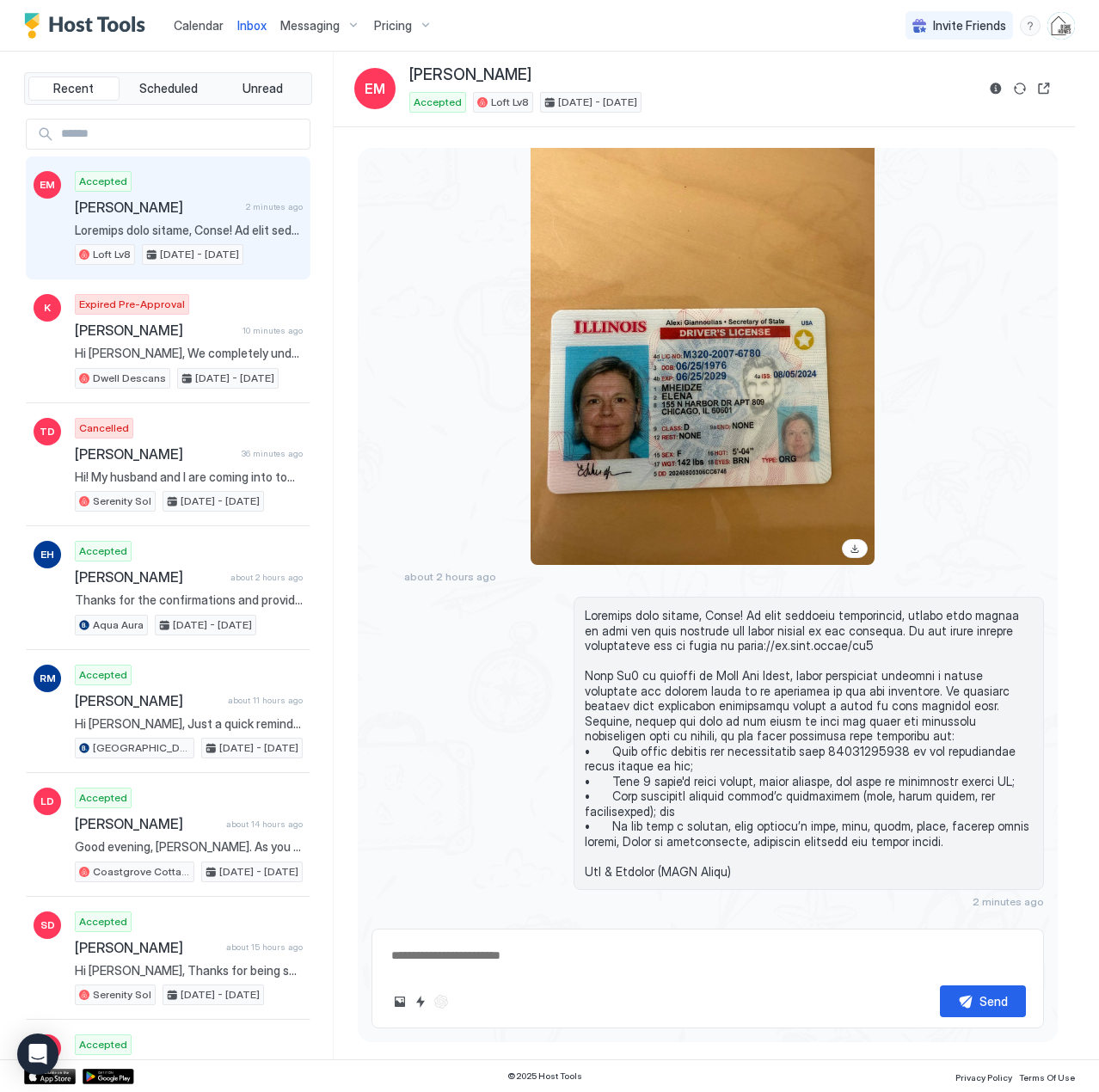
click at [402, 25] on span "Pricing" at bounding box center [393, 26] width 38 height 16
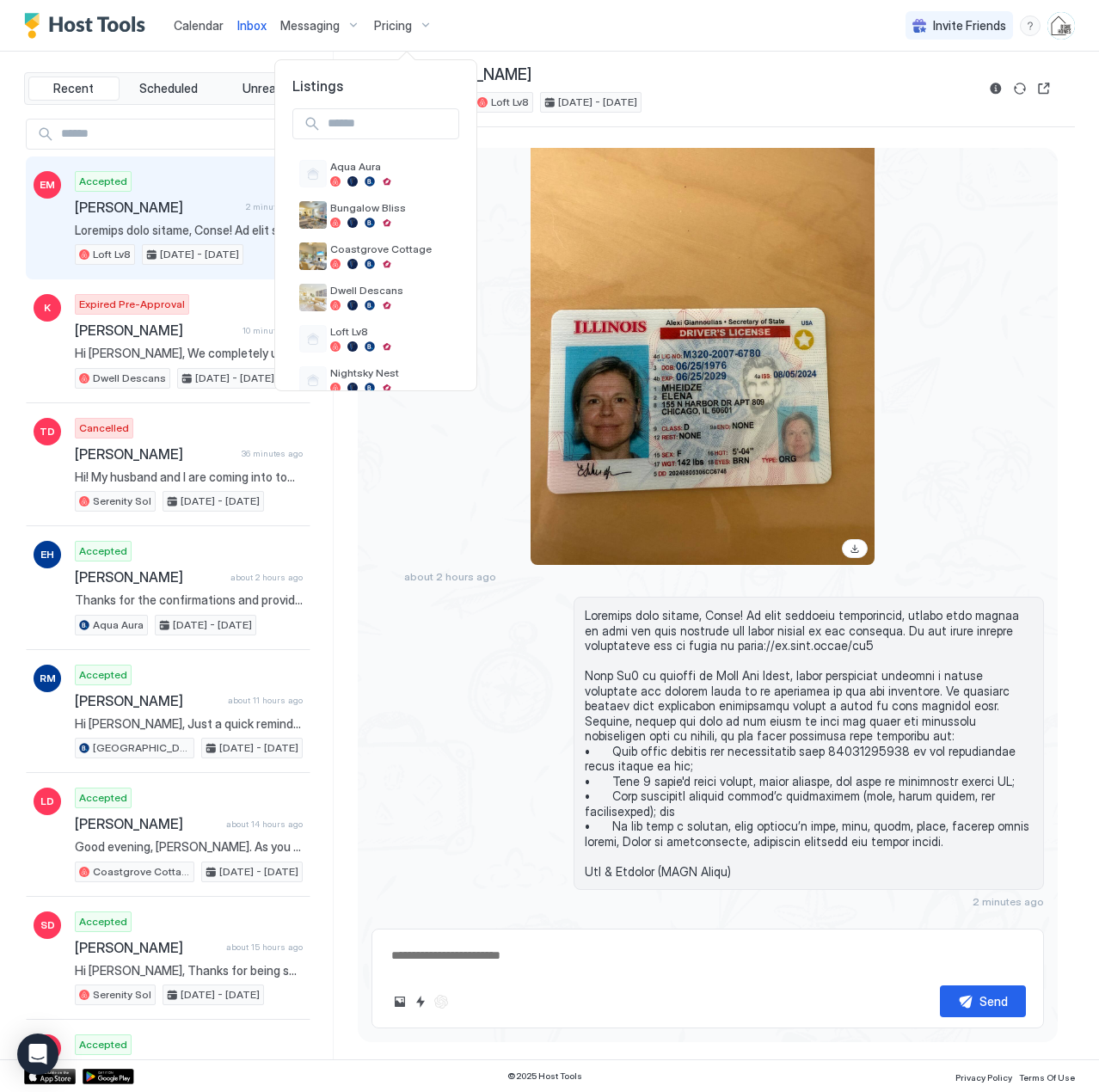
scroll to position [151, 0]
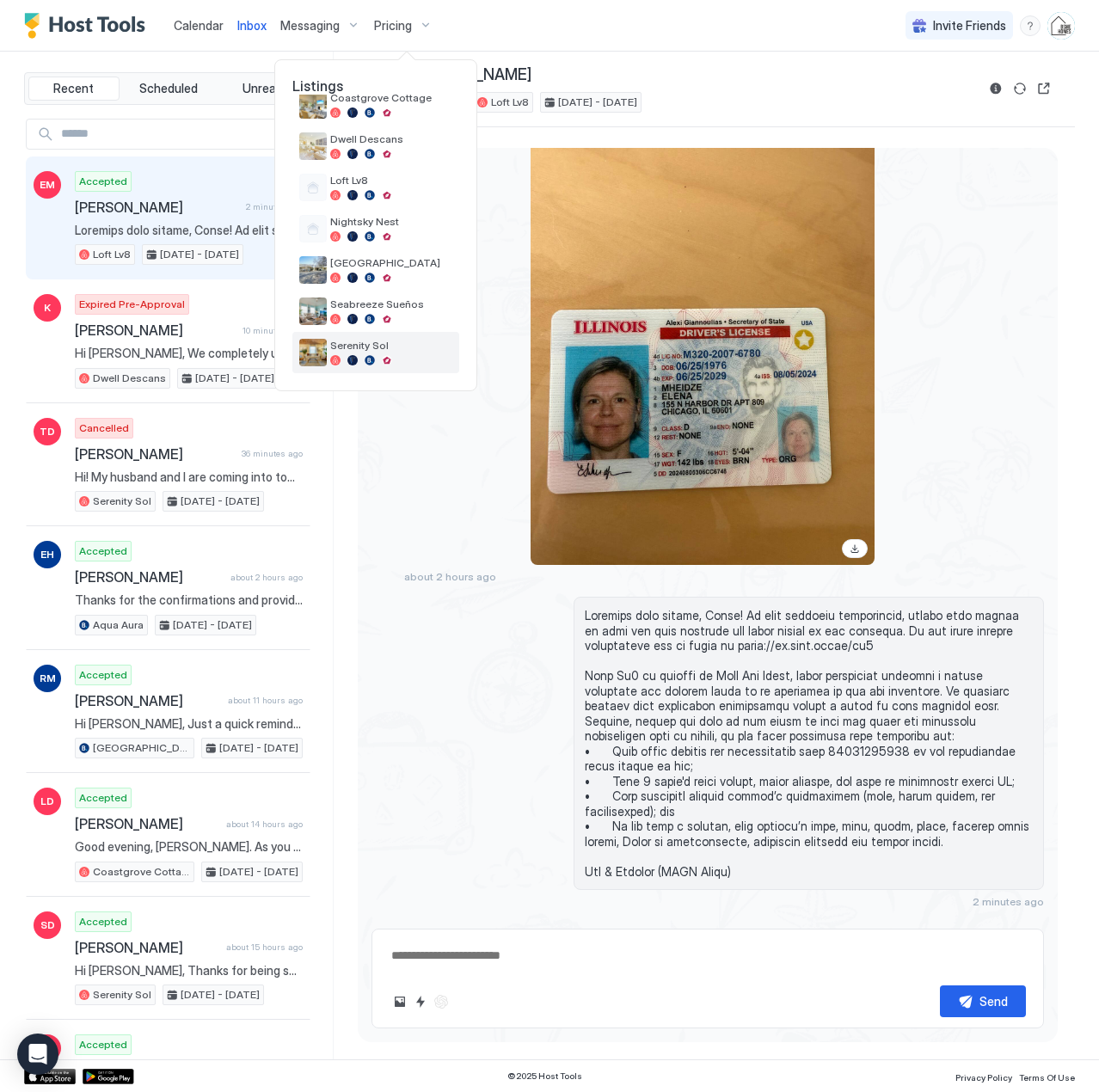
click at [365, 344] on span "Serenity Sol" at bounding box center [391, 345] width 122 height 13
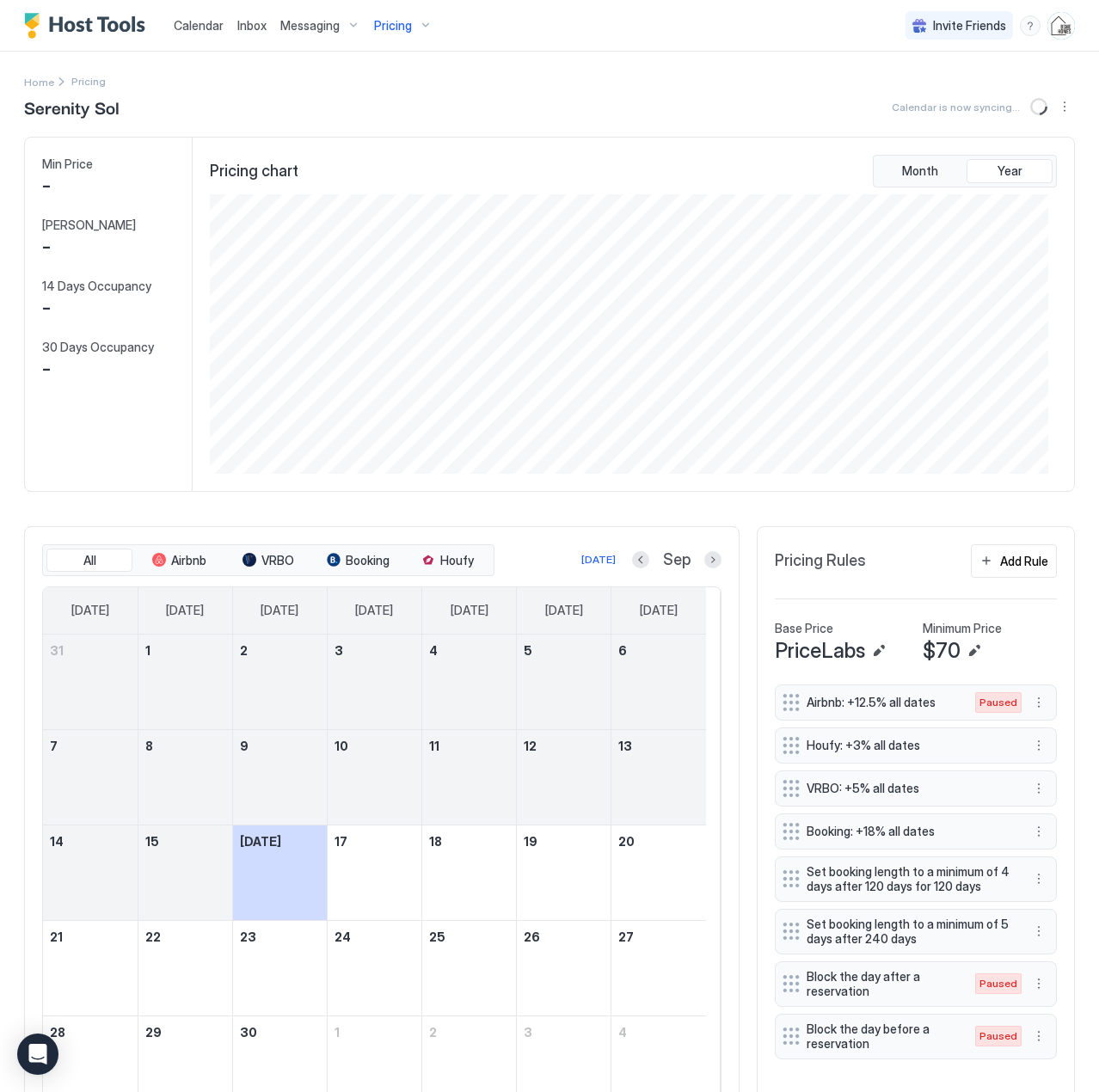
scroll to position [279, 837]
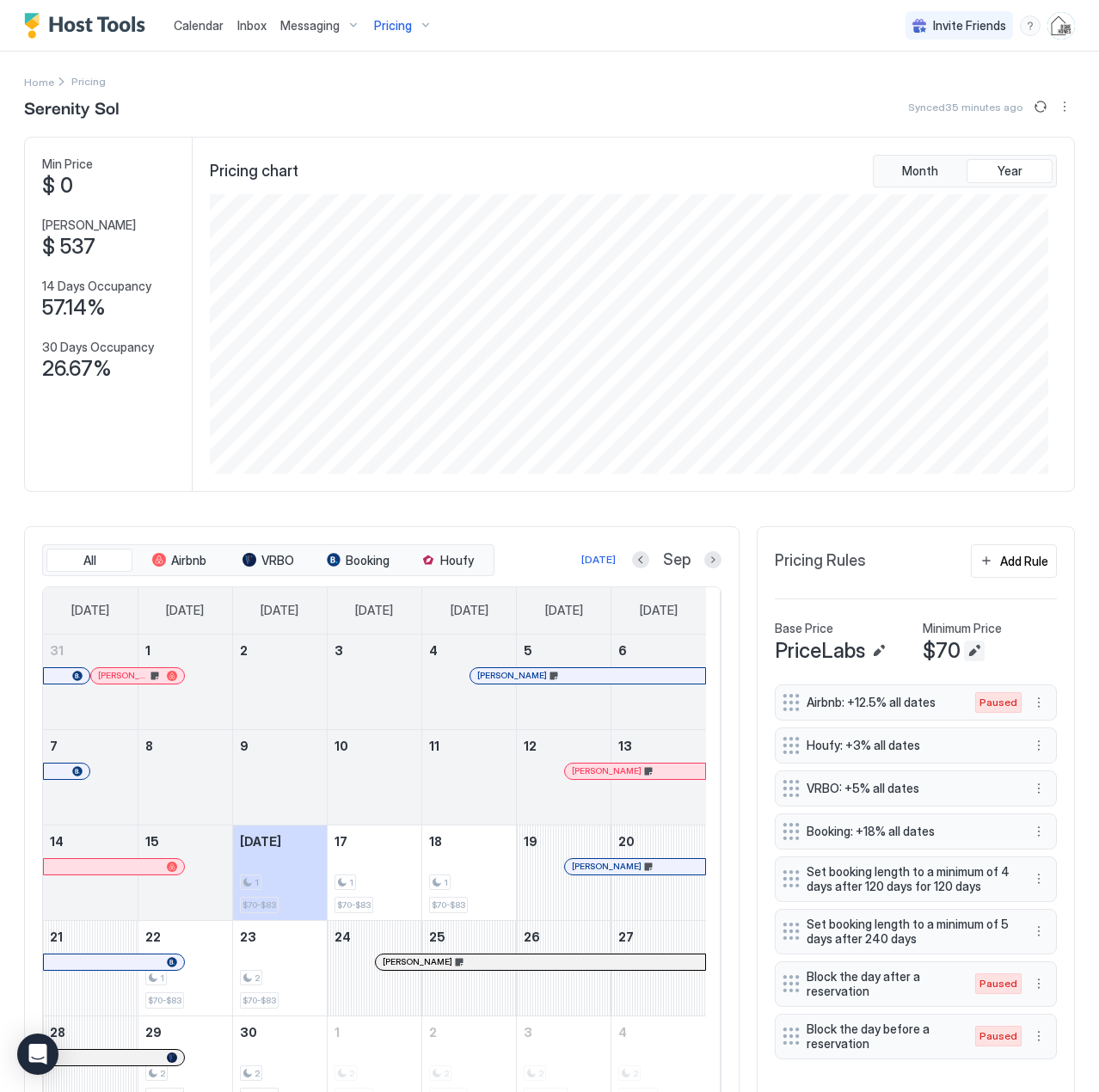
click at [964, 652] on button "Edit" at bounding box center [975, 651] width 21 height 21
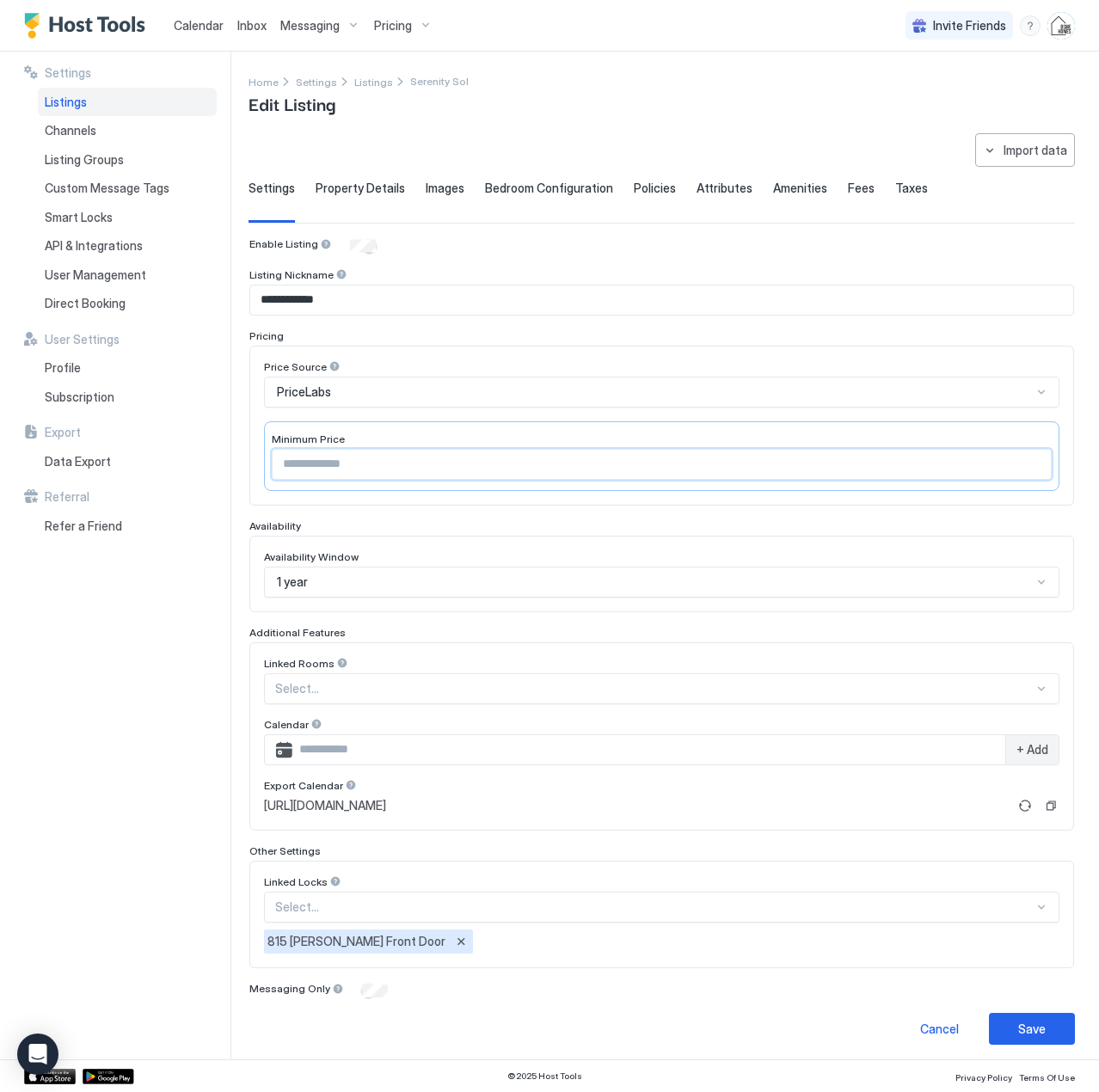
drag, startPoint x: 315, startPoint y: 462, endPoint x: 237, endPoint y: 462, distance: 78.0
click at [238, 462] on div "**********" at bounding box center [550, 556] width 1099 height 1008
type input "**"
click at [1019, 1020] on div "Save" at bounding box center [1032, 1029] width 27 height 18
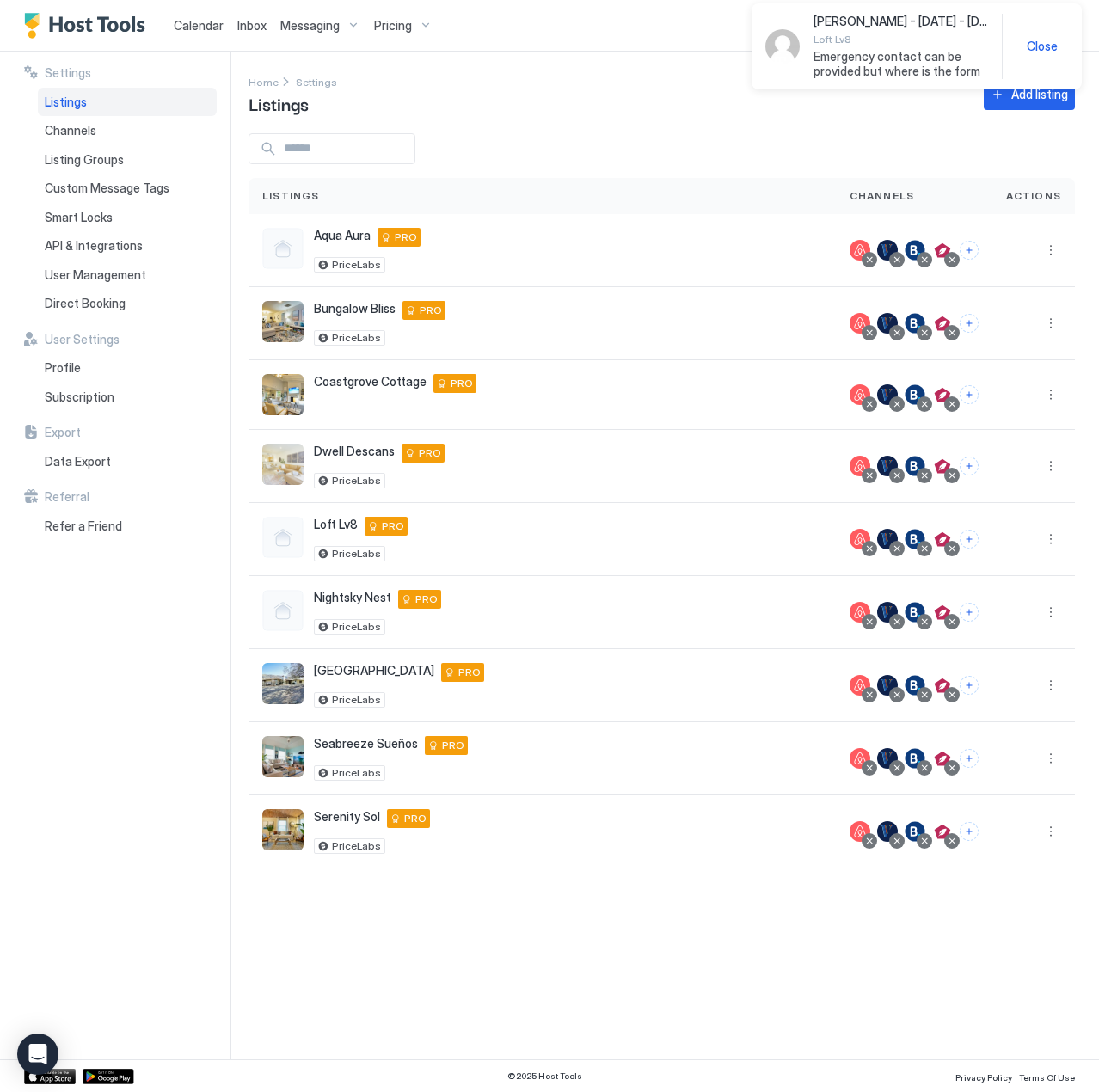
click at [254, 25] on span "Inbox" at bounding box center [251, 25] width 29 height 15
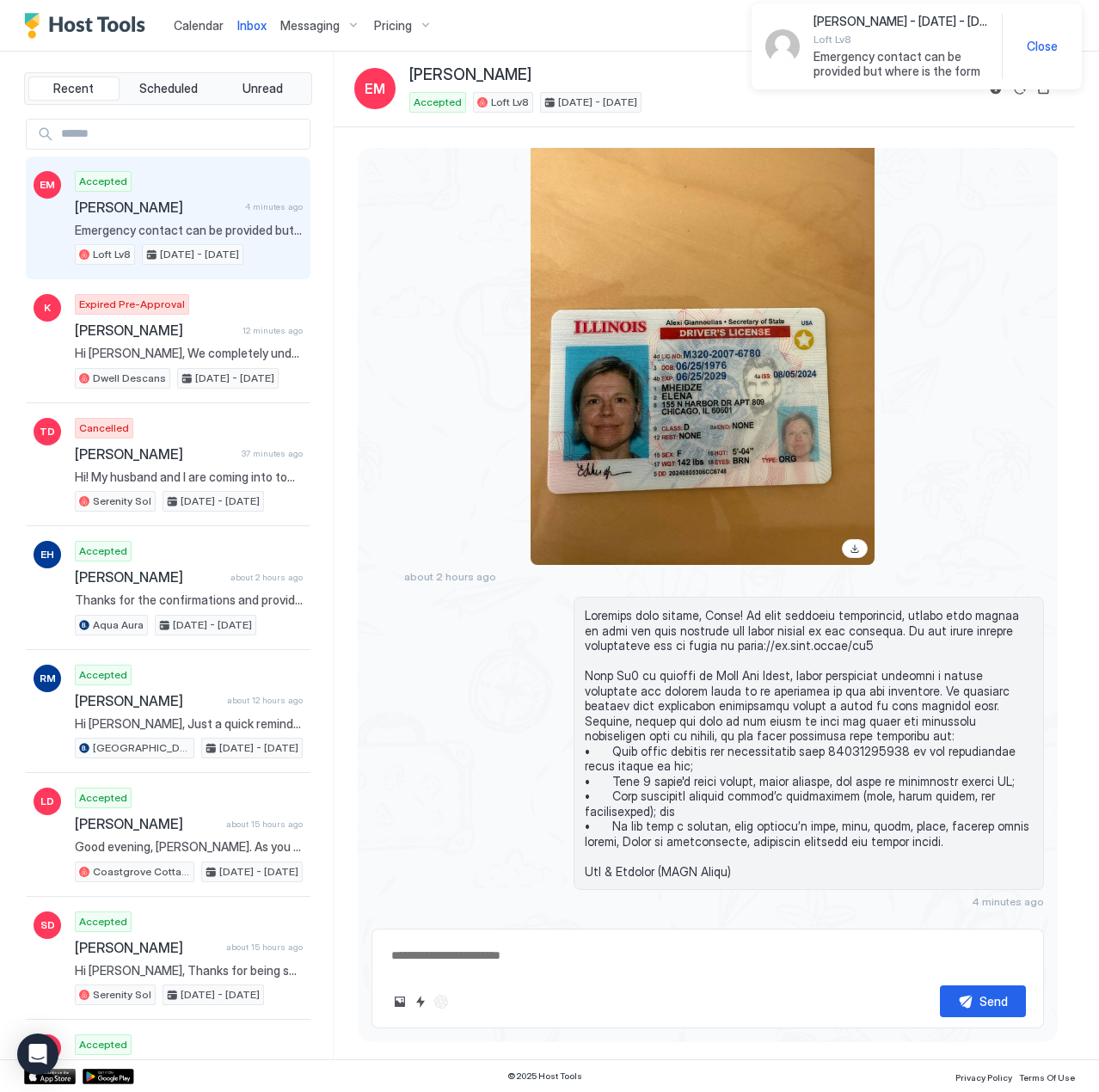
scroll to position [1748, 0]
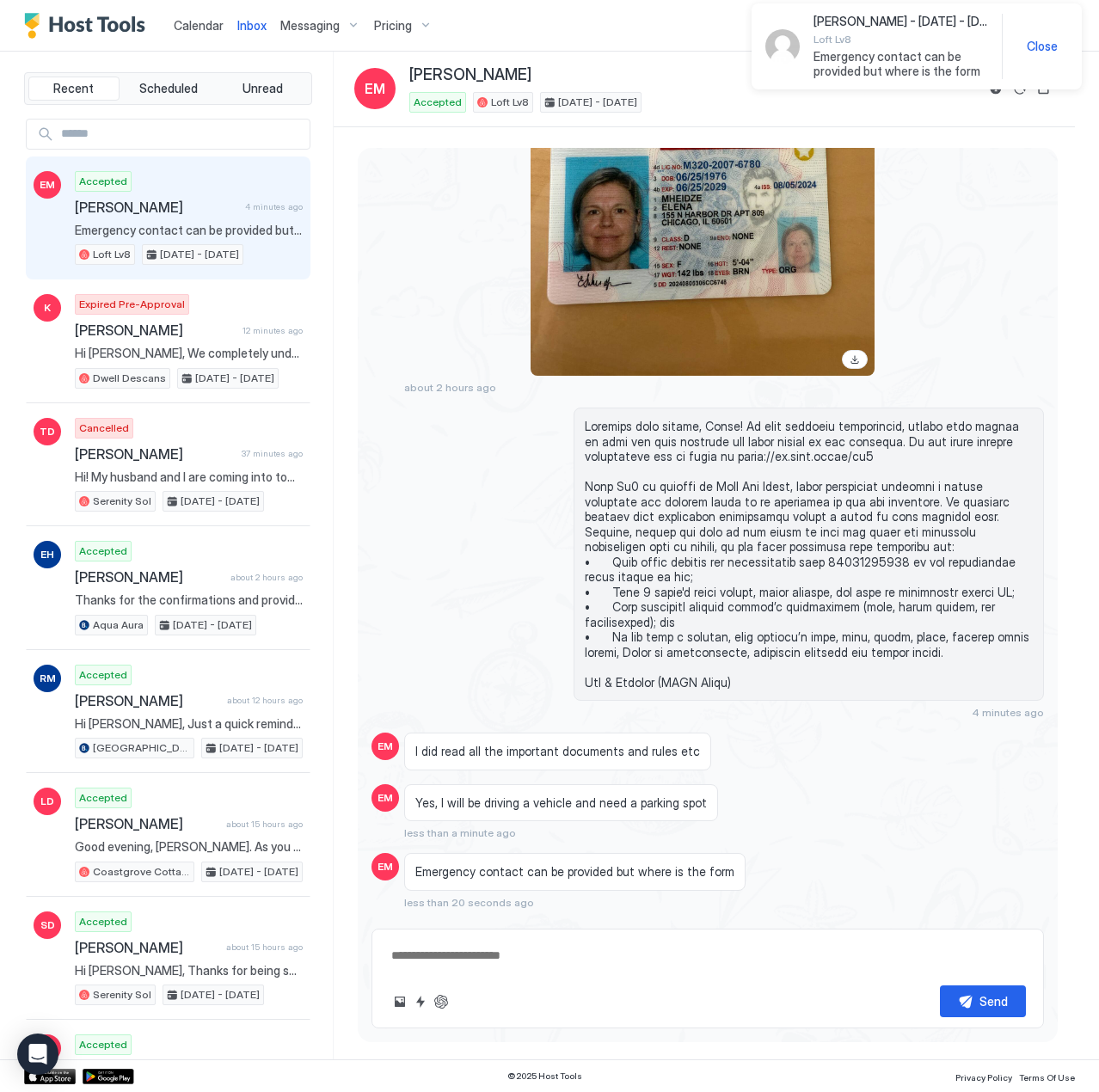
click at [457, 953] on textarea at bounding box center [707, 956] width 636 height 32
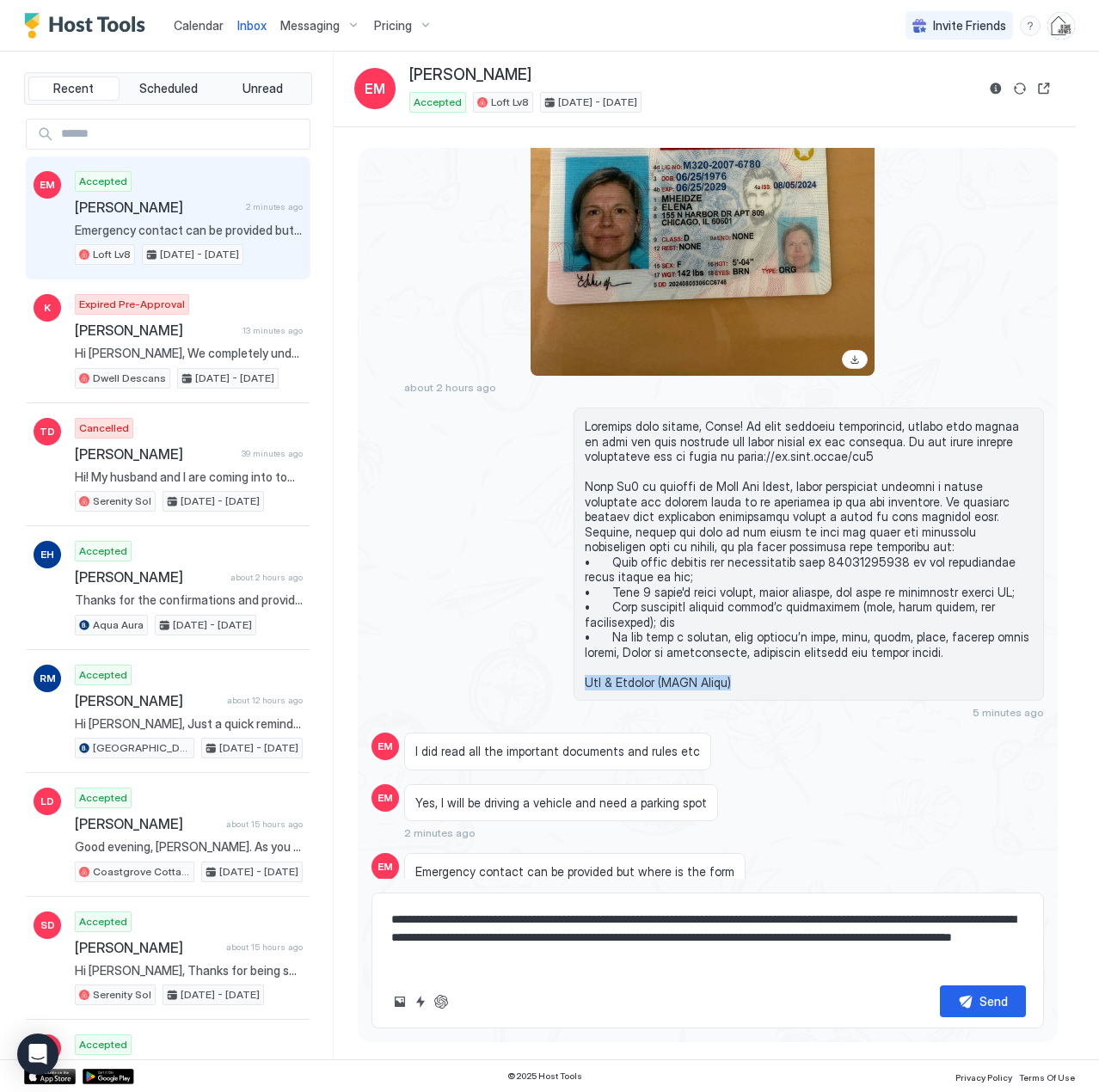
drag, startPoint x: 750, startPoint y: 653, endPoint x: 564, endPoint y: 650, distance: 186.0
click at [564, 650] on div "5 minutes ago" at bounding box center [708, 564] width 673 height 312
copy span "Ben & [PERSON_NAME] (BSME Homes)"
click at [662, 966] on textarea "**********" at bounding box center [707, 938] width 636 height 68
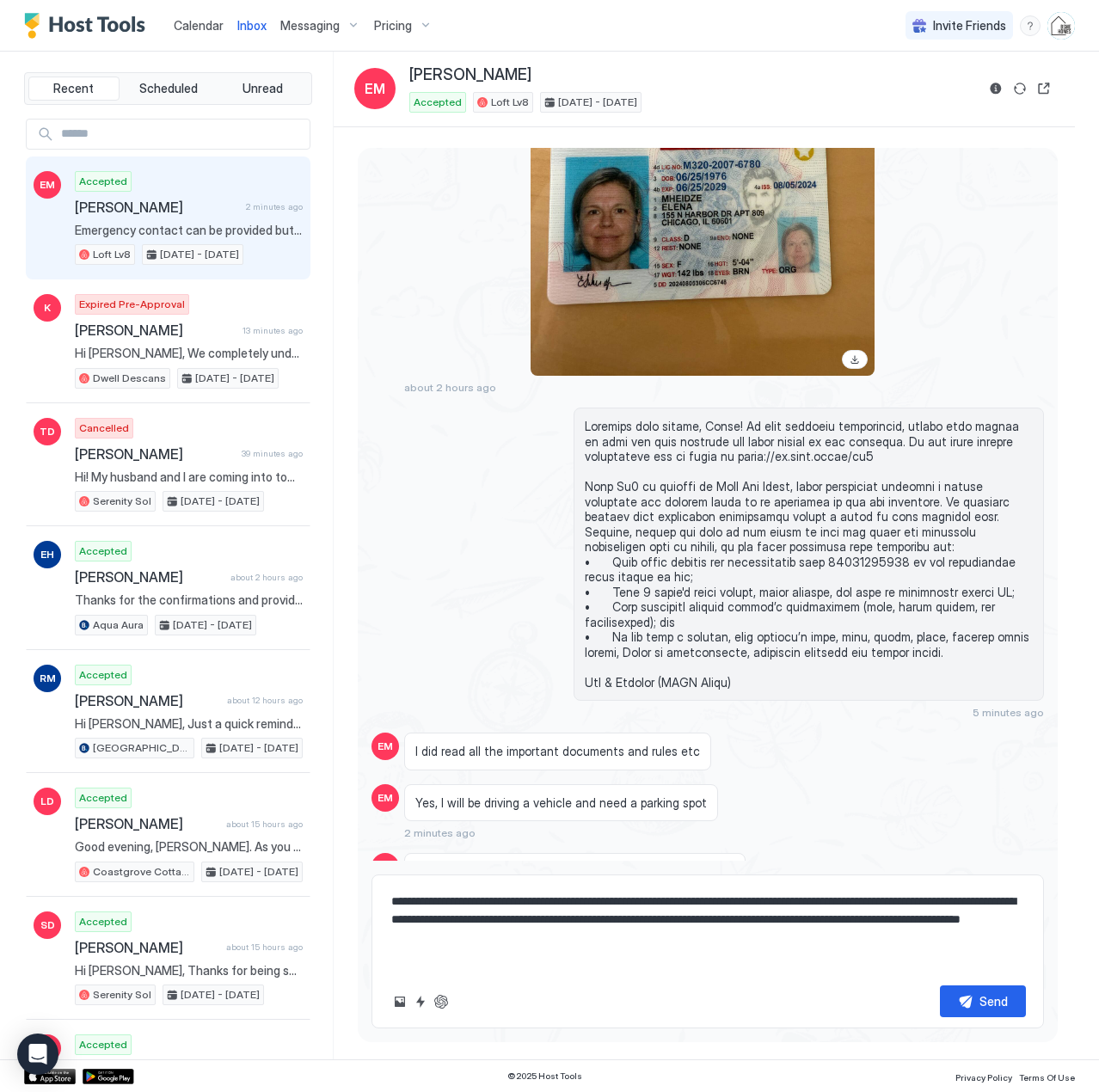
scroll to position [10, 0]
paste textarea "**********"
type textarea "**********"
click at [993, 1004] on div "Send" at bounding box center [994, 1001] width 28 height 18
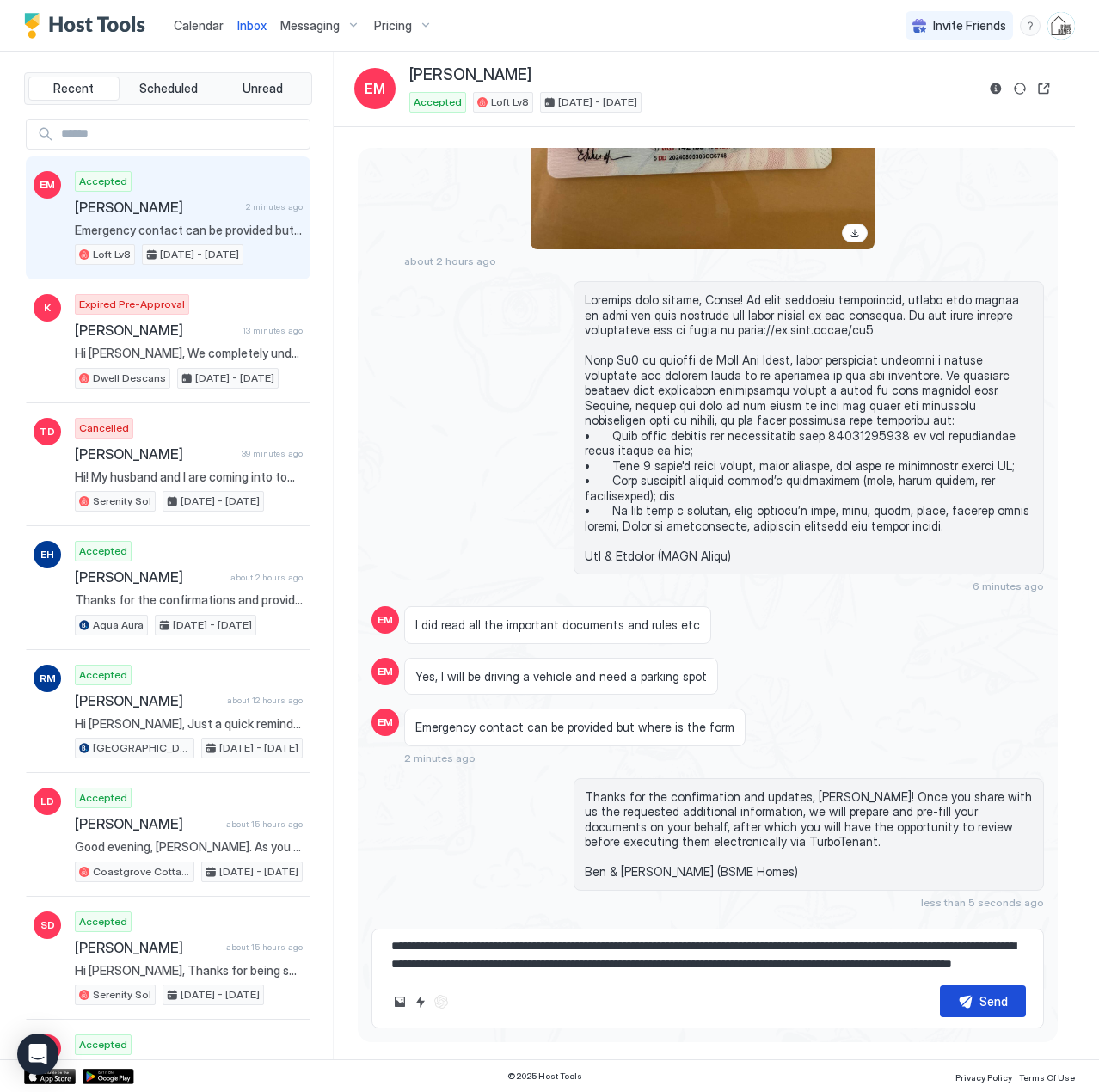
scroll to position [0, 0]
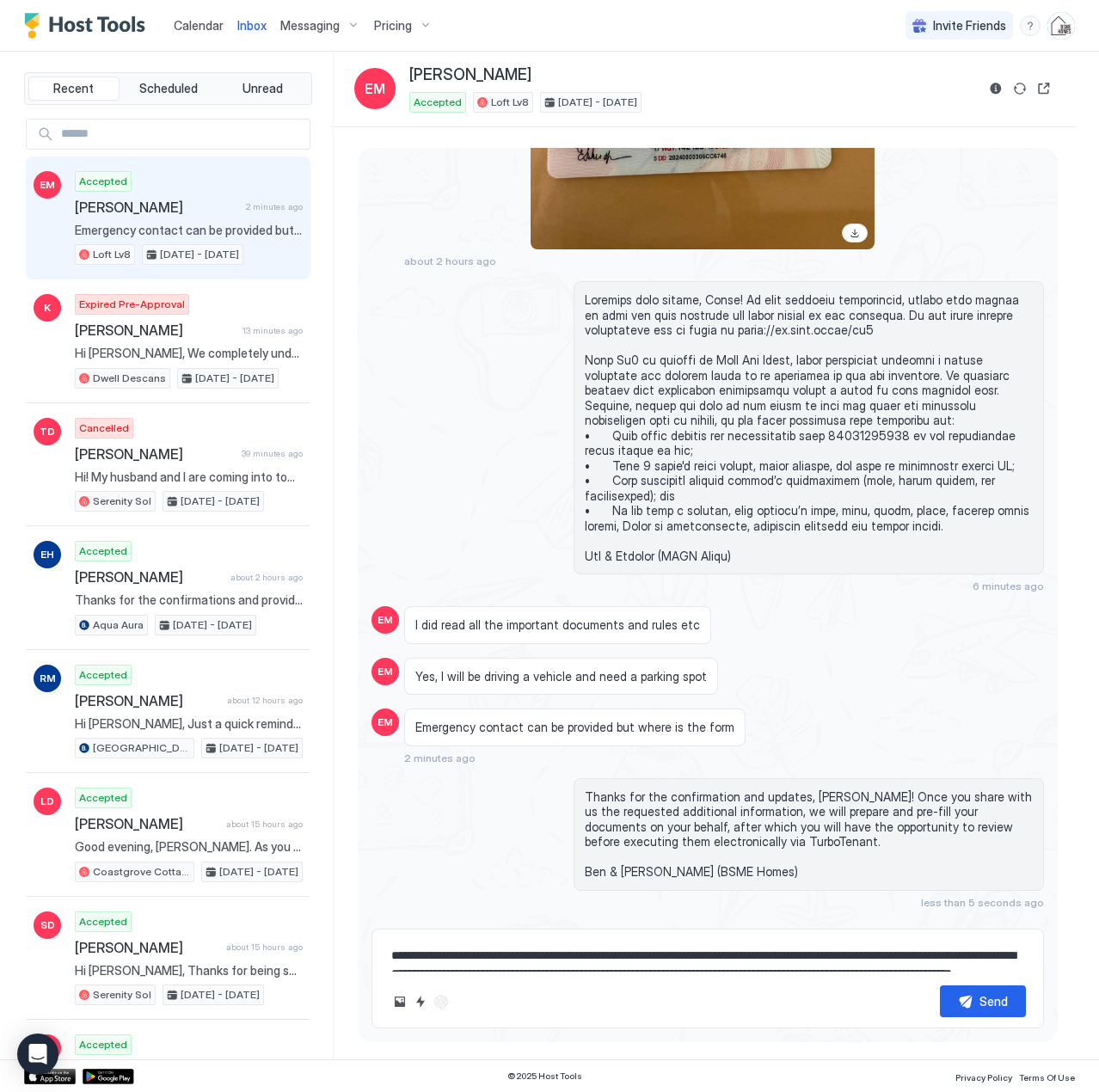
click at [190, 22] on span "Calendar" at bounding box center [199, 25] width 50 height 15
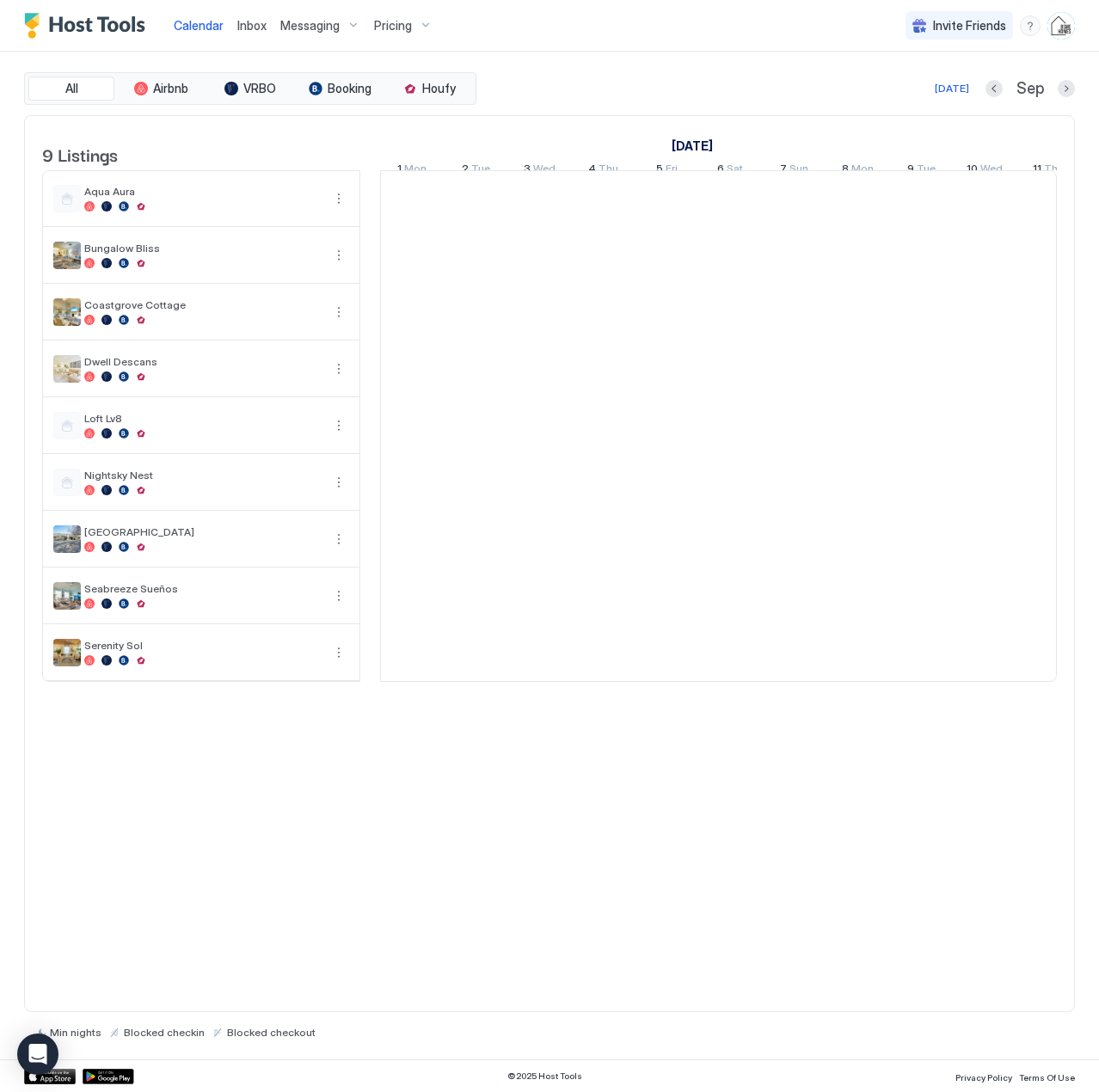
scroll to position [0, 956]
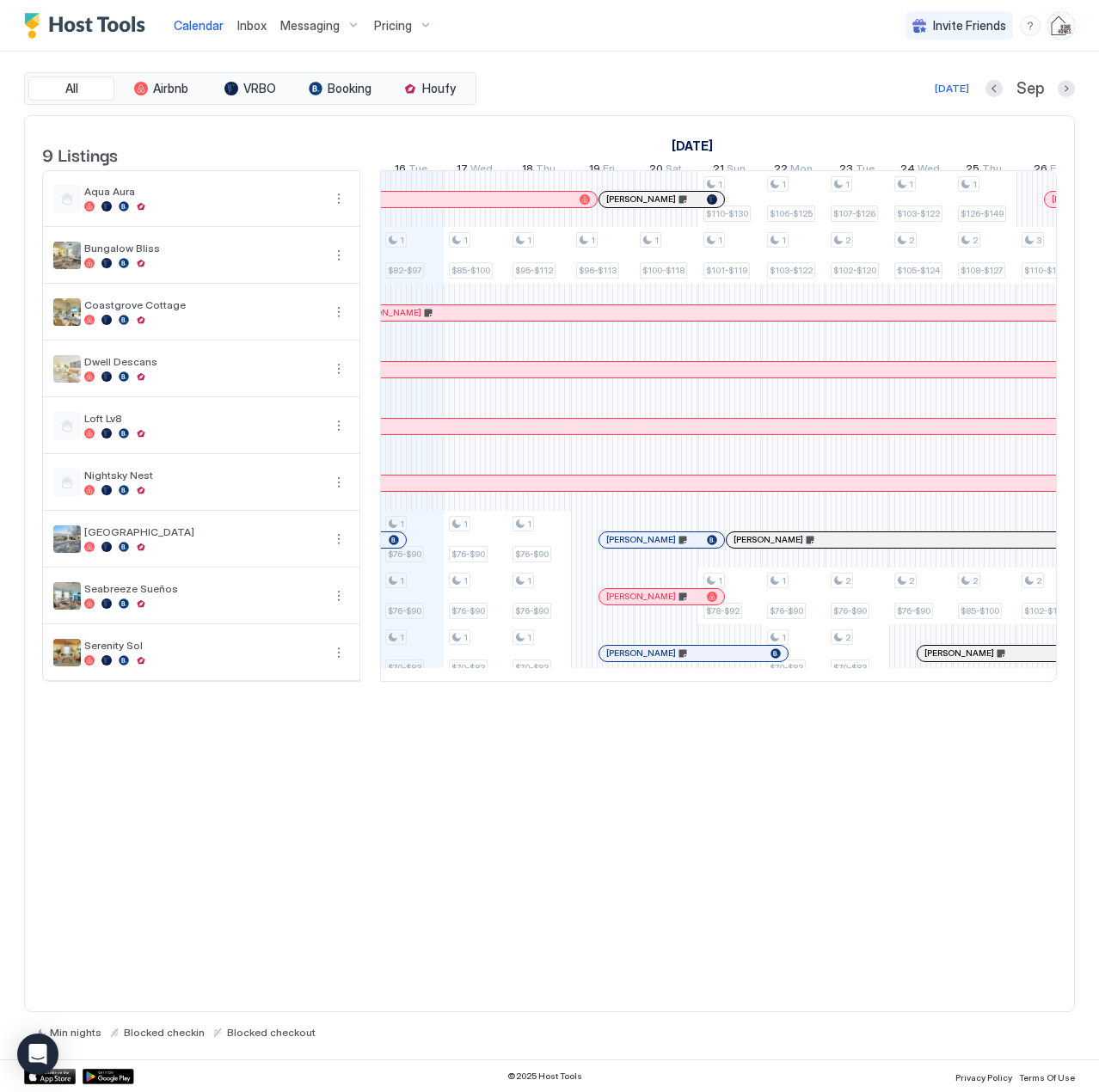
click at [252, 30] on span "Inbox" at bounding box center [251, 25] width 29 height 15
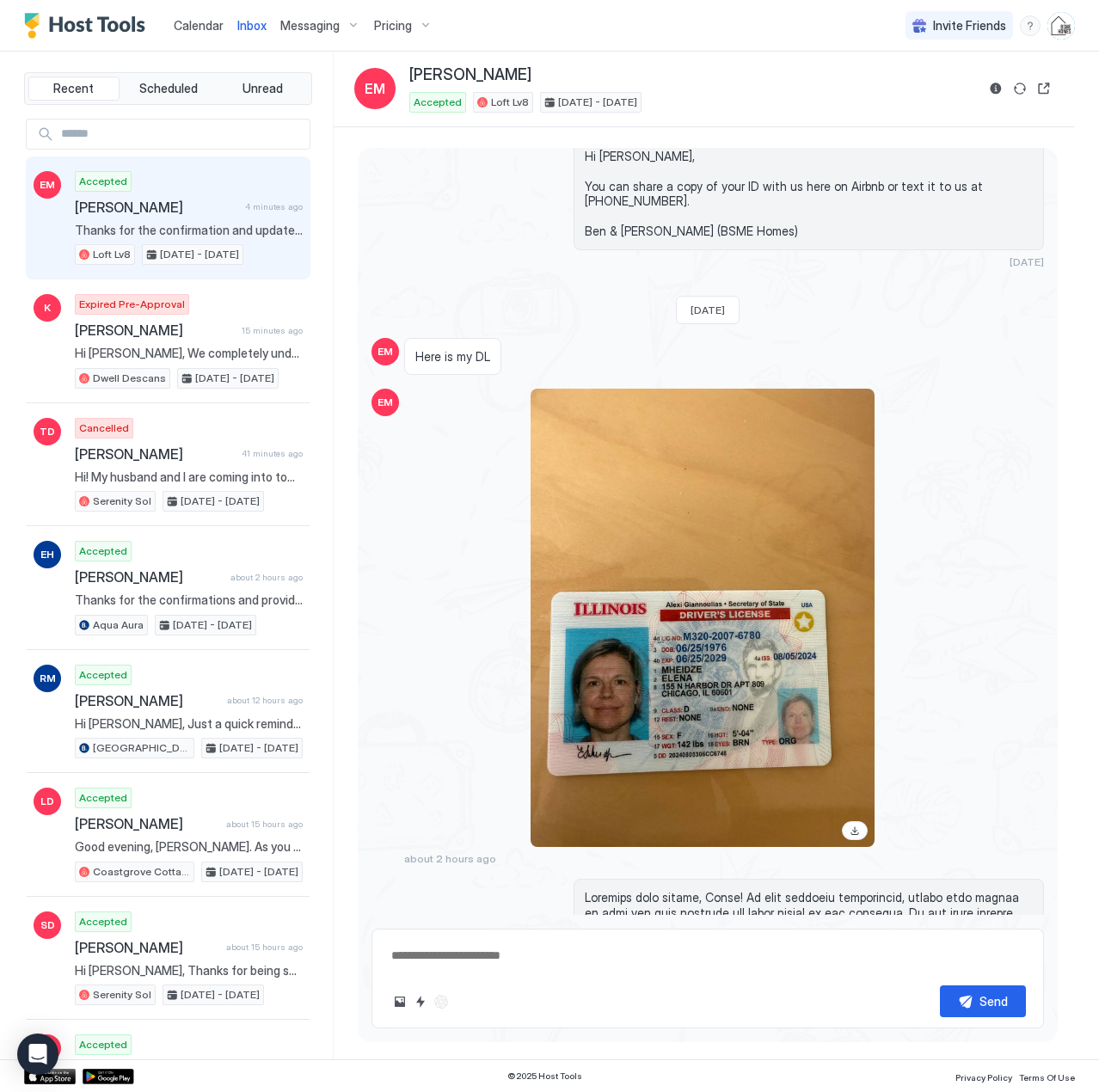
scroll to position [1875, 0]
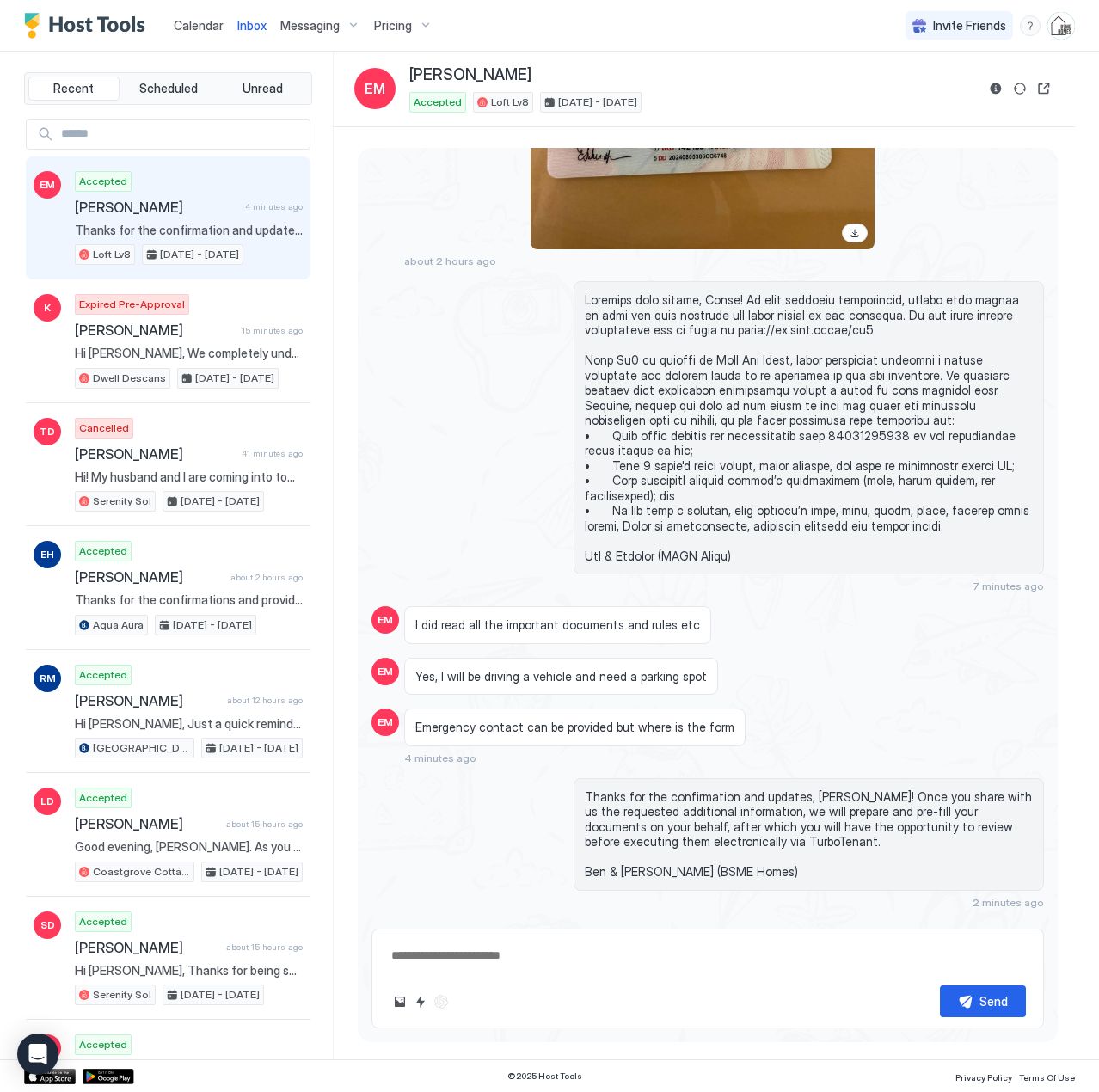
click at [183, 29] on span "Calendar" at bounding box center [199, 25] width 50 height 15
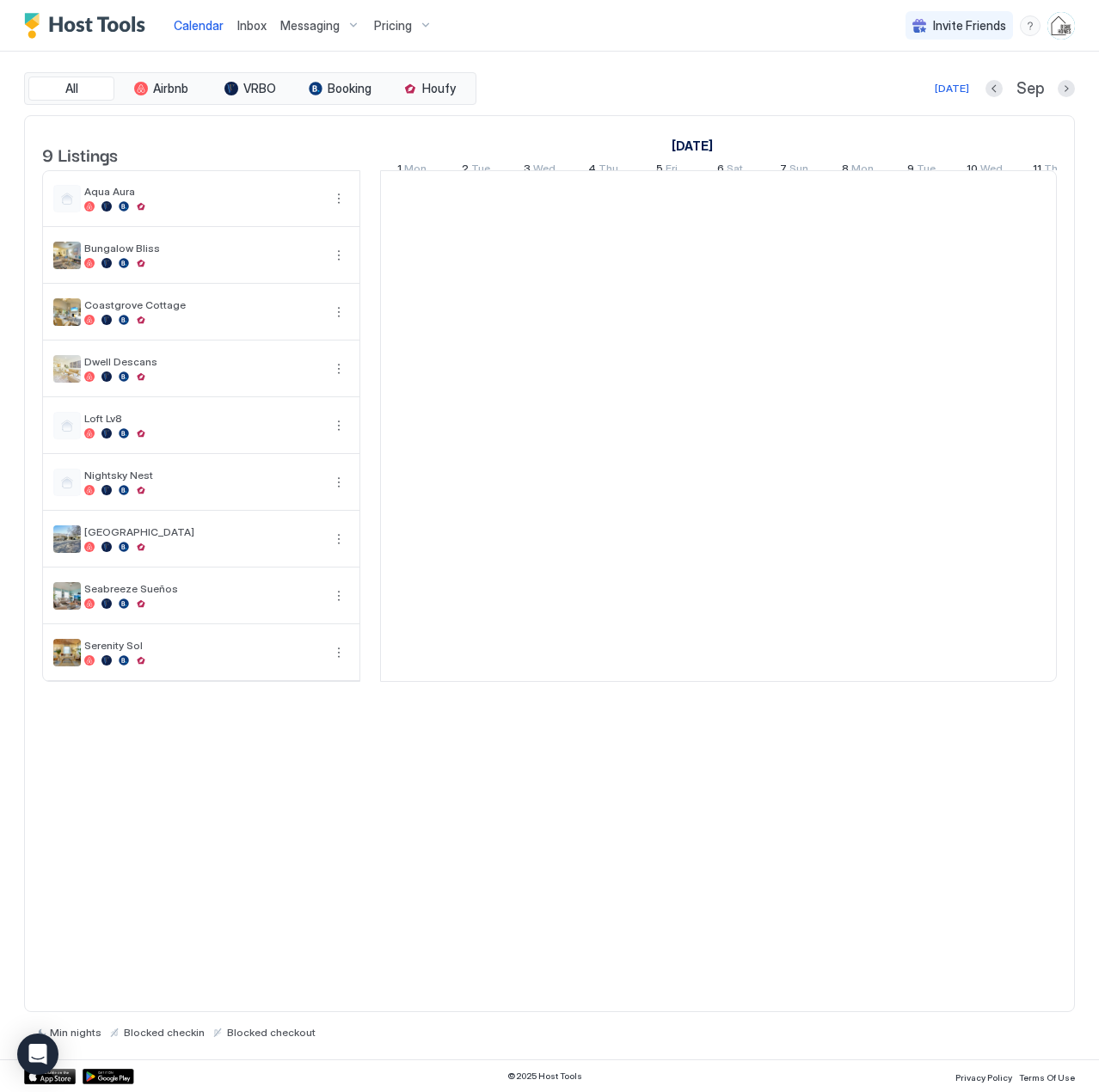
scroll to position [0, 956]
